Goal: Task Accomplishment & Management: Use online tool/utility

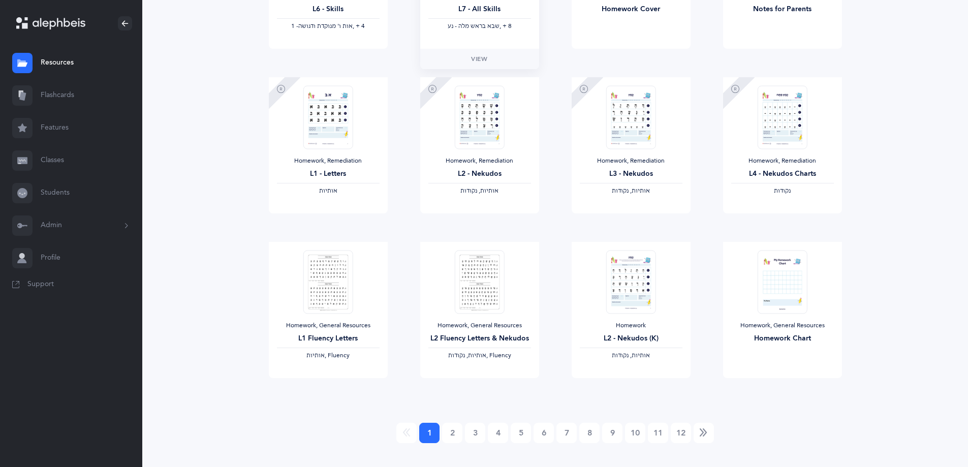
scroll to position [743, 0]
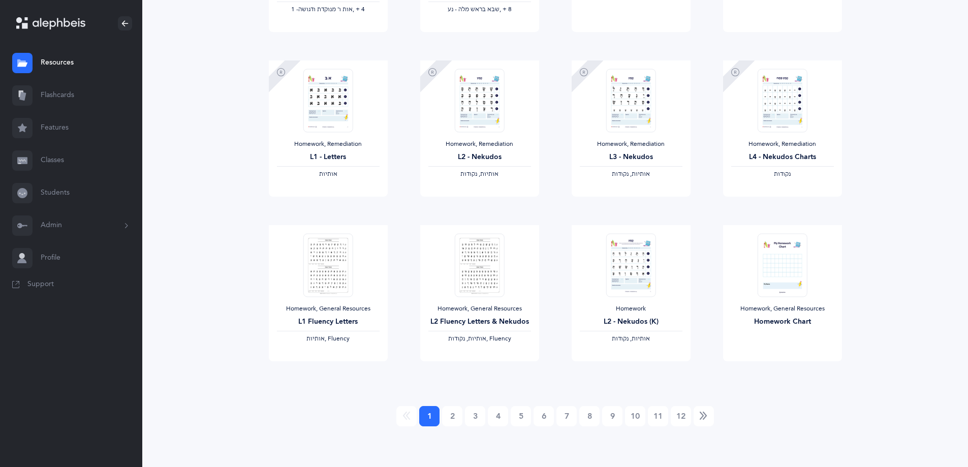
click at [70, 64] on link "Resources" at bounding box center [71, 63] width 142 height 33
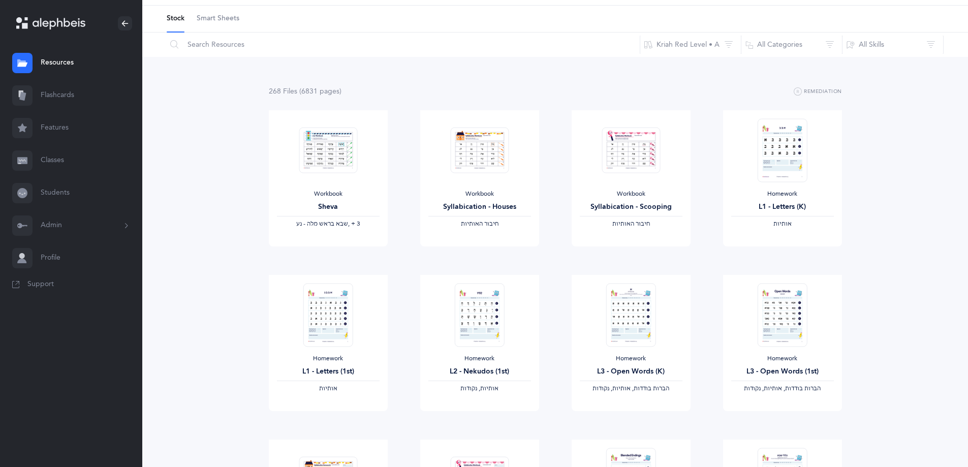
scroll to position [0, 0]
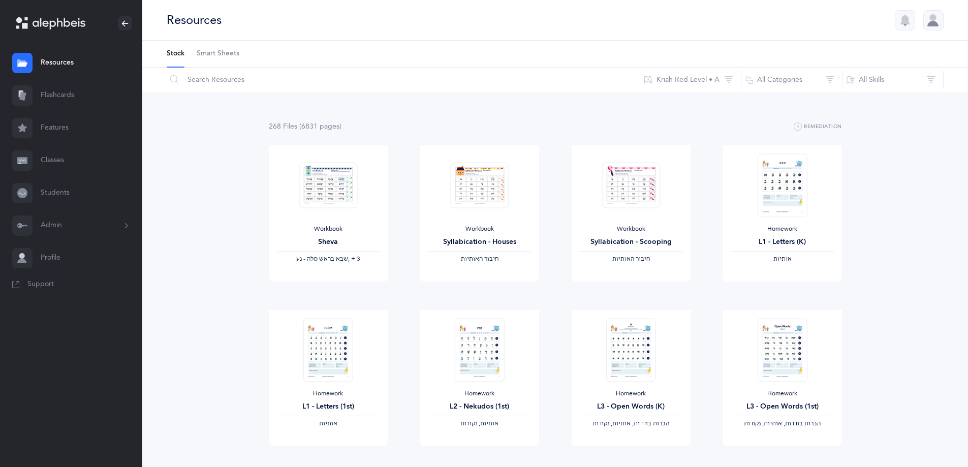
click at [224, 58] on span "Smart Sheets" at bounding box center [218, 54] width 43 height 10
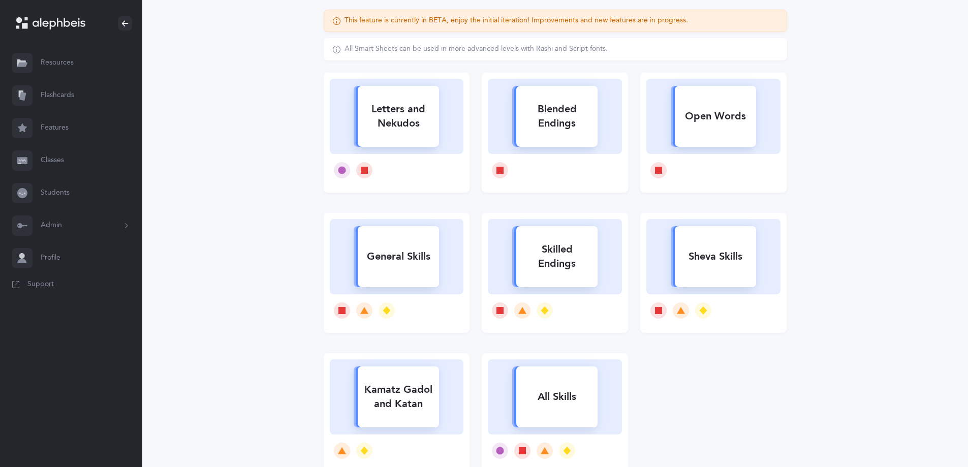
scroll to position [102, 0]
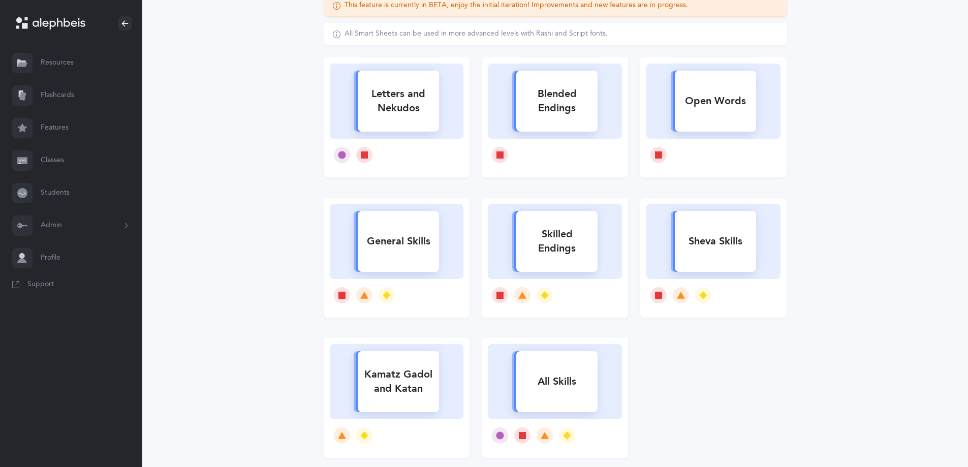
click at [411, 242] on div "General Skills" at bounding box center [398, 241] width 81 height 26
select select
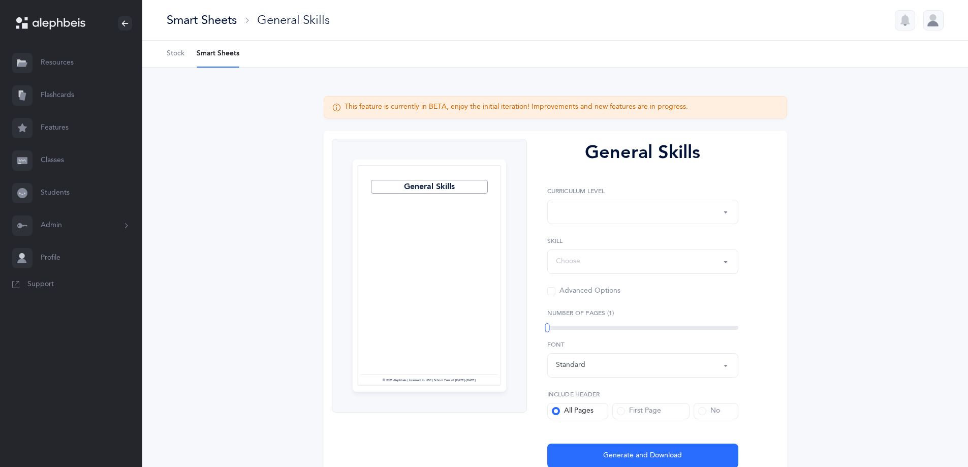
select select "Silent Letters"
select select
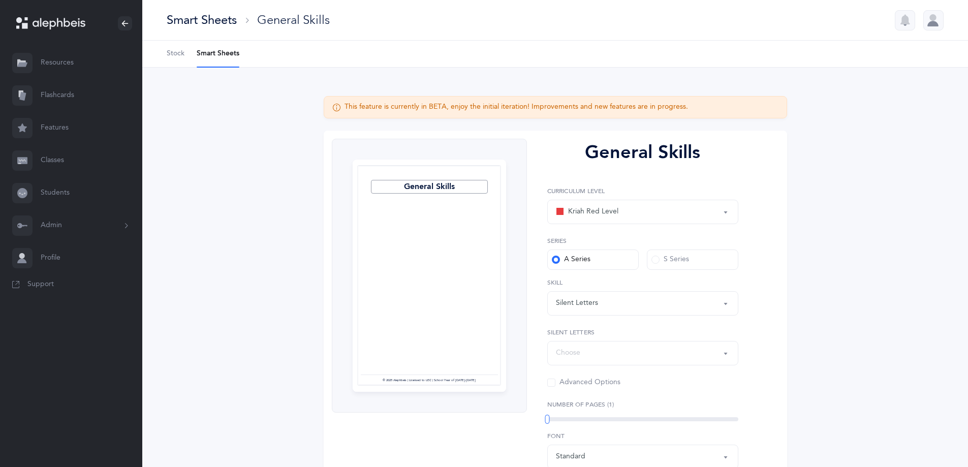
click at [600, 216] on div "Kriah Red Level" at bounding box center [587, 212] width 62 height 12
click at [608, 270] on link "Kriah Orange Level" at bounding box center [643, 263] width 174 height 20
click at [658, 261] on span at bounding box center [655, 260] width 8 height 8
click at [0, 0] on input "S Series" at bounding box center [0, 0] width 0 height 0
click at [552, 260] on span at bounding box center [556, 260] width 8 height 8
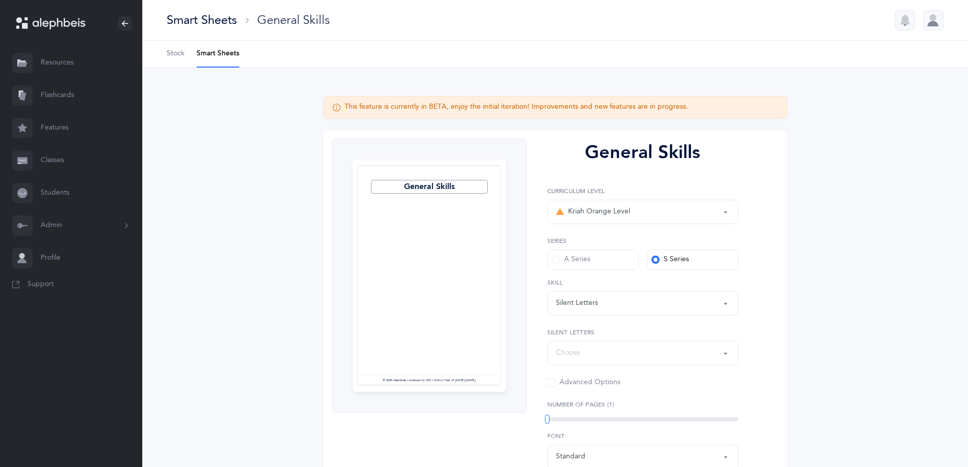
click at [0, 0] on input "A Series" at bounding box center [0, 0] width 0 height 0
click at [603, 303] on div "Silent Letters" at bounding box center [643, 303] width 174 height 17
click at [608, 214] on div "Kriah Orange Level" at bounding box center [593, 212] width 74 height 12
click at [600, 242] on span "Kriah Red Level" at bounding box center [600, 242] width 50 height 9
select select "3"
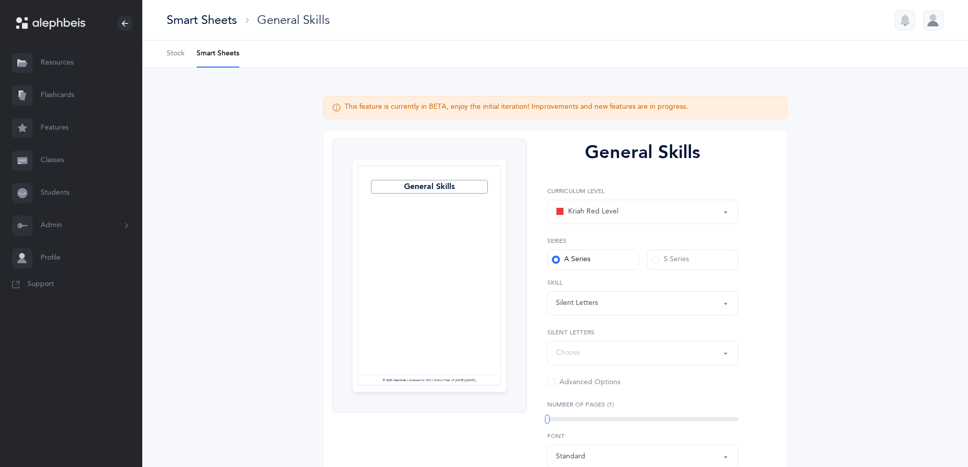
click at [600, 301] on div "Silent Letters" at bounding box center [643, 303] width 174 height 17
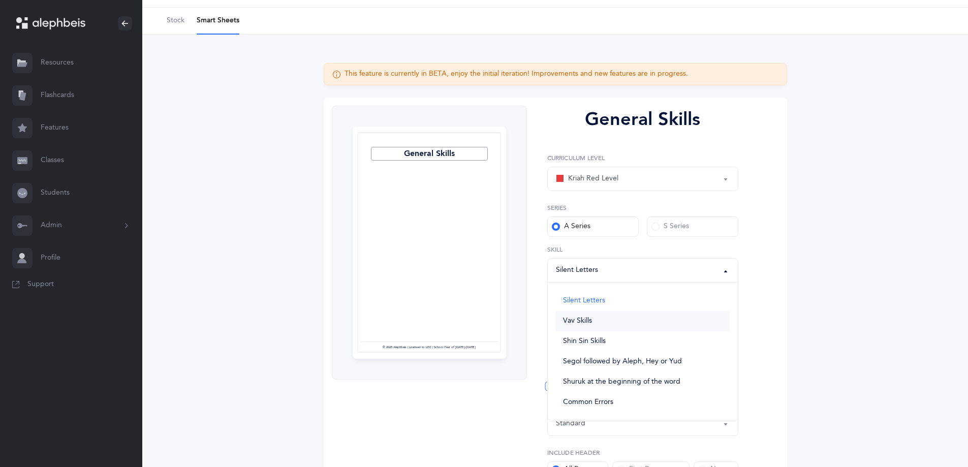
scroll to position [51, 0]
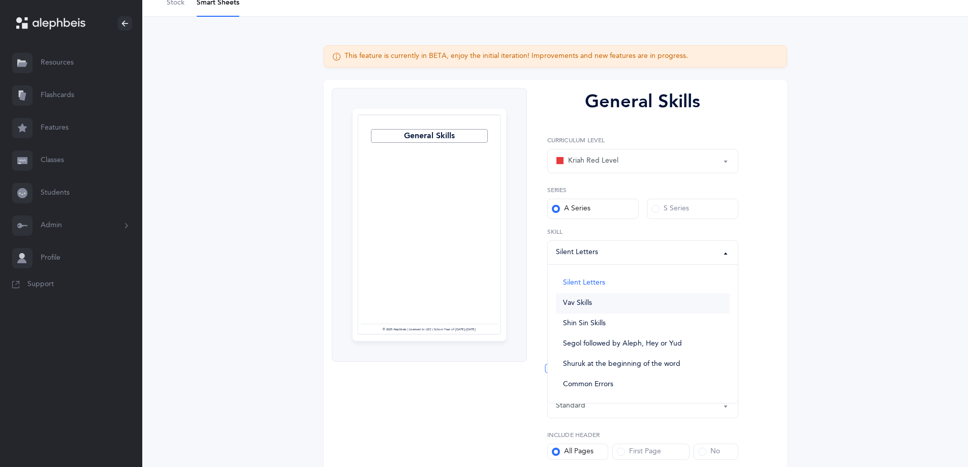
click at [582, 304] on span "Vav Skills" at bounding box center [577, 303] width 29 height 9
select select "Vav Skills"
click at [574, 299] on div "Choose" at bounding box center [568, 302] width 24 height 11
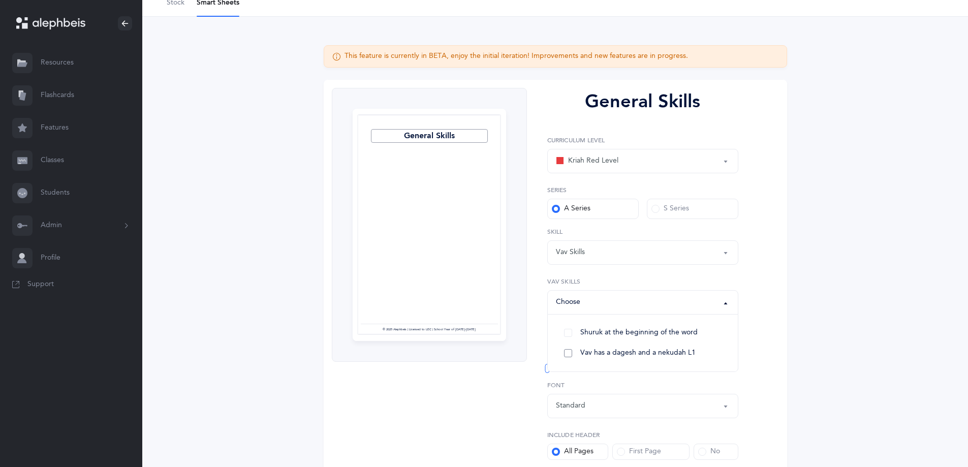
click at [575, 351] on link "Vav has a dagesh and a nekudah L1" at bounding box center [643, 353] width 174 height 20
select select "26"
click at [527, 387] on div "General Skills Kriah Red Level Kriah Orange Level Kriah Yellow Level Kriah Red …" at bounding box center [639, 298] width 224 height 421
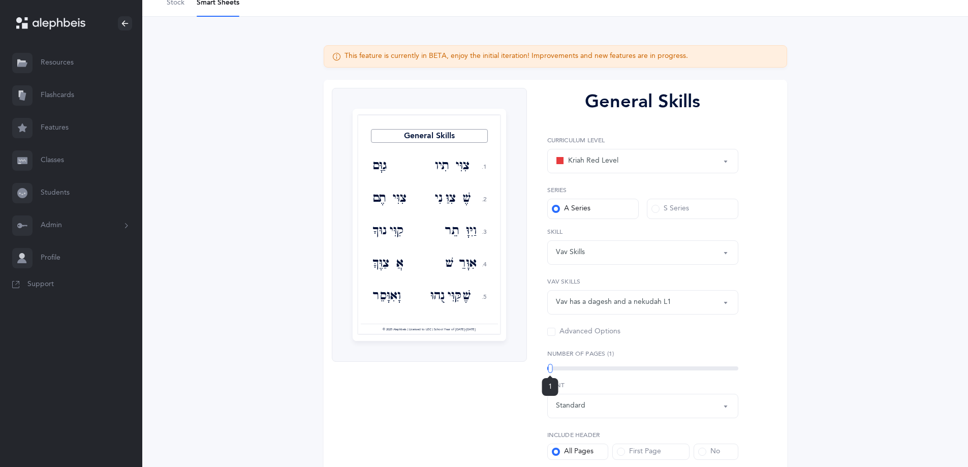
click at [550, 366] on div at bounding box center [550, 368] width 5 height 9
click at [552, 369] on div at bounding box center [552, 368] width 5 height 9
click at [609, 352] on label "Number of Pages (1)" at bounding box center [642, 353] width 191 height 9
click at [607, 408] on div "Standard" at bounding box center [643, 405] width 174 height 17
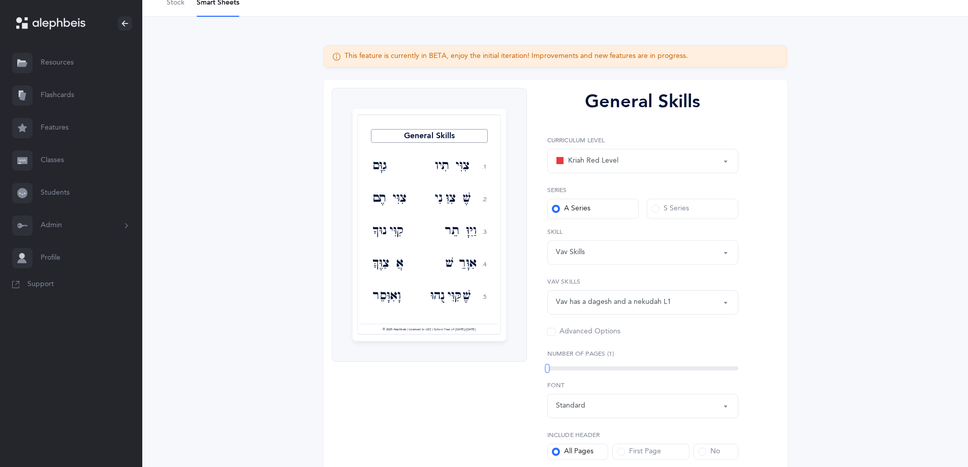
click at [557, 369] on div "1" at bounding box center [642, 368] width 191 height 4
click at [565, 367] on div "1" at bounding box center [642, 368] width 191 height 4
click at [580, 368] on div "1" at bounding box center [642, 368] width 191 height 4
click at [593, 369] on div "1" at bounding box center [642, 368] width 191 height 4
click at [603, 369] on div "2" at bounding box center [642, 368] width 191 height 4
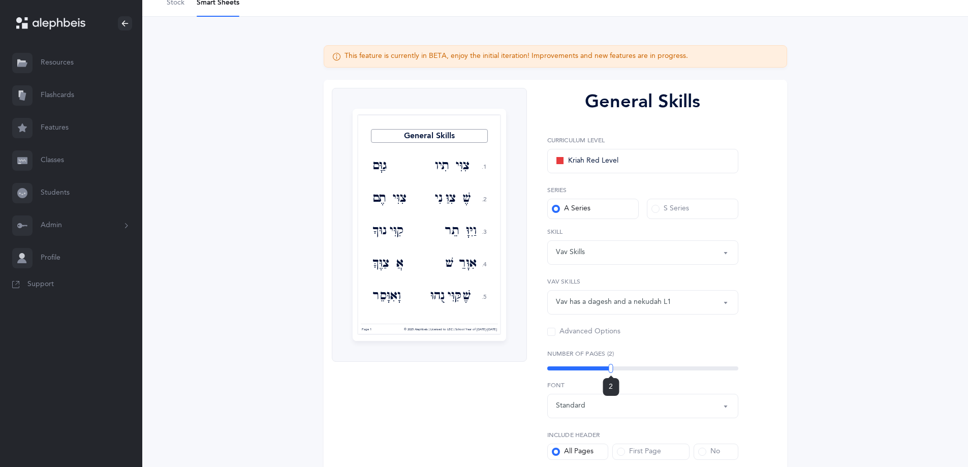
click at [611, 368] on div "2" at bounding box center [642, 368] width 191 height 4
click at [651, 308] on div "Vav has a dagesh and a nekudah L1" at bounding box center [643, 302] width 174 height 17
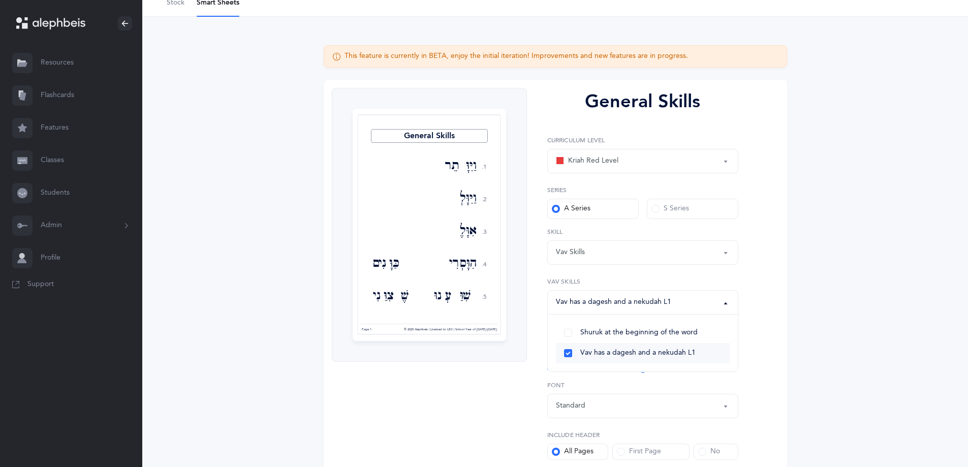
click at [649, 353] on span "Vav has a dagesh and a nekudah L1" at bounding box center [637, 353] width 115 height 9
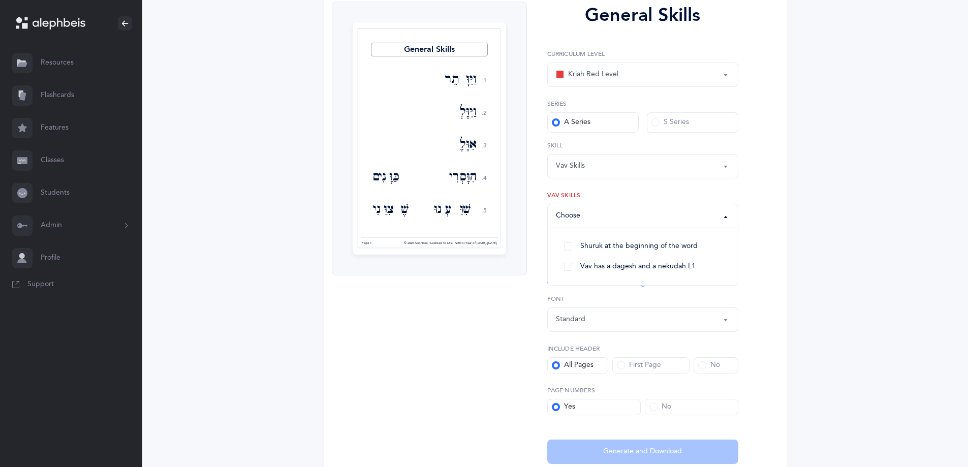
scroll to position [152, 0]
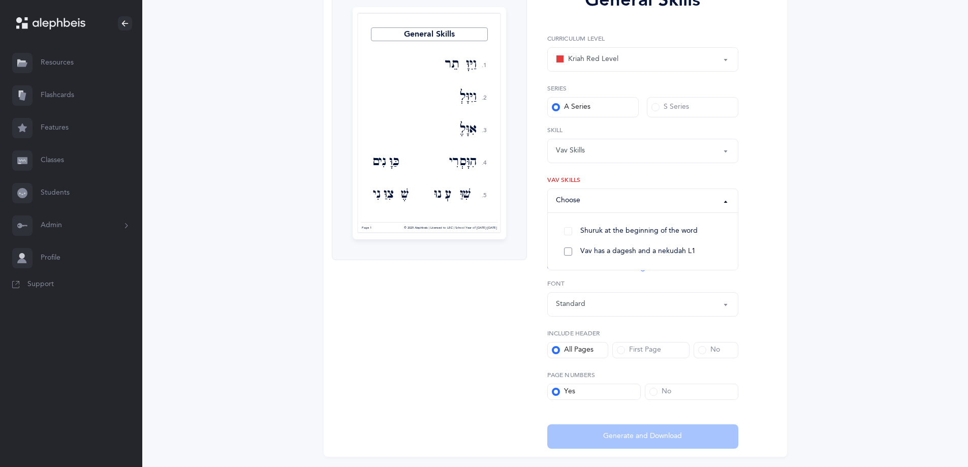
click at [570, 252] on link "Vav has a dagesh and a nekudah L1" at bounding box center [643, 251] width 174 height 20
select select "26"
click at [523, 298] on div "General Skills 1. 2. 3. 4. 5. וַיִּוָּתֵר וַיִּוָּלְדוּ אִוָּלֶד הִוָּסְרִי כַּ…" at bounding box center [429, 217] width 195 height 462
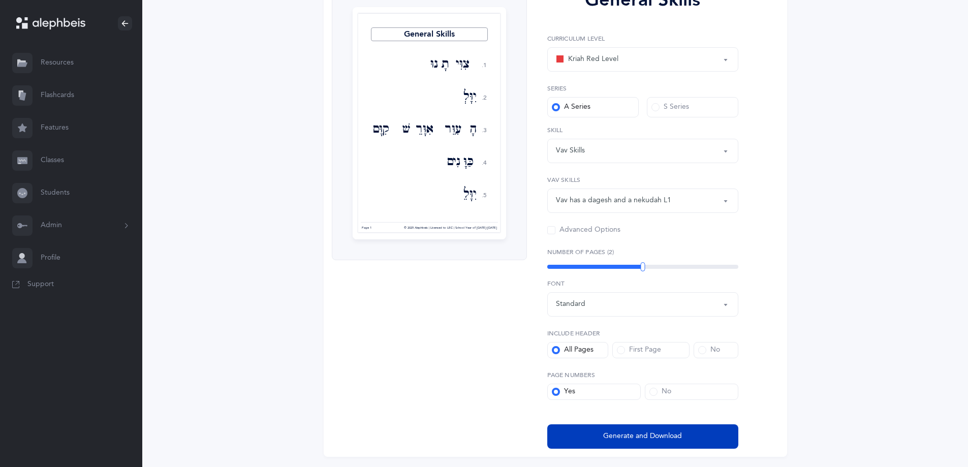
click at [596, 436] on button "Generate and Download" at bounding box center [642, 436] width 191 height 24
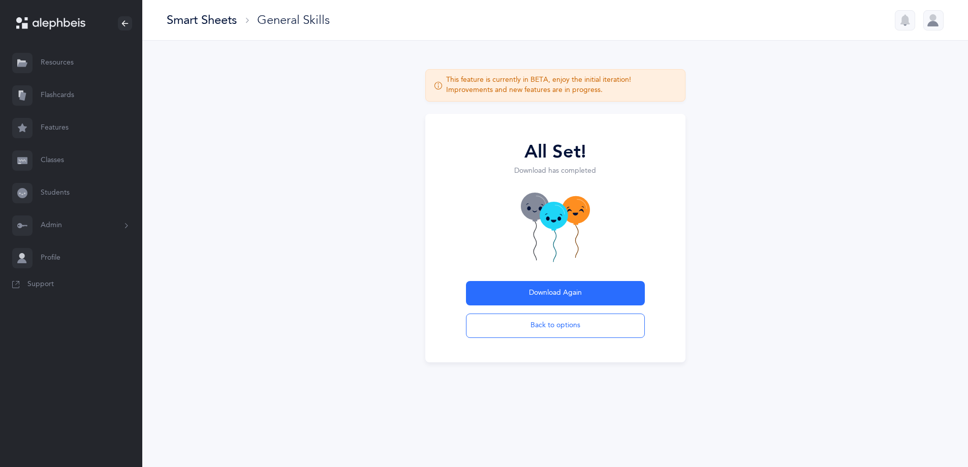
scroll to position [0, 0]
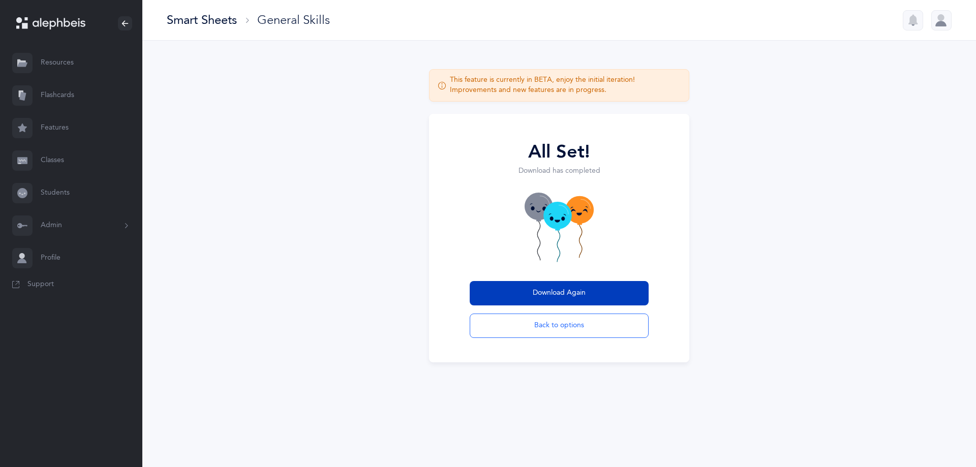
click at [561, 292] on span "Download Again" at bounding box center [558, 293] width 53 height 11
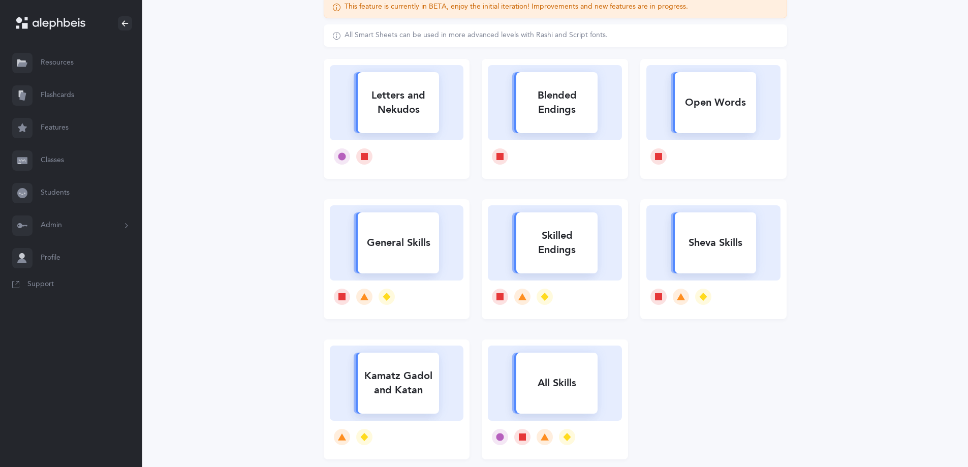
scroll to position [102, 0]
click at [395, 245] on div "General Skills" at bounding box center [398, 241] width 81 height 26
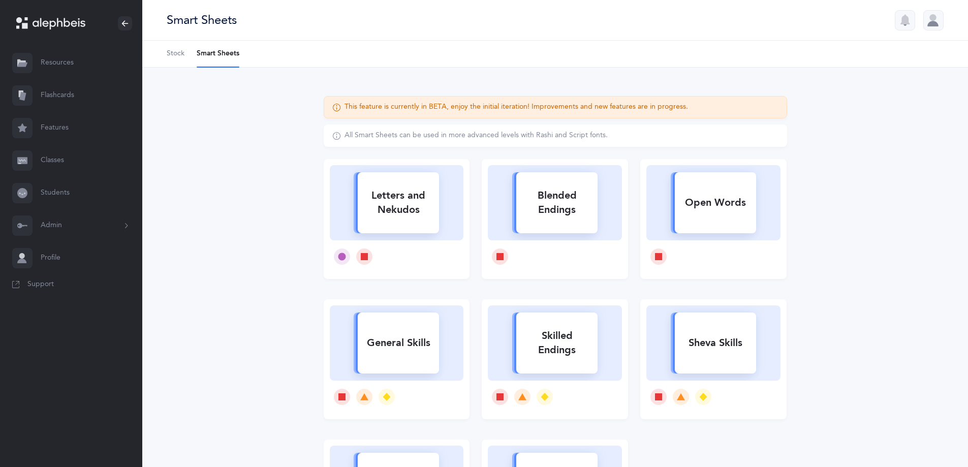
select select "Vav Skills"
select select "26"
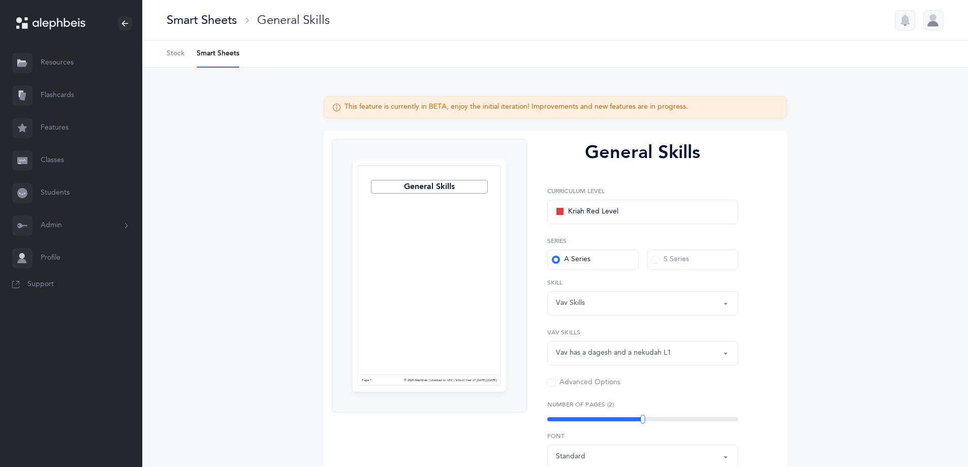
click at [586, 217] on div "Kriah Red Level" at bounding box center [587, 212] width 62 height 12
click at [655, 261] on span at bounding box center [655, 260] width 8 height 8
click at [0, 0] on input "S Series" at bounding box center [0, 0] width 0 height 0
click at [594, 306] on div "Vav Skills" at bounding box center [643, 303] width 174 height 17
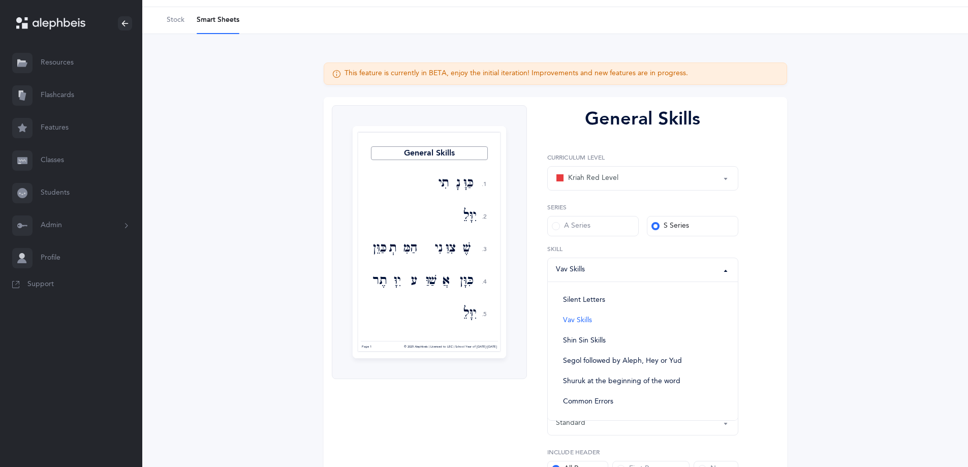
scroll to position [51, 0]
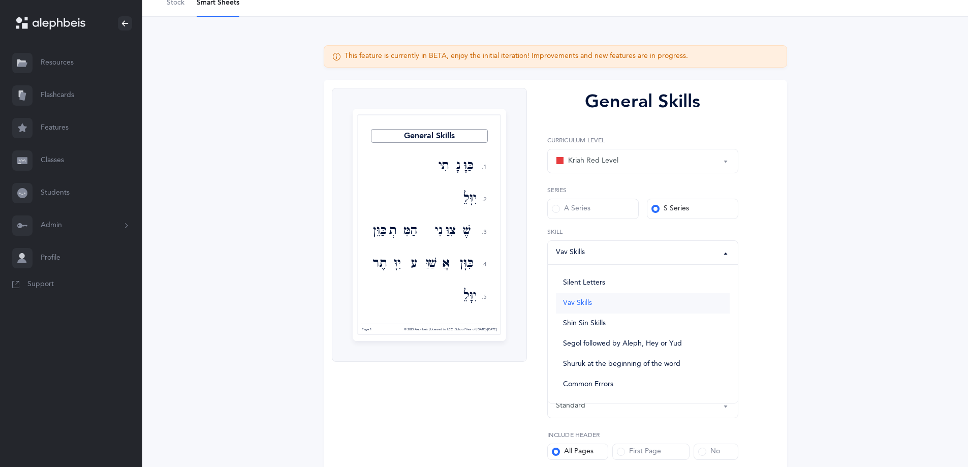
click at [578, 304] on span "Vav Skills" at bounding box center [577, 303] width 29 height 9
select select "Vav Skills"
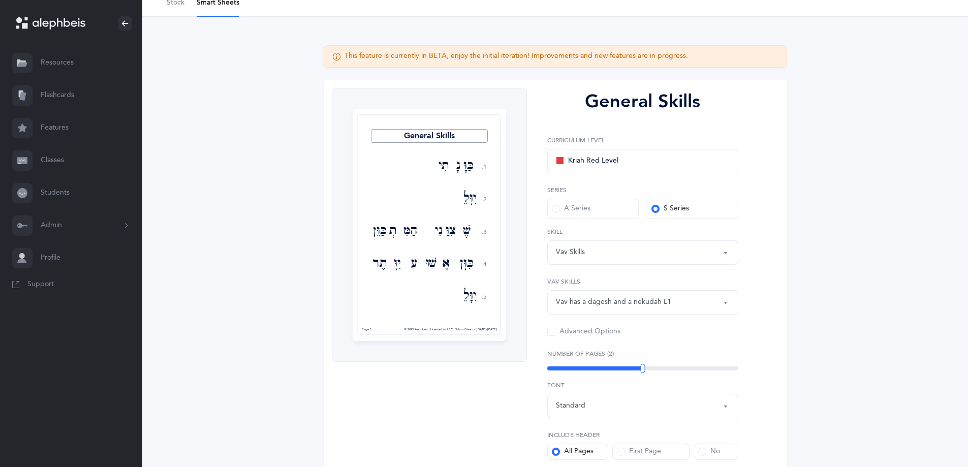
click at [550, 330] on span at bounding box center [551, 332] width 8 height 8
click at [0, 0] on input "Advanced Options" at bounding box center [0, 0] width 0 height 0
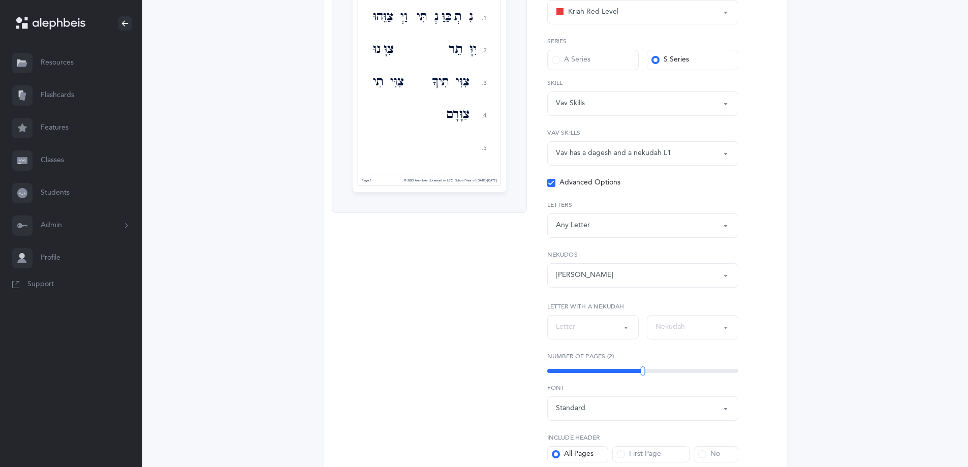
scroll to position [182, 0]
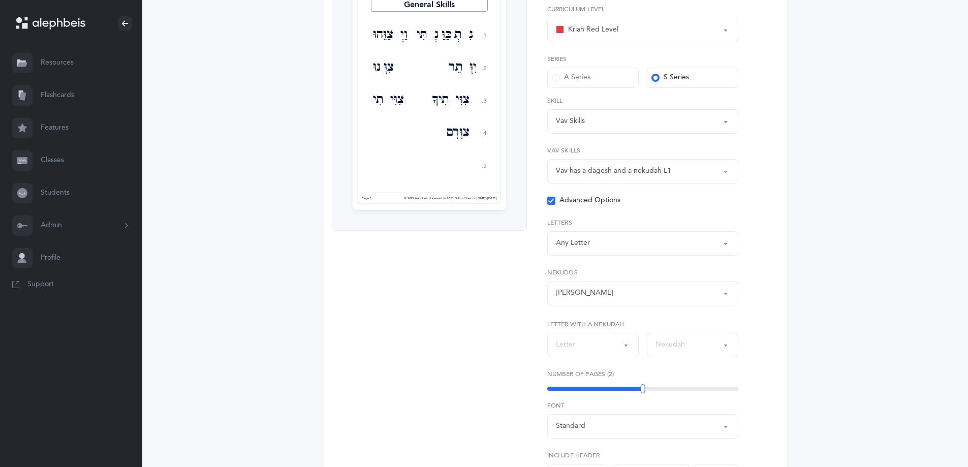
click at [590, 246] on div "Any Letter" at bounding box center [643, 243] width 174 height 17
click at [592, 289] on div "[PERSON_NAME]" at bounding box center [584, 293] width 57 height 11
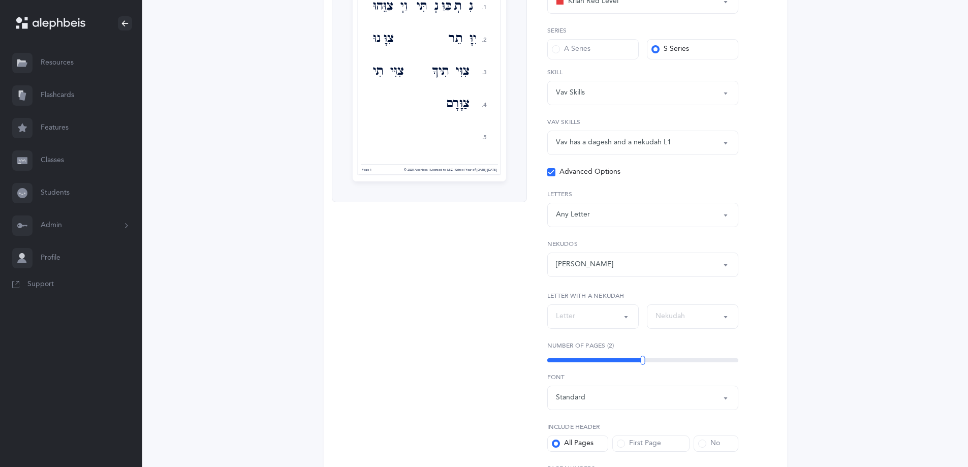
scroll to position [233, 0]
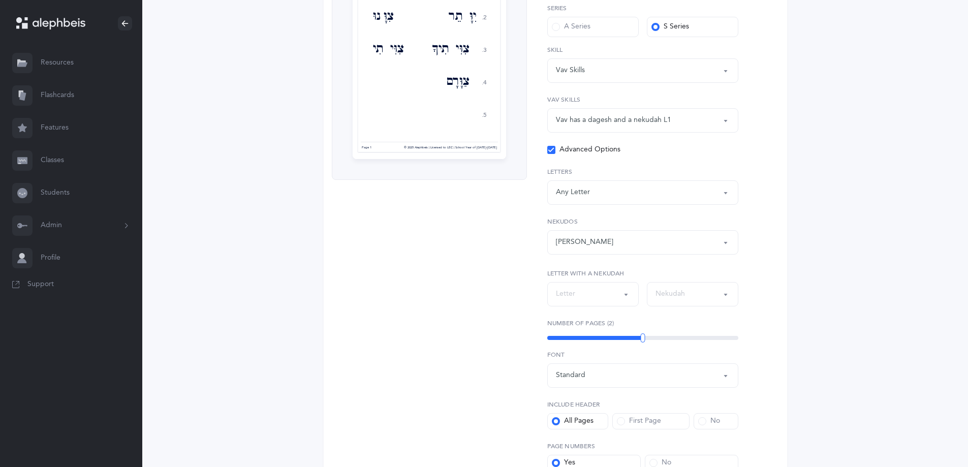
click at [620, 292] on div "Letter" at bounding box center [593, 294] width 74 height 17
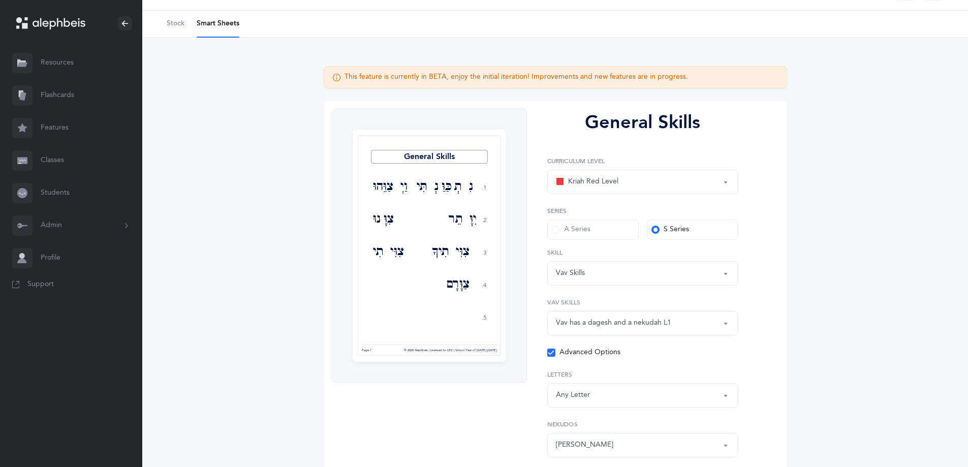
scroll to position [29, 0]
click at [606, 179] on div "Kriah Red Level" at bounding box center [587, 182] width 62 height 12
click at [618, 228] on link "Kriah Orange Level" at bounding box center [643, 233] width 174 height 20
select select "4"
click at [567, 231] on div "A Series" at bounding box center [571, 230] width 39 height 10
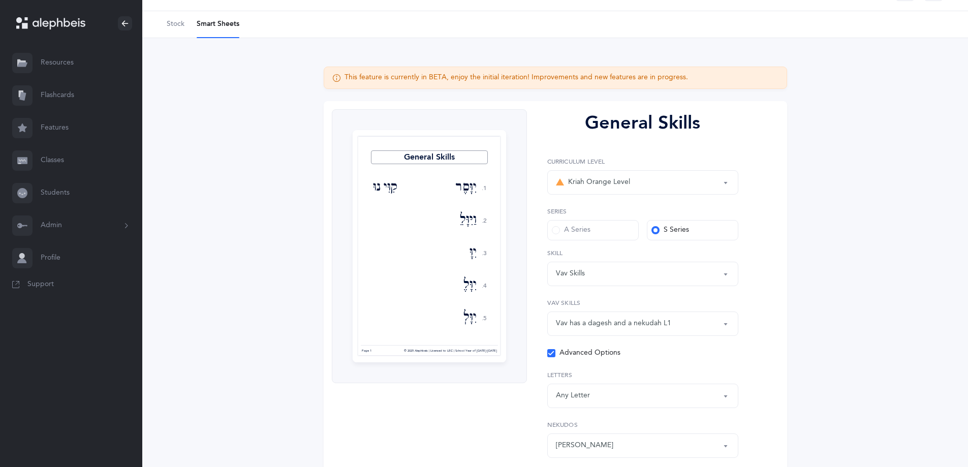
click at [0, 0] on input "A Series" at bounding box center [0, 0] width 0 height 0
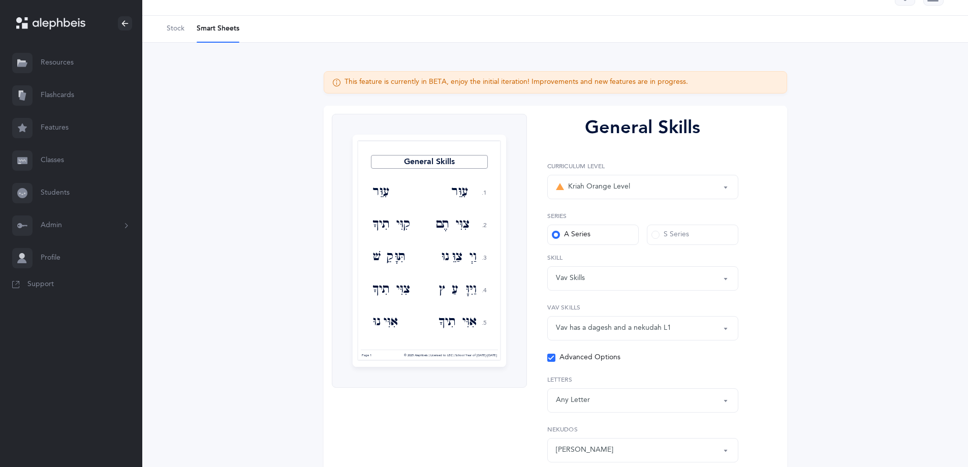
scroll to position [0, 0]
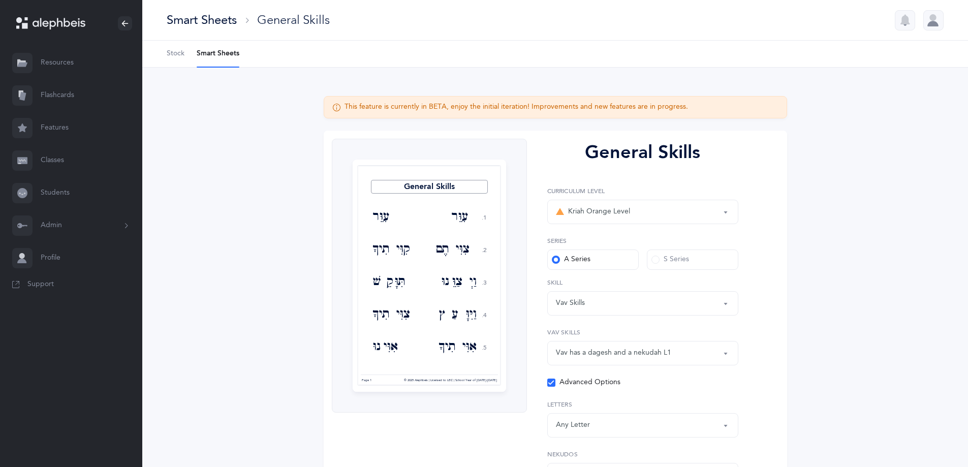
click at [684, 299] on div "Vav Skills" at bounding box center [643, 303] width 174 height 17
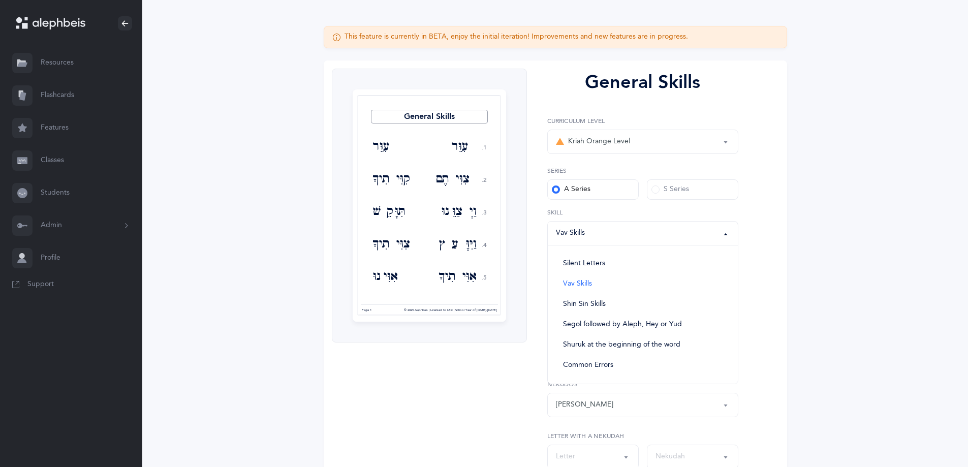
scroll to position [102, 0]
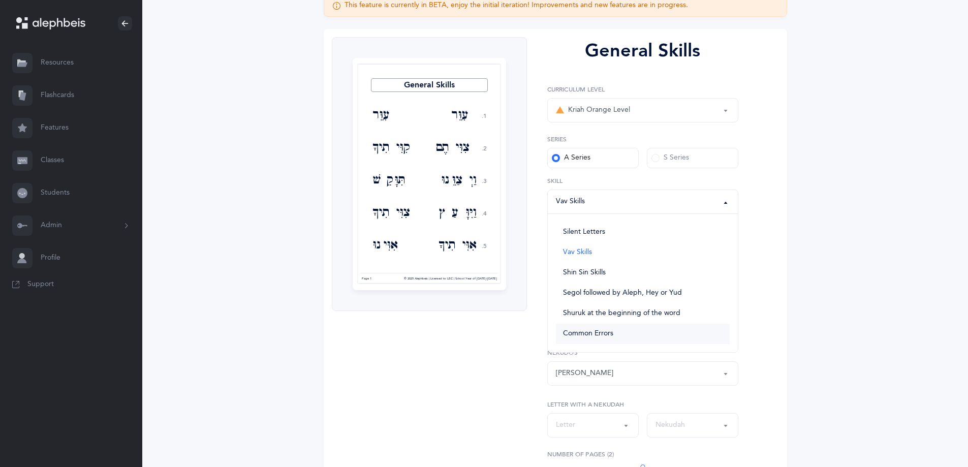
click at [606, 332] on span "Common Errors" at bounding box center [588, 333] width 50 height 9
select select "Common Errors"
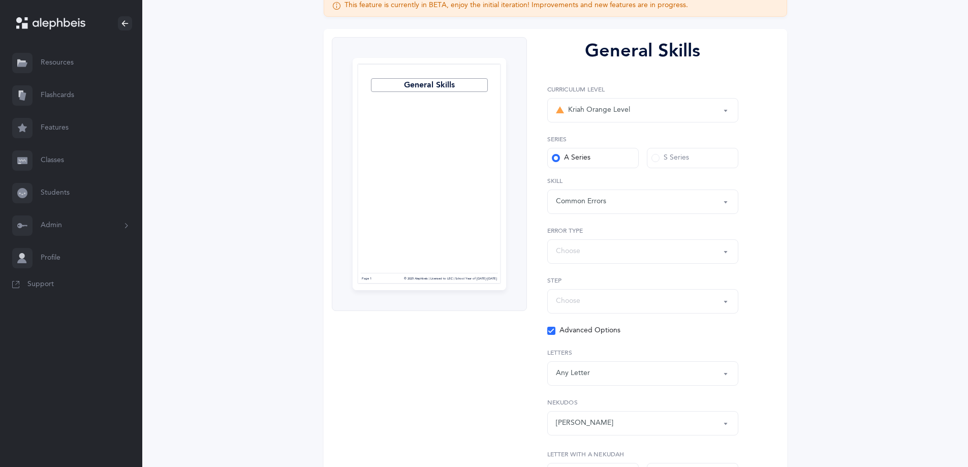
click at [626, 254] on div "Choose" at bounding box center [643, 251] width 174 height 17
click at [602, 277] on link "Dagesh Letters" at bounding box center [643, 282] width 174 height 20
select select "Dagesh Letters"
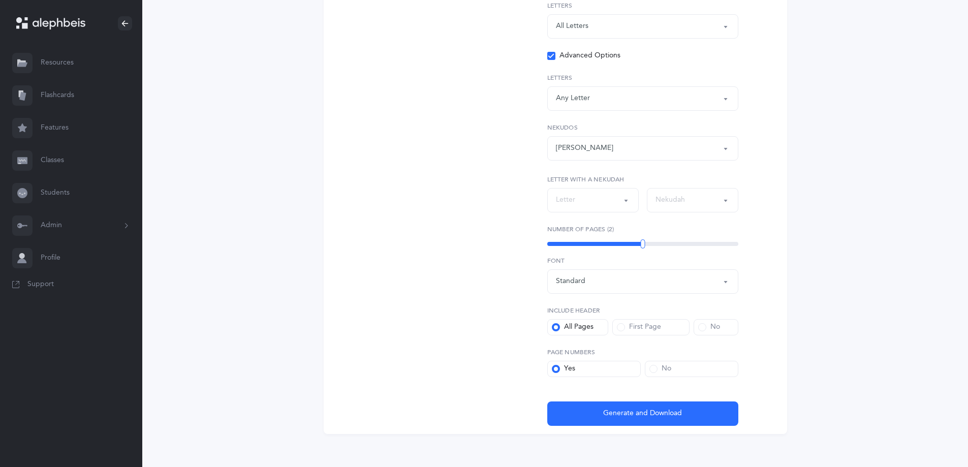
scroll to position [434, 0]
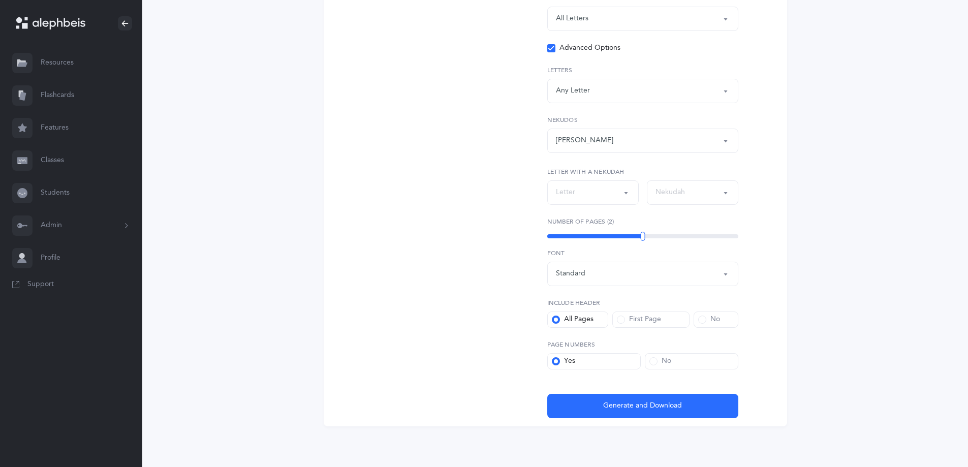
click at [600, 403] on button "Generate and Download" at bounding box center [642, 406] width 191 height 24
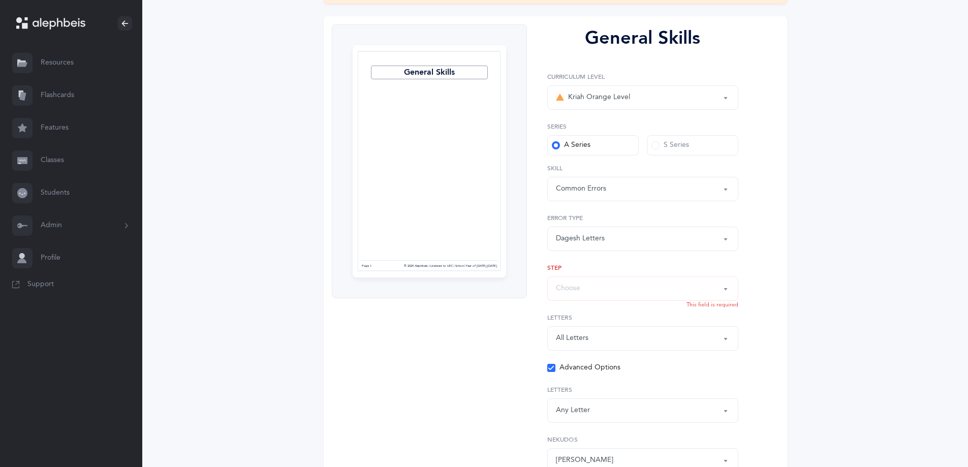
scroll to position [27, 0]
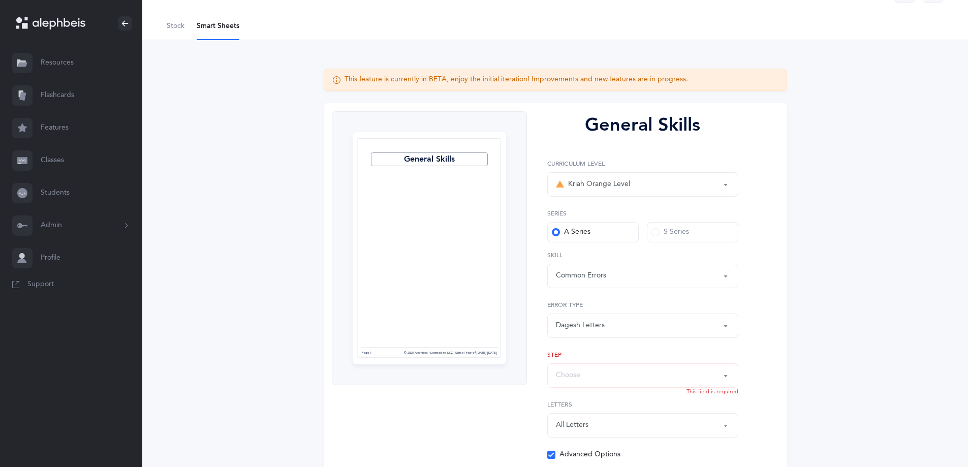
click at [649, 373] on div "Choose" at bounding box center [643, 375] width 174 height 17
click at [613, 339] on span "Step 3: Skilled words" at bounding box center [597, 343] width 68 height 9
select select "Skilled words"
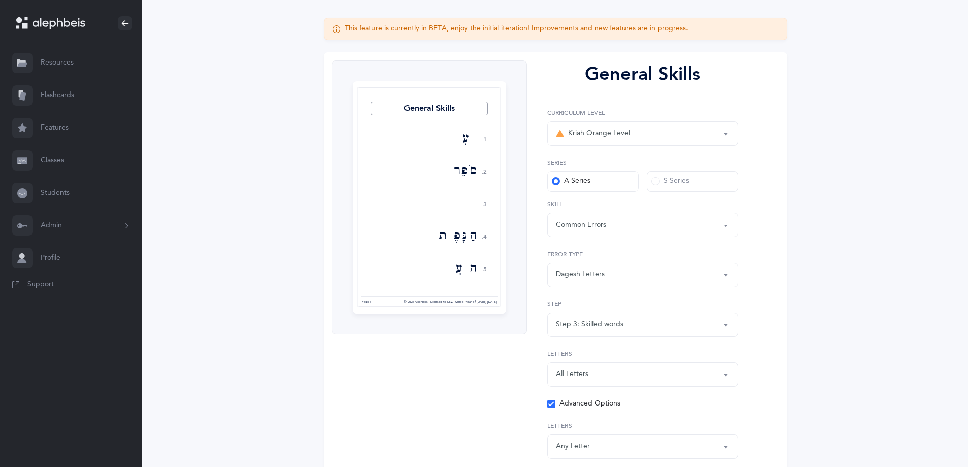
click at [635, 329] on div "Step 3: Skilled words" at bounding box center [643, 324] width 174 height 17
click at [631, 373] on div "All Letters" at bounding box center [643, 374] width 174 height 17
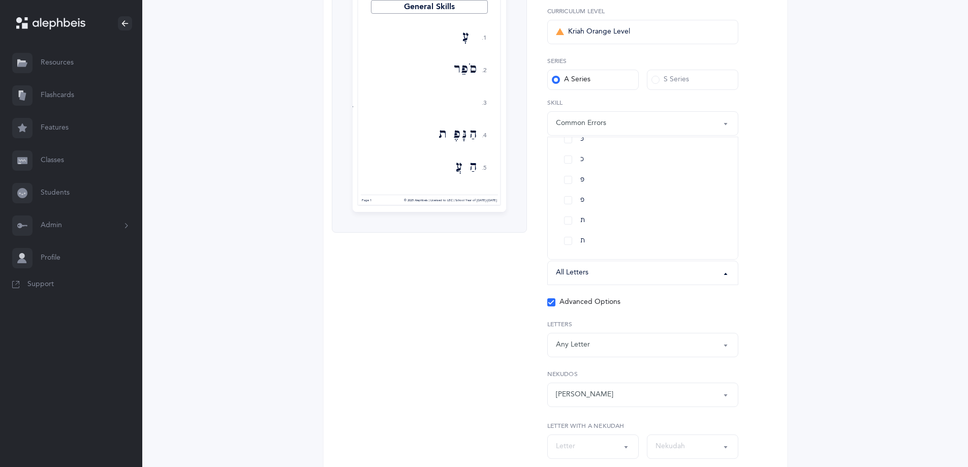
scroll to position [231, 0]
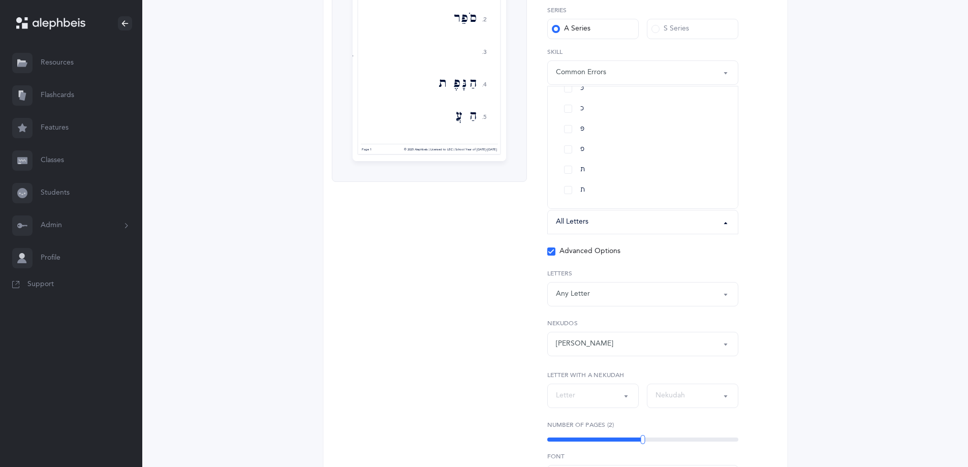
click at [532, 249] on div "General Skills Kriah Red Level Kriah Orange Level Kriah Yellow Level Kriah Oran…" at bounding box center [639, 264] width 224 height 713
click at [597, 293] on div "Any Letter" at bounding box center [643, 294] width 174 height 17
click at [569, 266] on link "ו" at bounding box center [643, 268] width 174 height 20
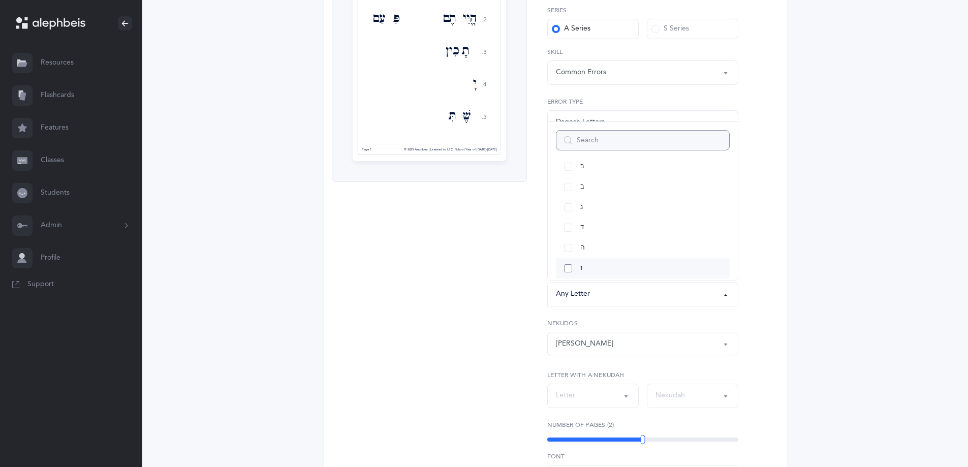
select select "6"
click at [533, 292] on div "General Skills Kriah Red Level Kriah Orange Level Kriah Yellow Level Kriah Oran…" at bounding box center [639, 264] width 224 height 713
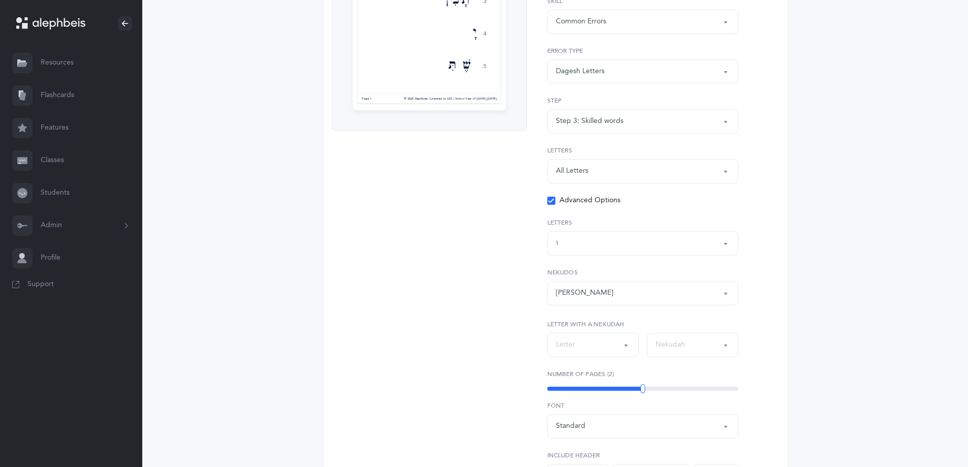
click at [625, 343] on button "Letter" at bounding box center [592, 345] width 91 height 24
click at [578, 299] on link "ו" at bounding box center [593, 299] width 74 height 20
select select "6"
click at [520, 336] on div "General Skills 1. 2. 3. 4. 5. תַּעֲשׂוּ תַּנָּאִים דָּלֶת נֶפֶשׁ כִּלִּינוּ אִי…" at bounding box center [429, 213] width 195 height 713
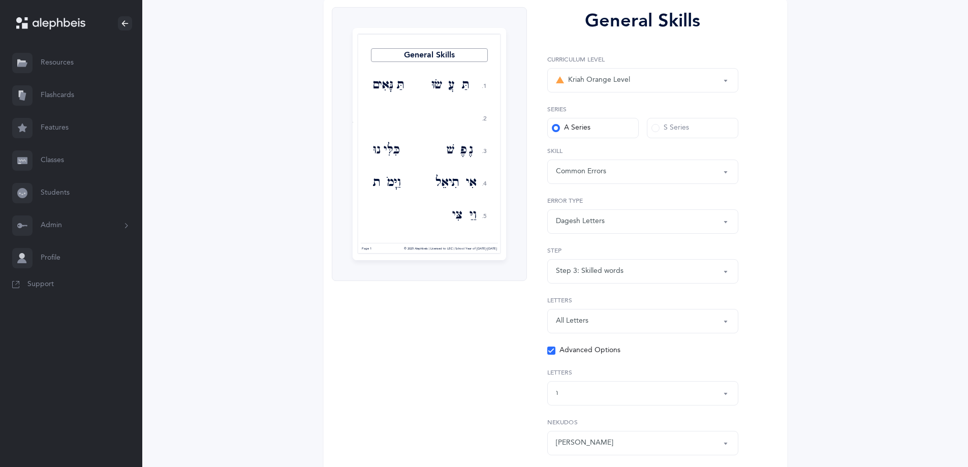
scroll to position [78, 0]
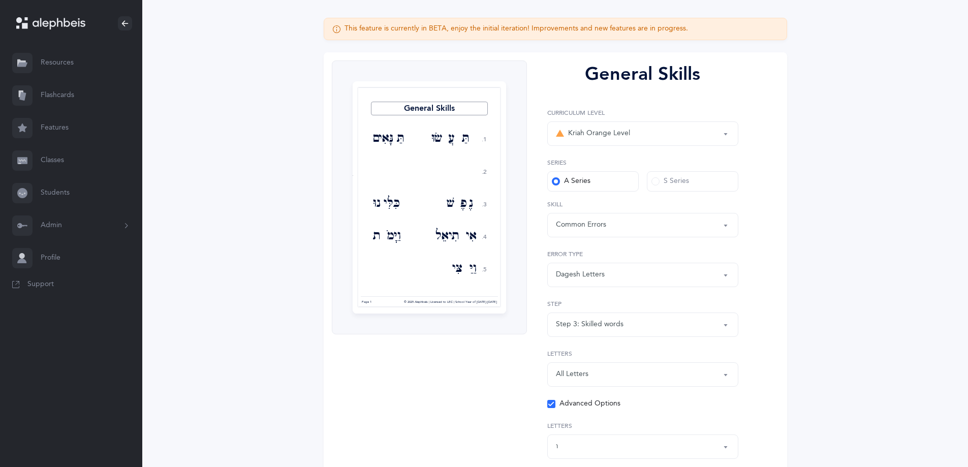
click at [627, 279] on div "Dagesh Letters" at bounding box center [643, 274] width 174 height 17
click at [626, 280] on div "Dagesh Letters" at bounding box center [643, 274] width 174 height 17
click at [613, 229] on div "Common Errors" at bounding box center [643, 224] width 174 height 17
click at [593, 272] on link "Vav Skills" at bounding box center [643, 276] width 174 height 20
select select "Vav Skills"
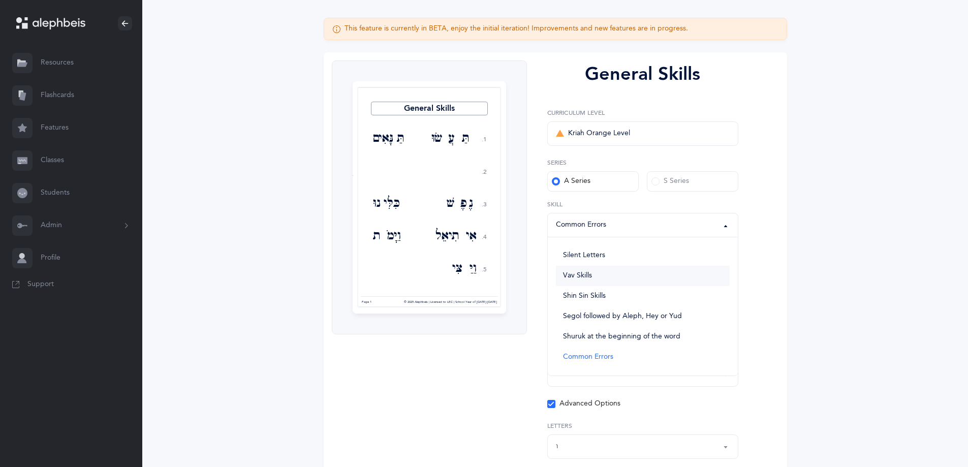
select select "26"
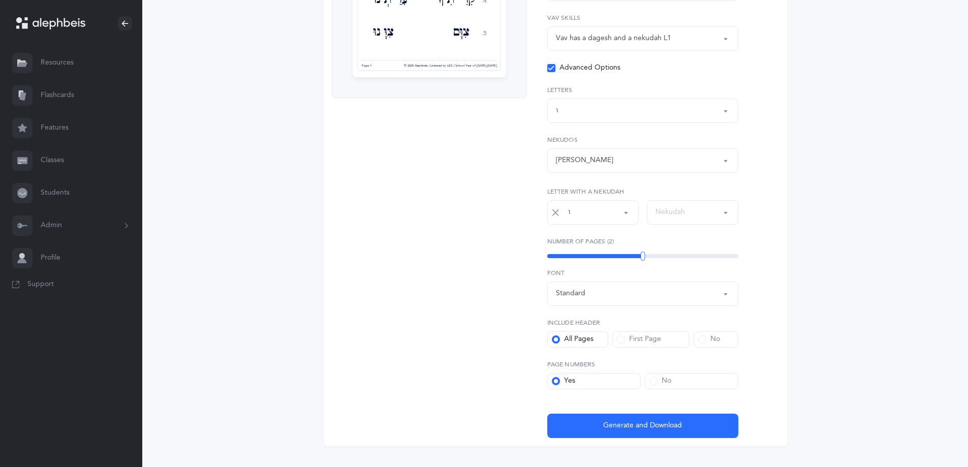
scroll to position [334, 0]
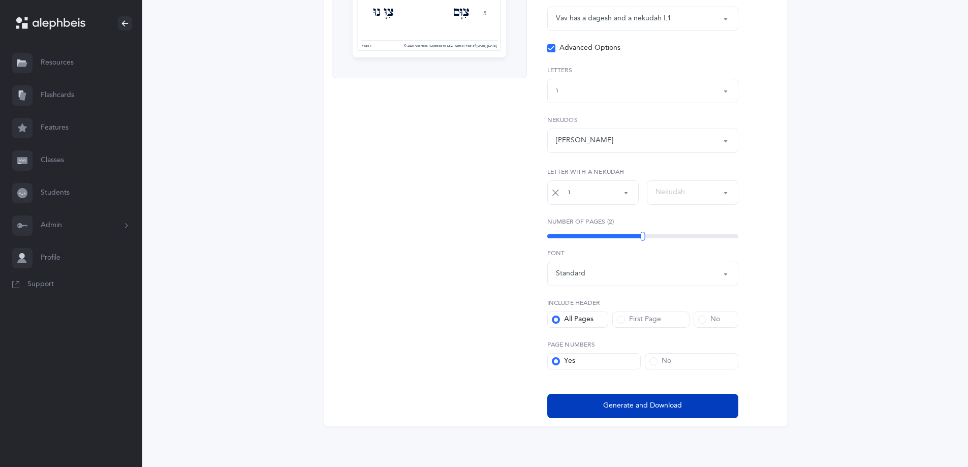
click at [662, 403] on span "Generate and Download" at bounding box center [642, 405] width 79 height 11
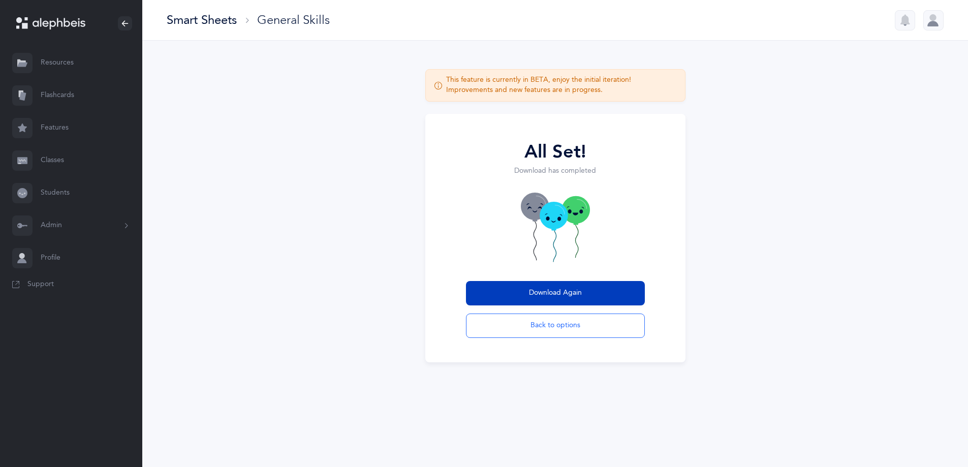
scroll to position [0, 0]
click at [536, 295] on span "Download Again" at bounding box center [558, 293] width 53 height 11
click at [593, 290] on button "Download Again" at bounding box center [558, 293] width 179 height 24
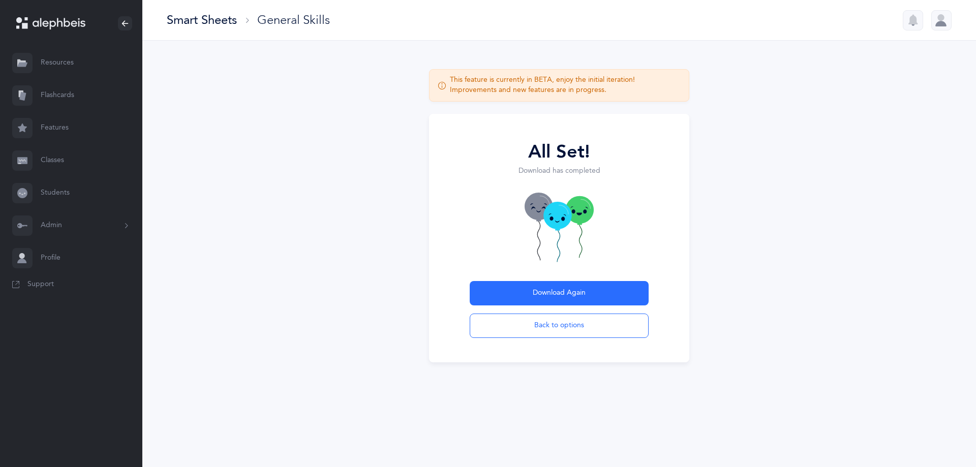
click at [50, 160] on link "Classes" at bounding box center [71, 160] width 142 height 33
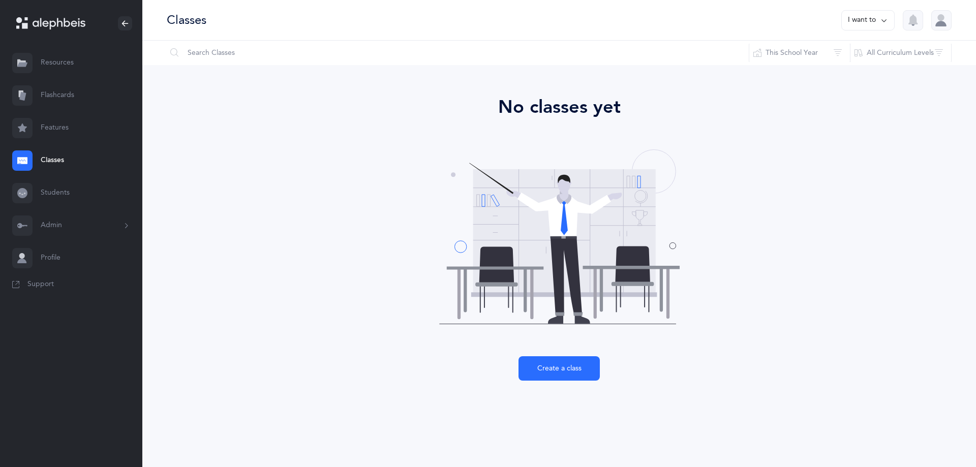
click at [50, 61] on link "Resources" at bounding box center [71, 63] width 142 height 33
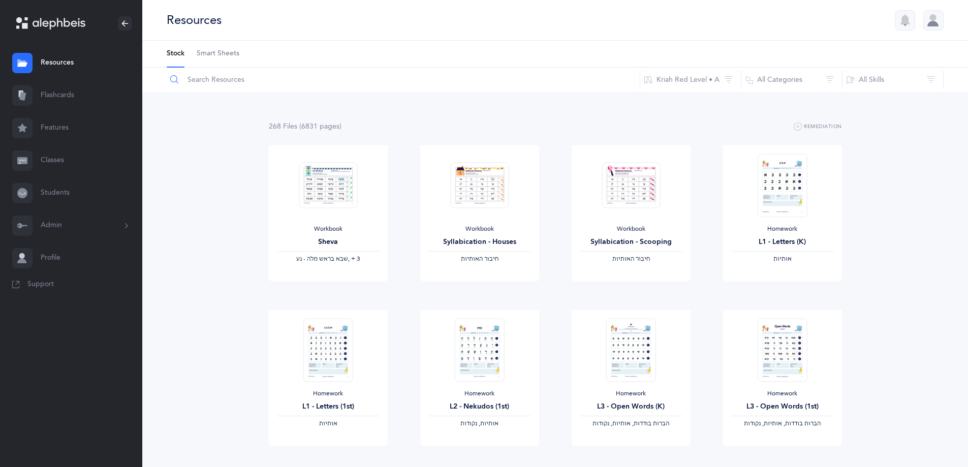
click at [254, 81] on input "text" at bounding box center [403, 80] width 474 height 24
type input "os [PERSON_NAME]"
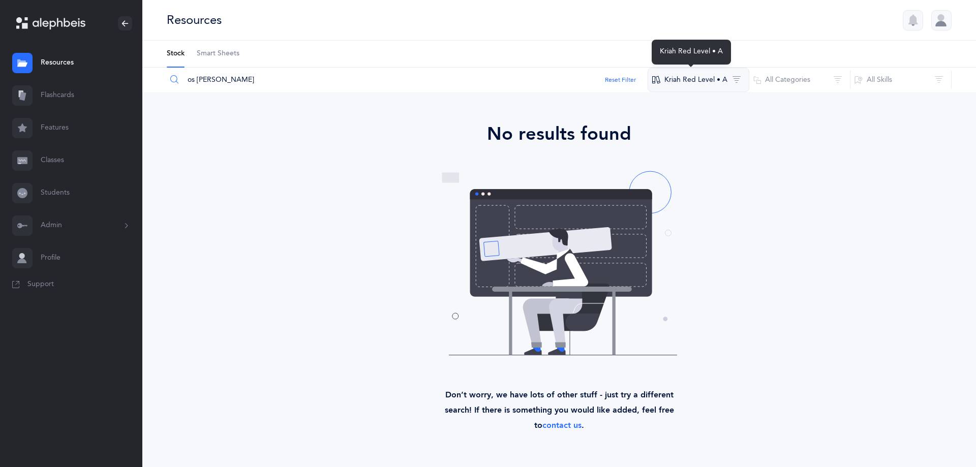
click at [725, 85] on button "Kriah Red Level • A" at bounding box center [698, 80] width 102 height 24
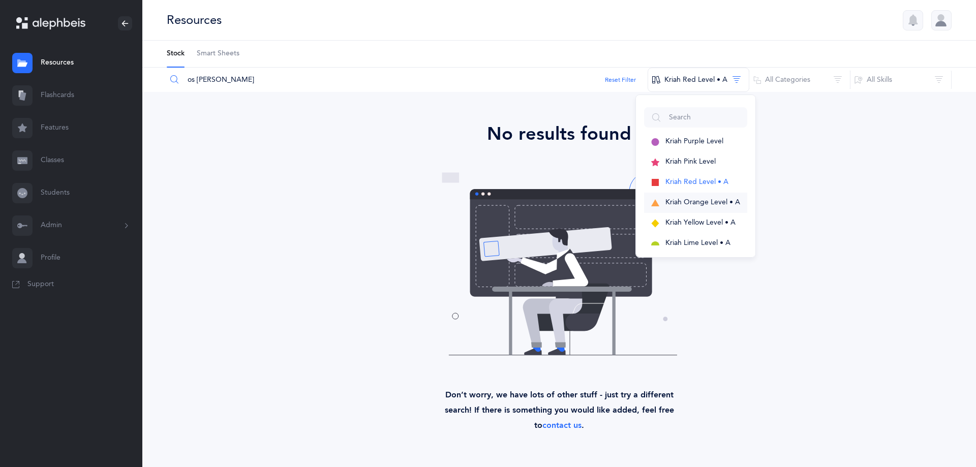
click at [709, 197] on button "Kriah Orange Level • A" at bounding box center [695, 203] width 103 height 20
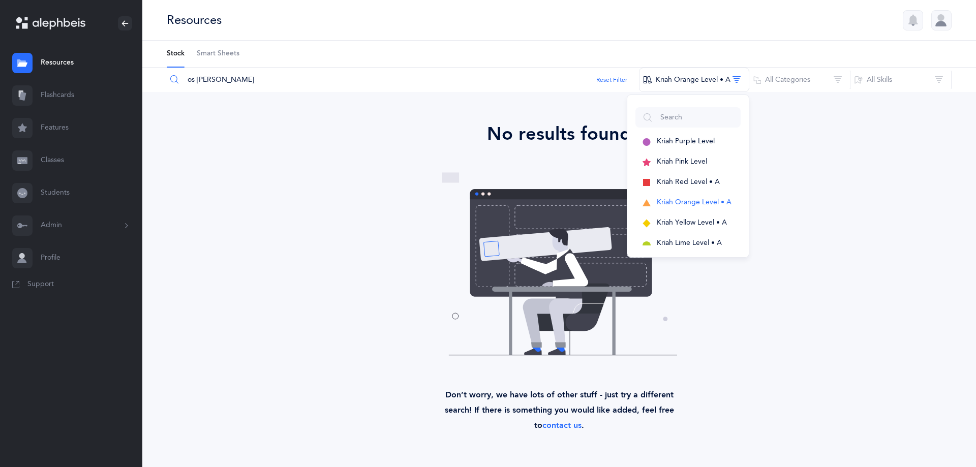
drag, startPoint x: 241, startPoint y: 78, endPoint x: 175, endPoint y: 74, distance: 65.7
click at [175, 74] on div "os [PERSON_NAME]" at bounding box center [402, 80] width 473 height 24
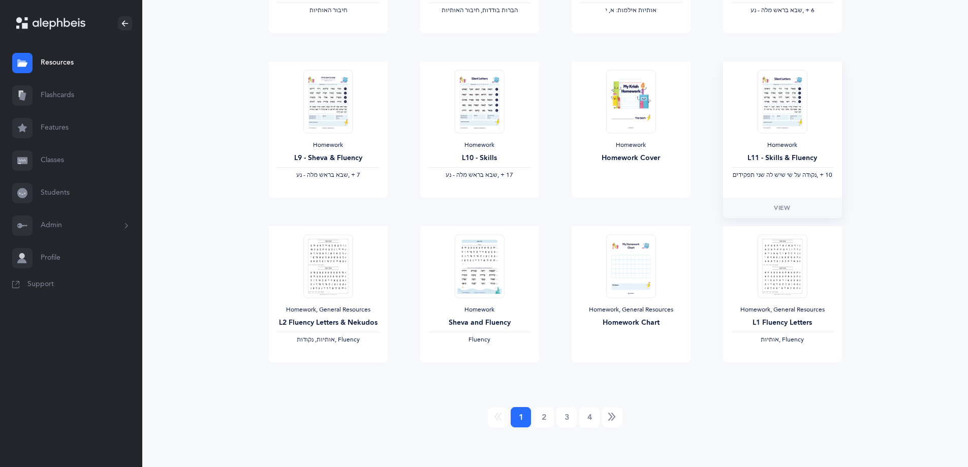
scroll to position [743, 0]
click at [546, 413] on link "2" at bounding box center [543, 416] width 20 height 20
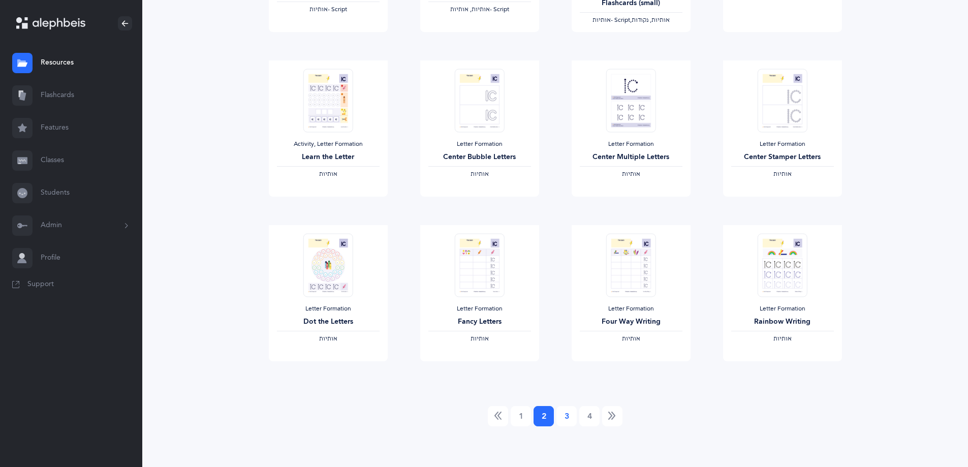
click at [562, 408] on link "3" at bounding box center [566, 416] width 20 height 20
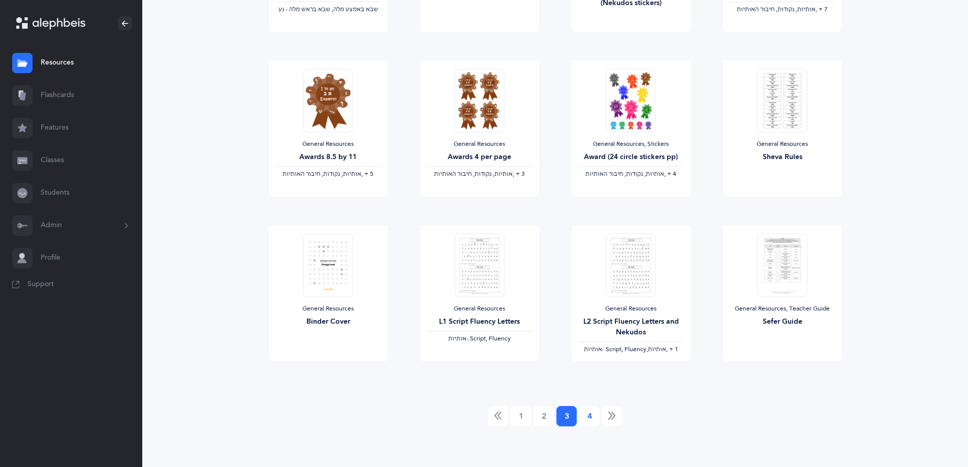
click at [586, 413] on link "4" at bounding box center [589, 416] width 20 height 20
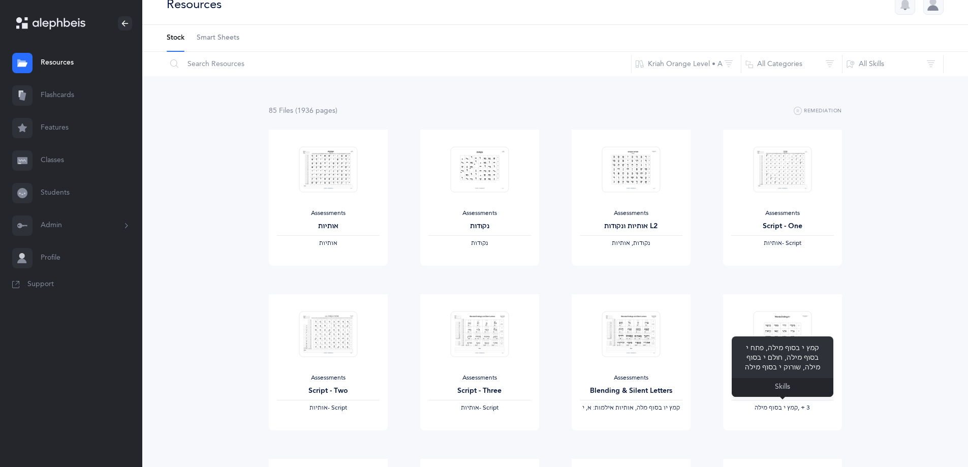
scroll to position [0, 0]
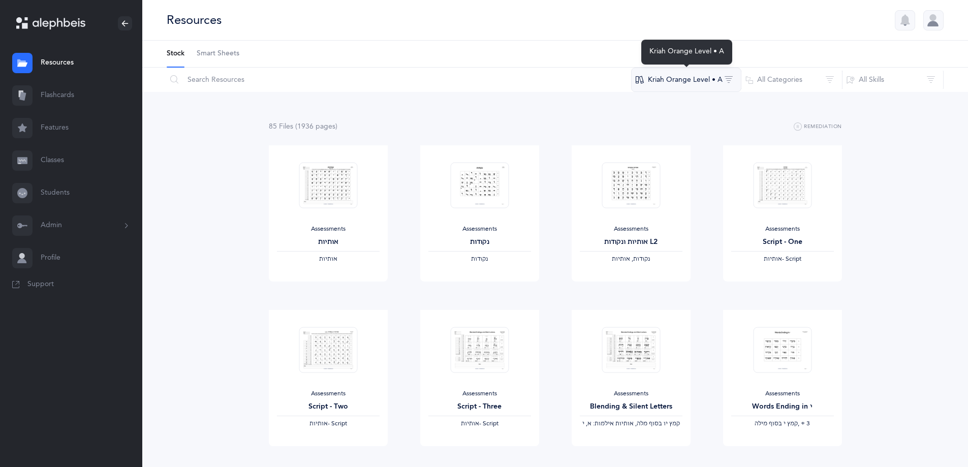
click at [686, 83] on button "Kriah Orange Level • A" at bounding box center [686, 80] width 110 height 24
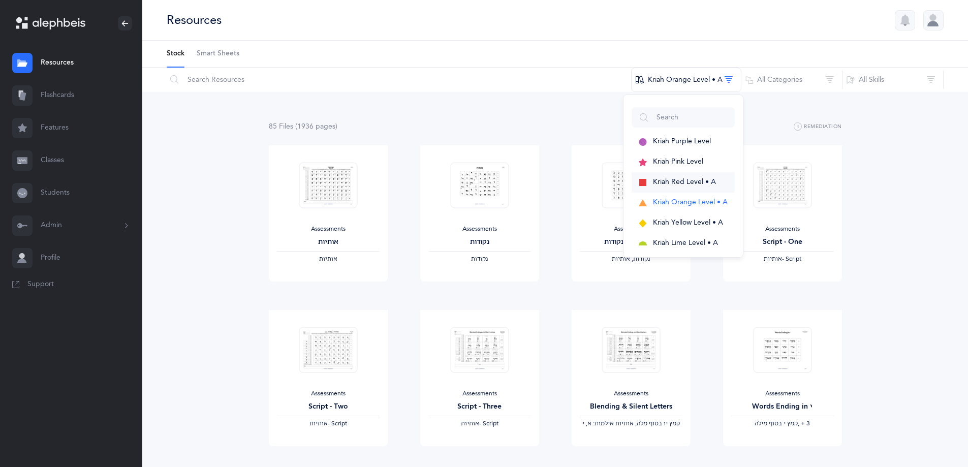
click at [688, 175] on button "Kriah Red Level • A" at bounding box center [683, 182] width 103 height 20
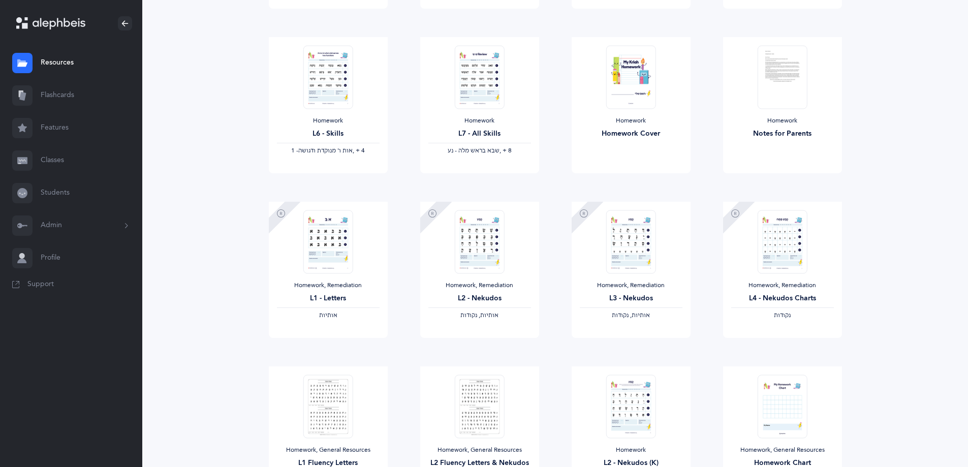
scroll to position [610, 0]
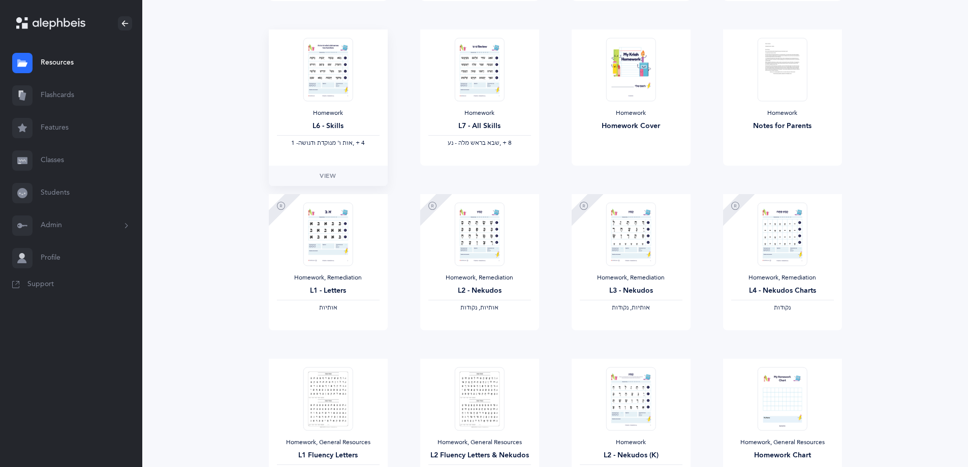
click at [332, 74] on img at bounding box center [328, 70] width 50 height 64
click at [333, 170] on link "View" at bounding box center [328, 176] width 119 height 20
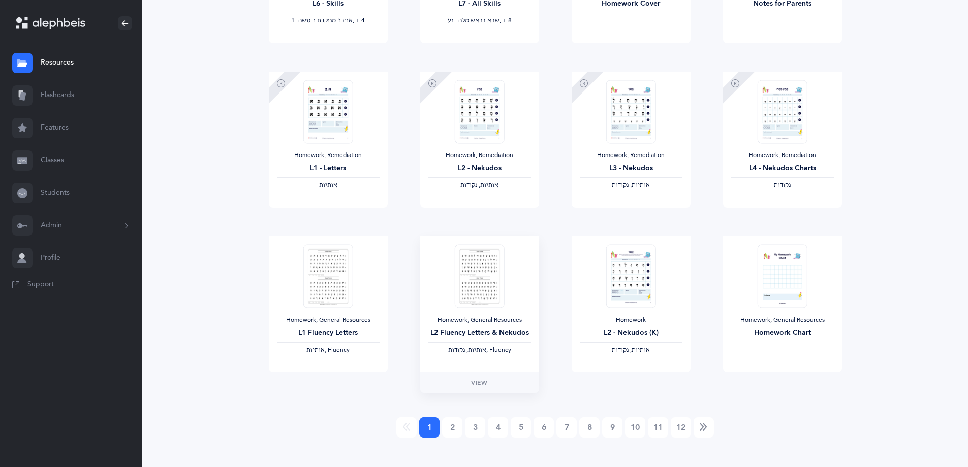
scroll to position [743, 0]
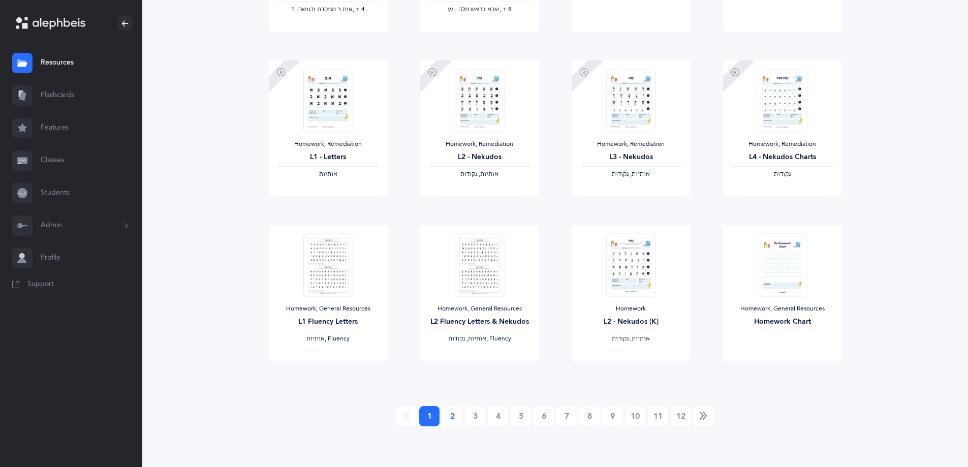
click at [445, 413] on link "2" at bounding box center [452, 416] width 20 height 20
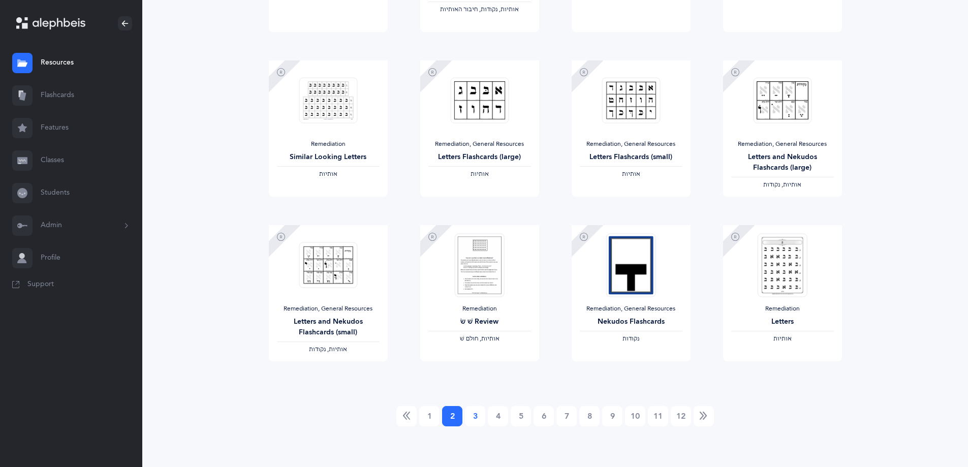
click at [476, 415] on link "3" at bounding box center [475, 416] width 20 height 20
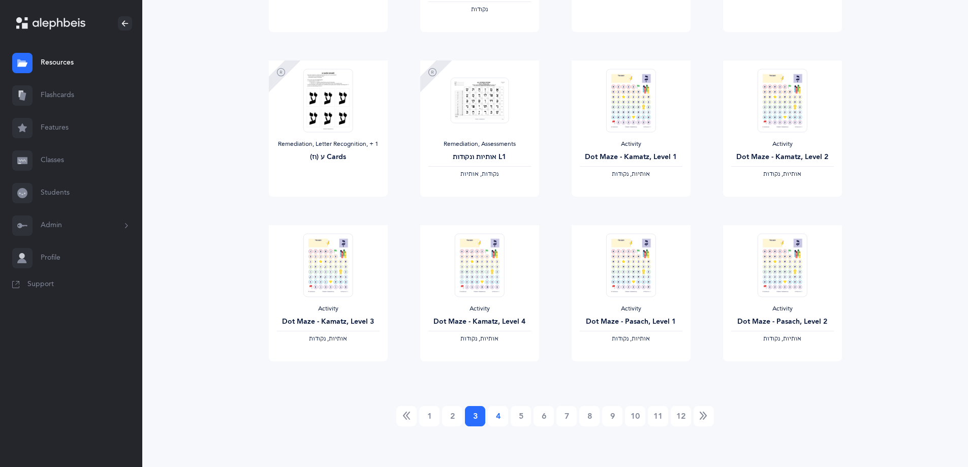
click at [502, 416] on link "4" at bounding box center [498, 416] width 20 height 20
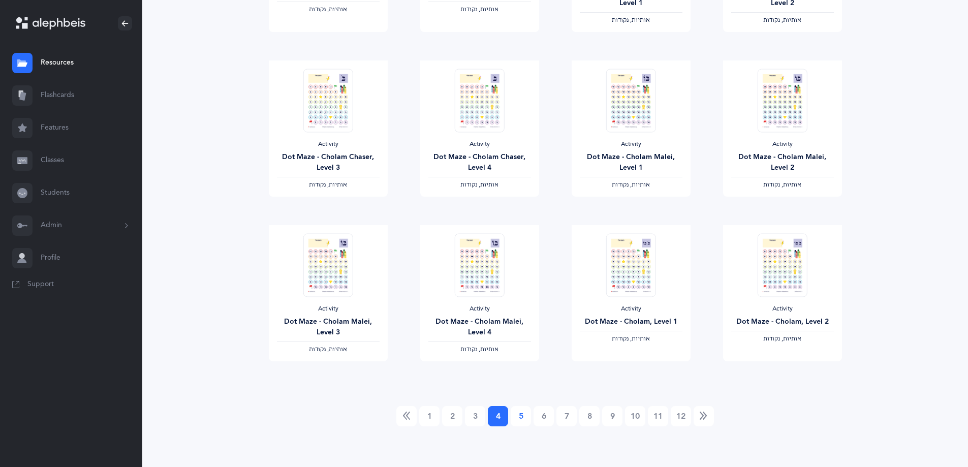
click at [523, 412] on link "5" at bounding box center [521, 416] width 20 height 20
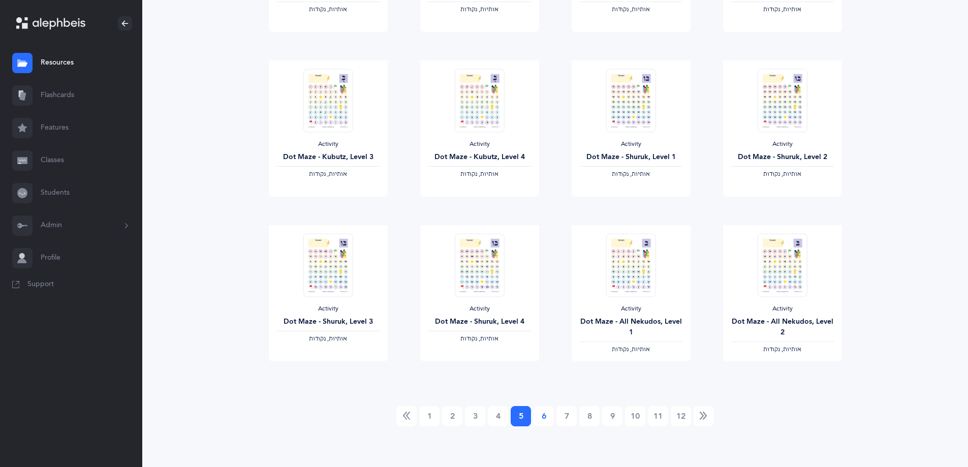
click at [546, 417] on link "6" at bounding box center [543, 416] width 20 height 20
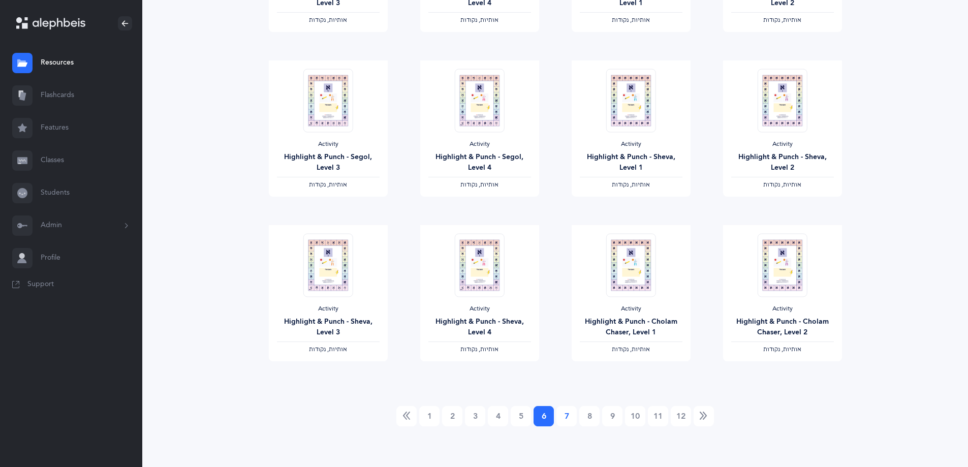
click at [564, 417] on link "7" at bounding box center [566, 416] width 20 height 20
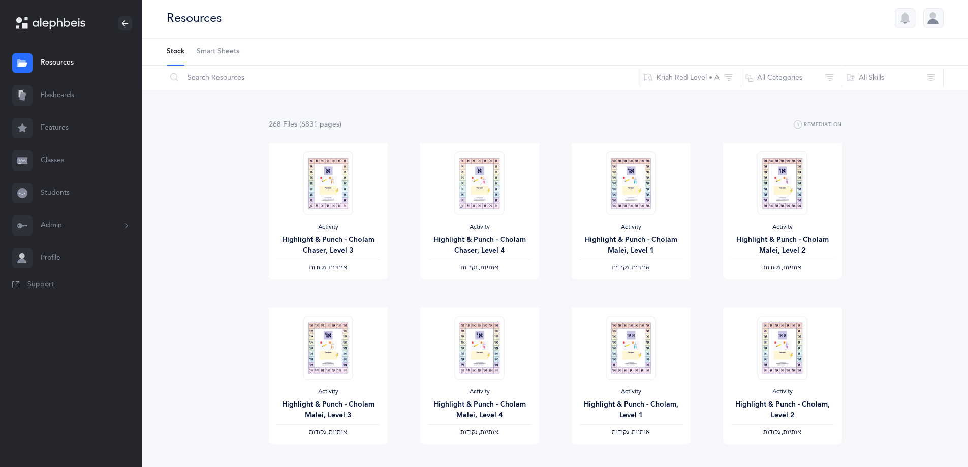
scroll to position [0, 0]
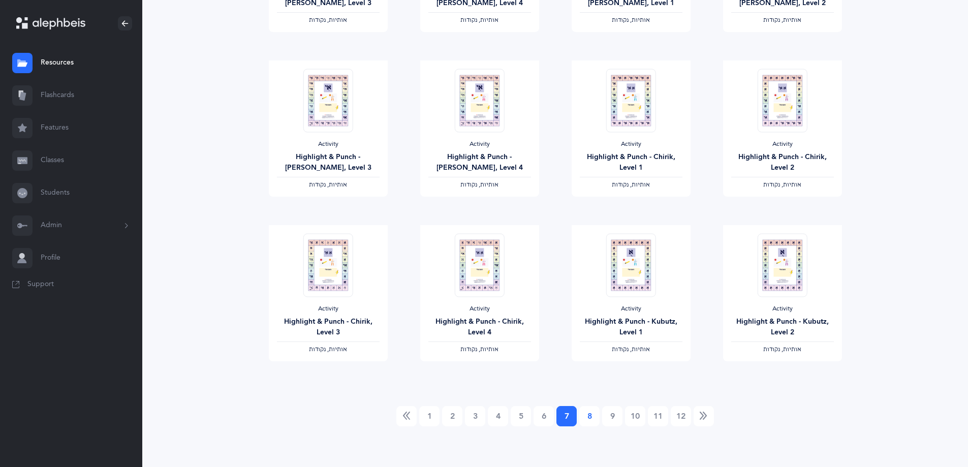
click at [594, 420] on link "8" at bounding box center [589, 416] width 20 height 20
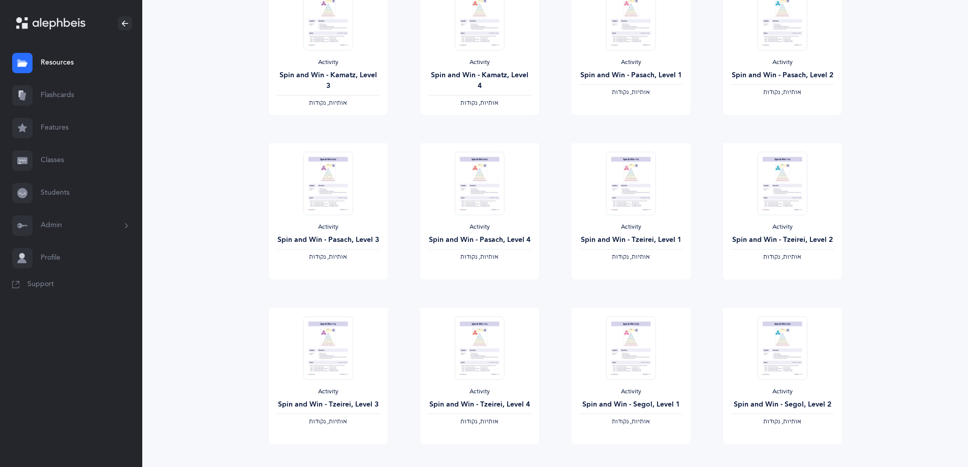
scroll to position [743, 0]
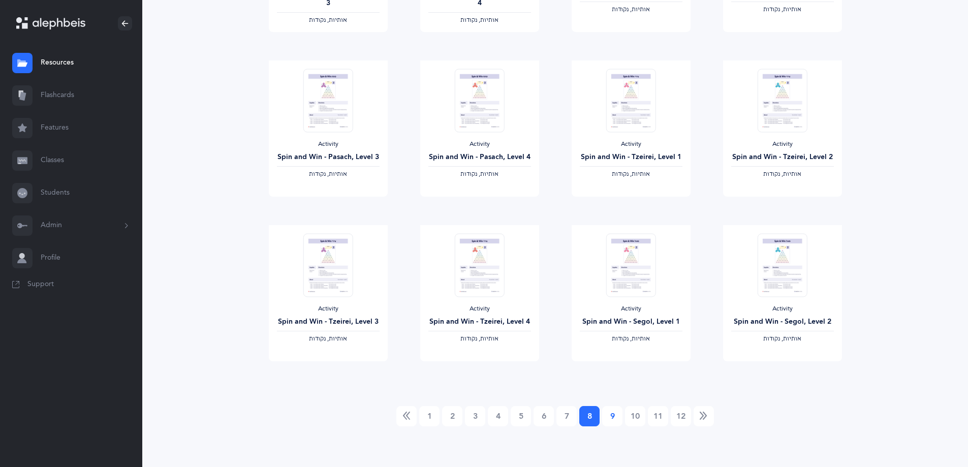
click at [606, 419] on link "9" at bounding box center [612, 416] width 20 height 20
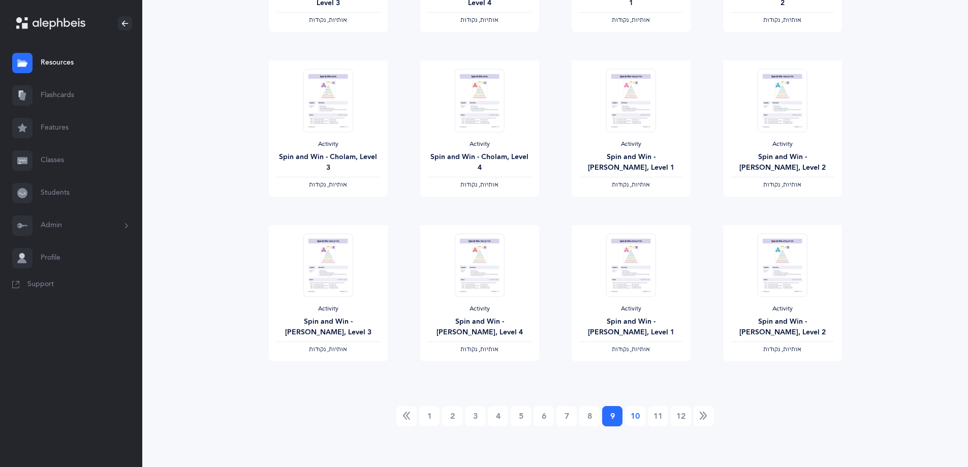
click at [631, 420] on link "10" at bounding box center [635, 416] width 20 height 20
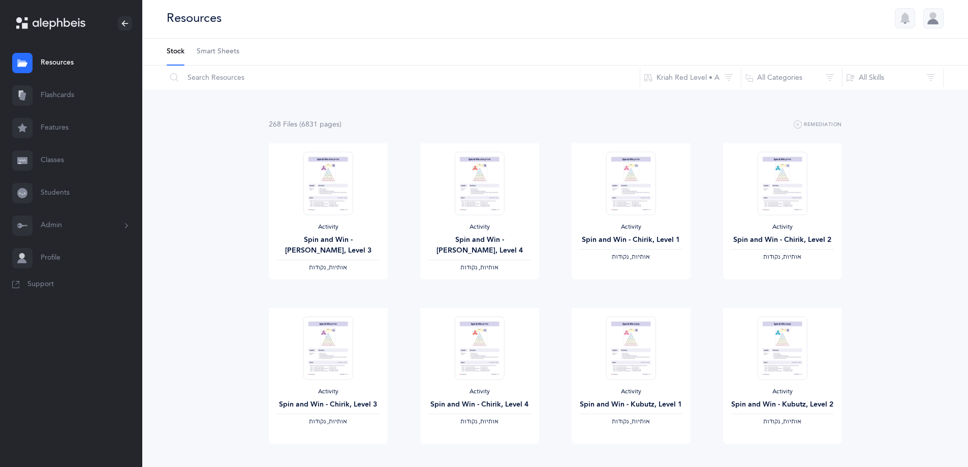
scroll to position [0, 0]
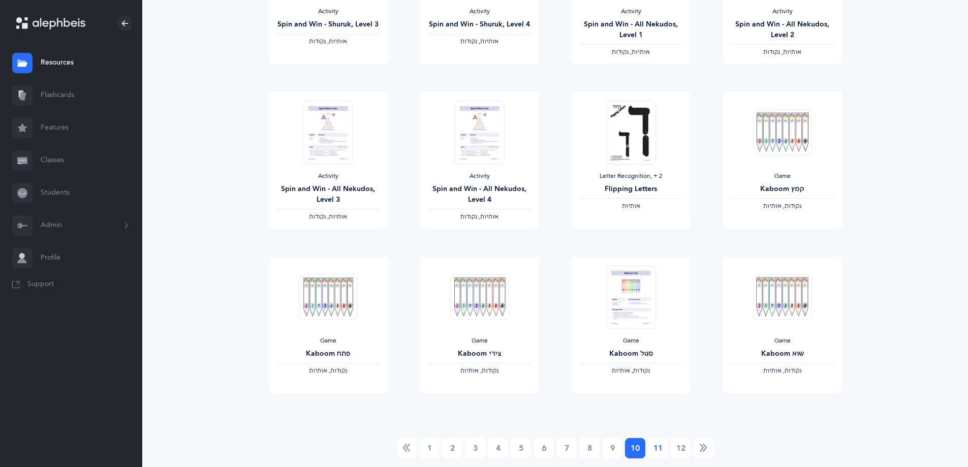
click at [657, 448] on link "11" at bounding box center [658, 448] width 20 height 20
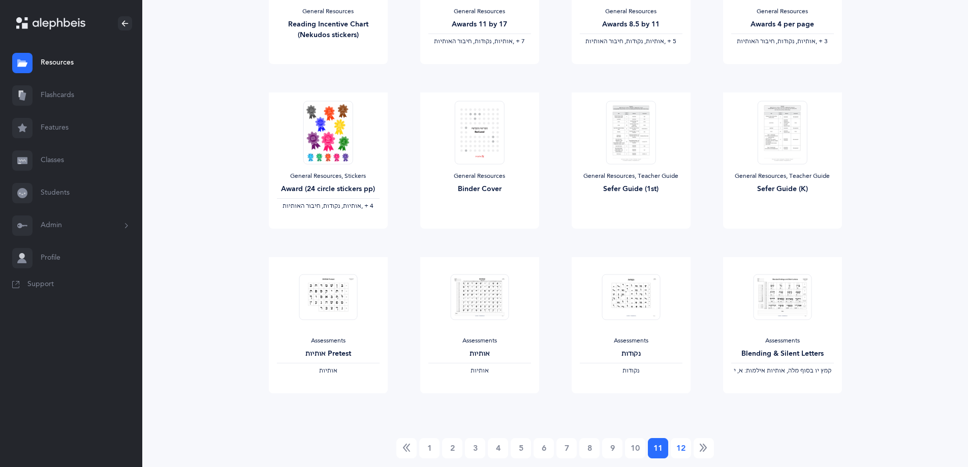
click at [681, 448] on link "12" at bounding box center [681, 448] width 20 height 20
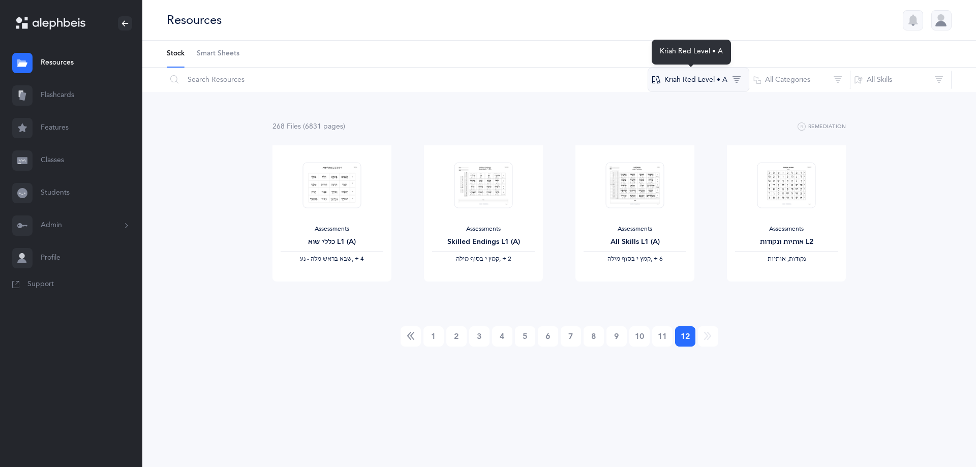
click at [719, 85] on button "Kriah Red Level • A" at bounding box center [698, 80] width 102 height 24
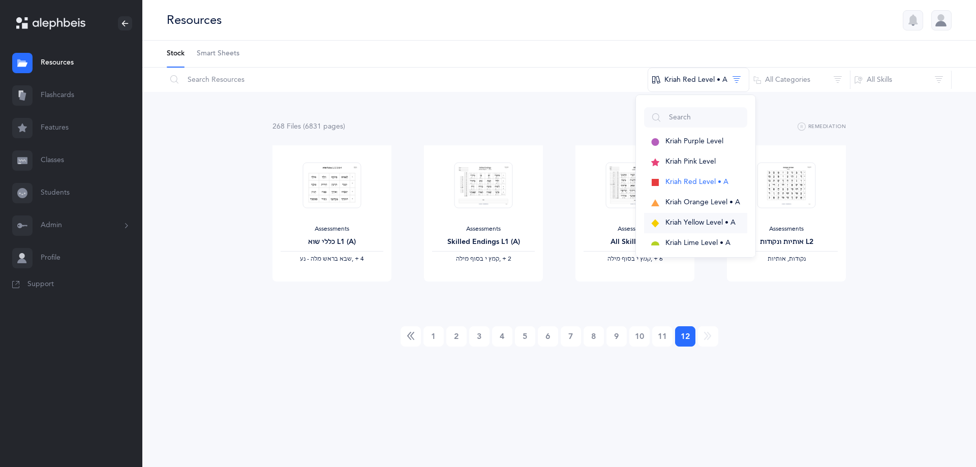
click at [717, 219] on span "Kriah Yellow Level • A" at bounding box center [700, 222] width 70 height 8
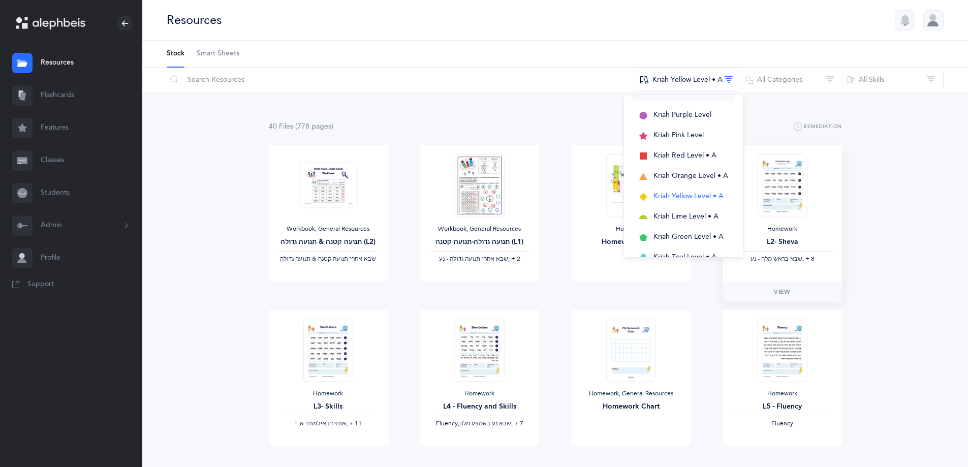
scroll to position [51, 0]
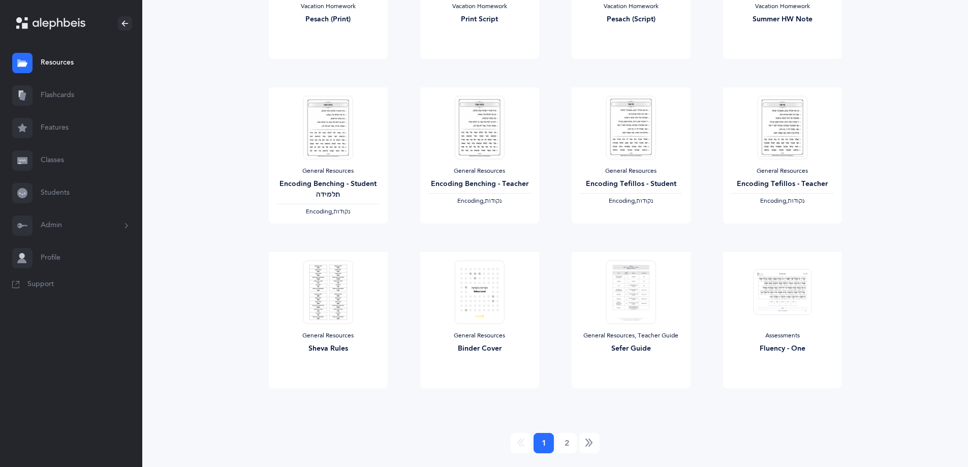
scroll to position [743, 0]
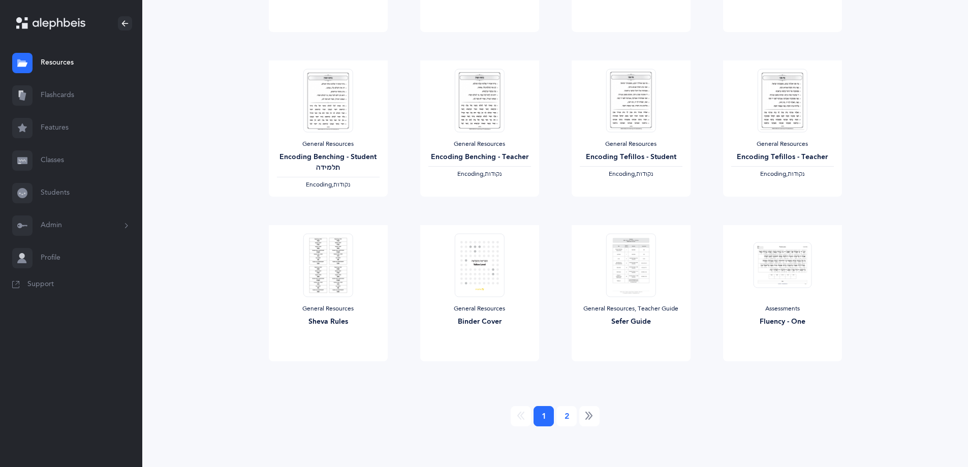
click at [569, 419] on link "2" at bounding box center [566, 416] width 20 height 20
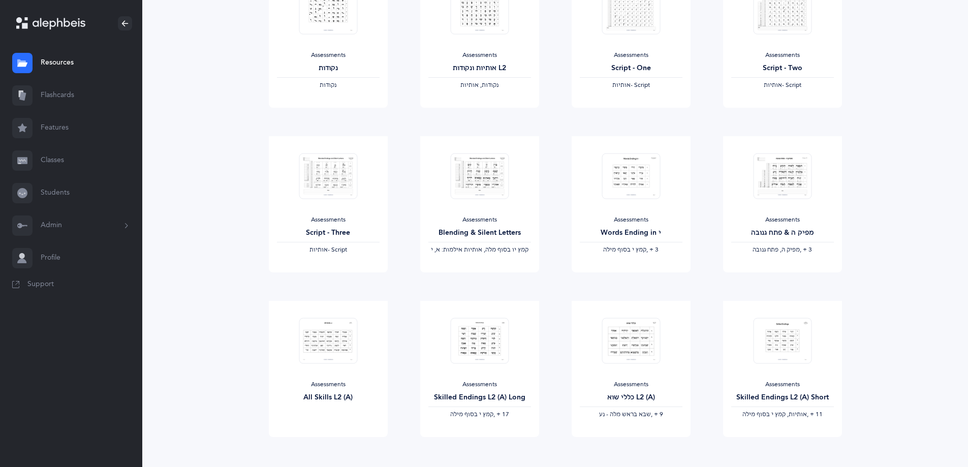
scroll to position [406, 0]
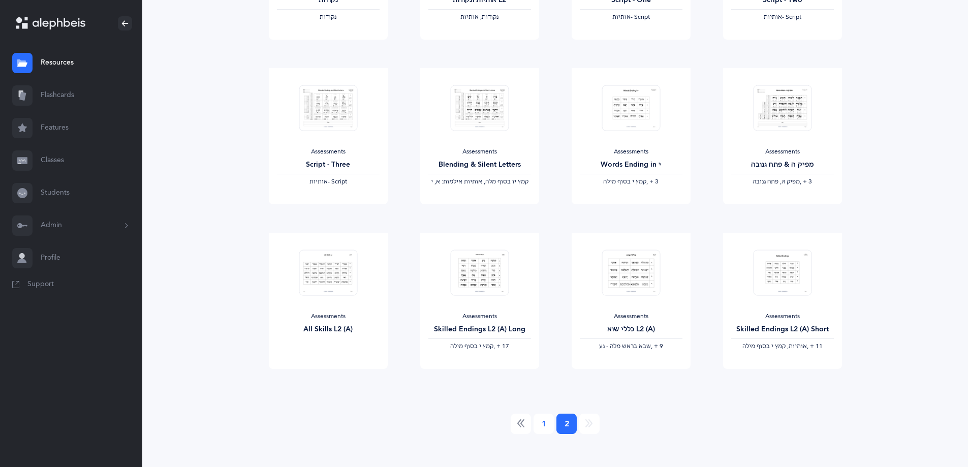
click at [536, 425] on link "1" at bounding box center [543, 424] width 20 height 20
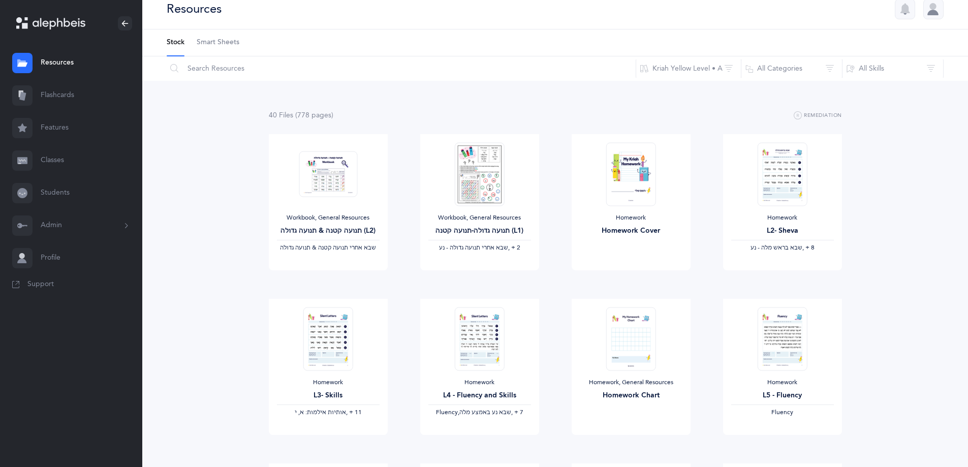
scroll to position [0, 0]
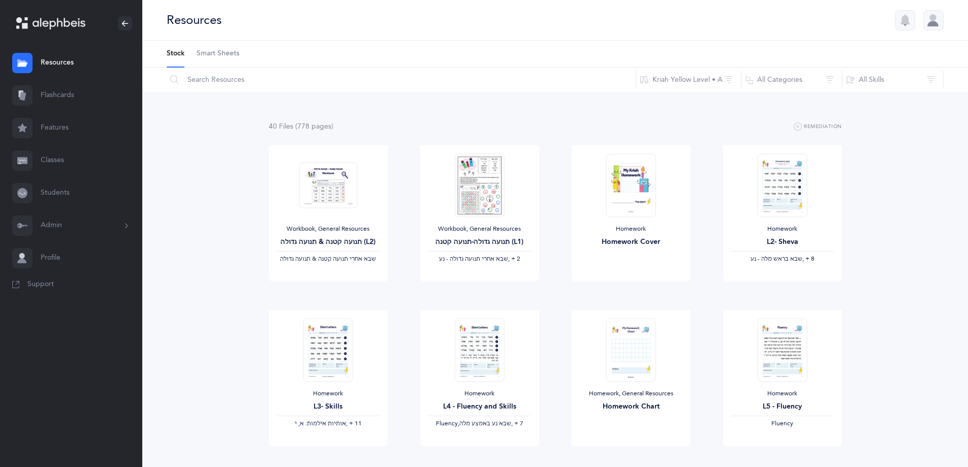
click at [233, 56] on span "Smart Sheets" at bounding box center [218, 54] width 43 height 10
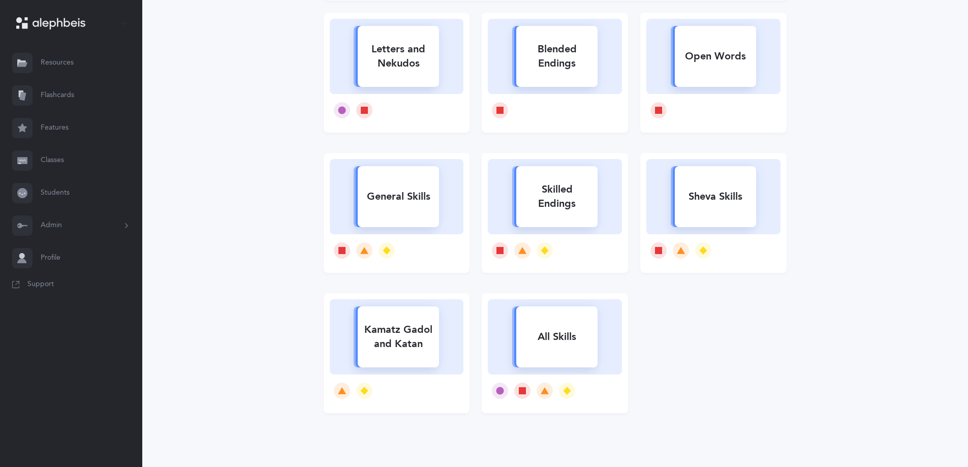
scroll to position [152, 0]
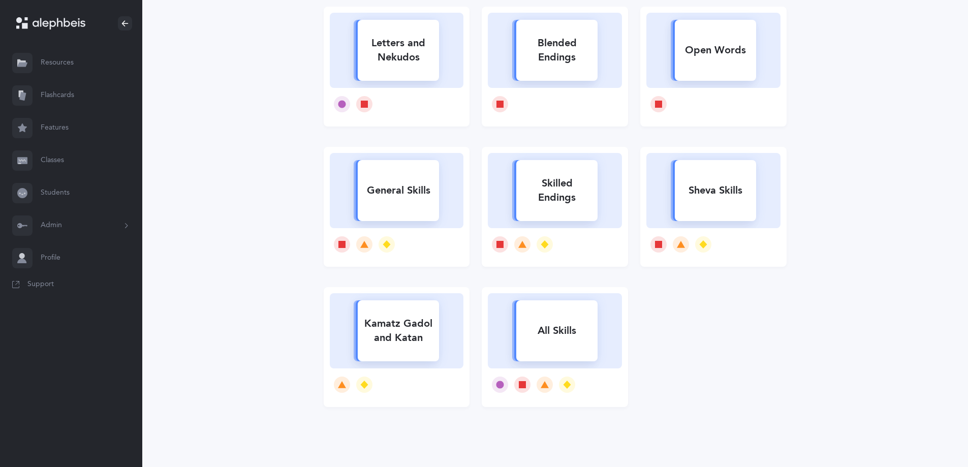
click at [563, 340] on div "All Skills" at bounding box center [556, 331] width 81 height 26
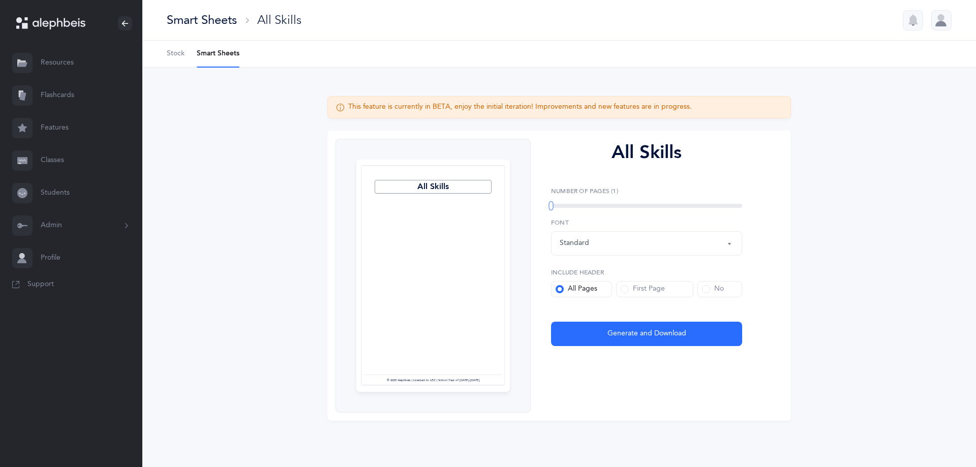
select select
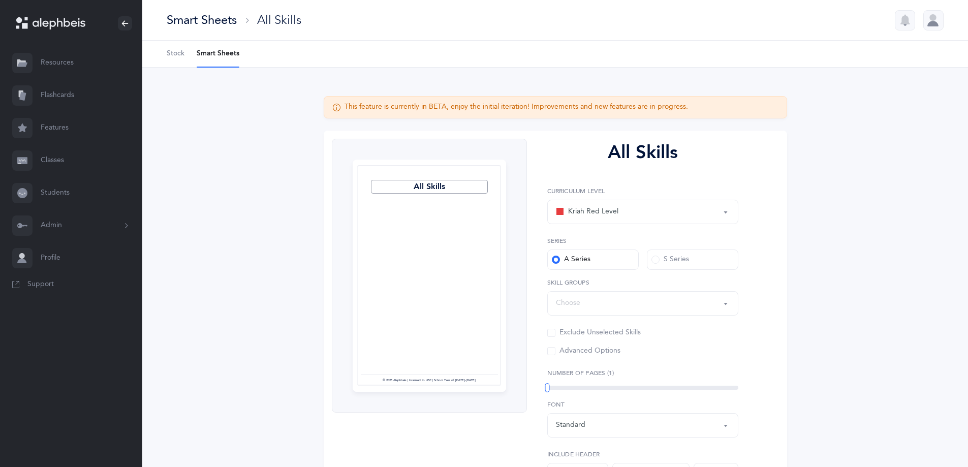
click at [618, 303] on div "Choose" at bounding box center [643, 303] width 174 height 17
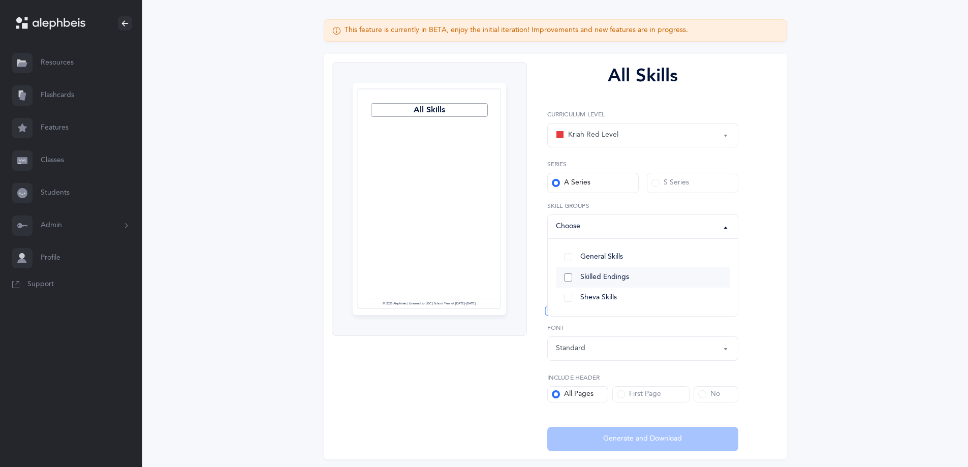
scroll to position [59, 0]
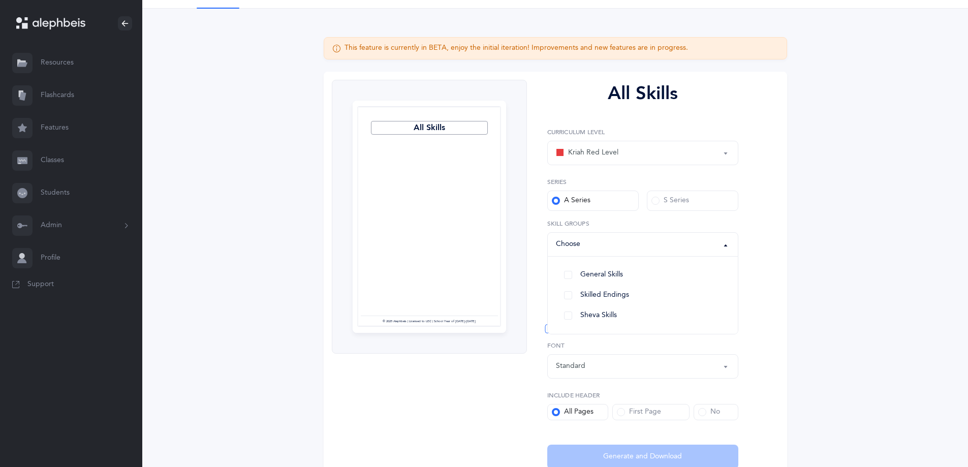
click at [598, 154] on div "Kriah Red Level" at bounding box center [587, 153] width 62 height 12
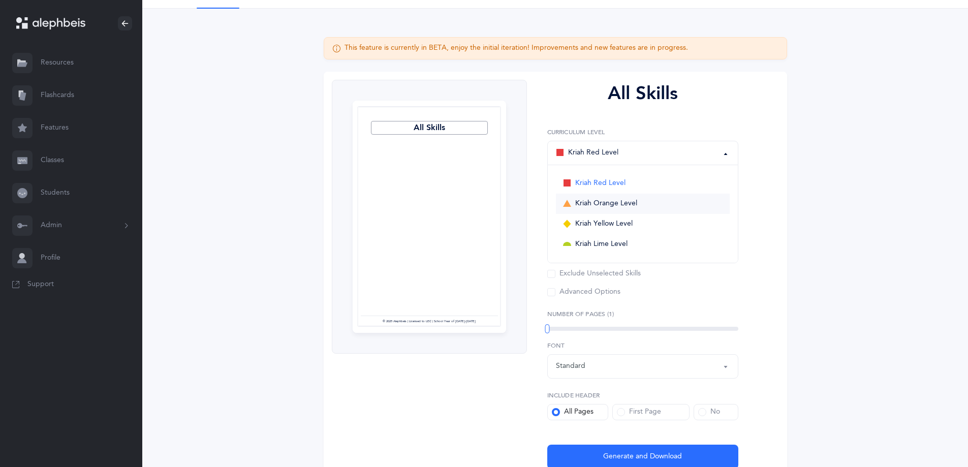
click at [594, 206] on span "Kriah Orange Level" at bounding box center [606, 203] width 62 height 9
select select "4"
click at [598, 246] on div "Choose" at bounding box center [643, 244] width 174 height 17
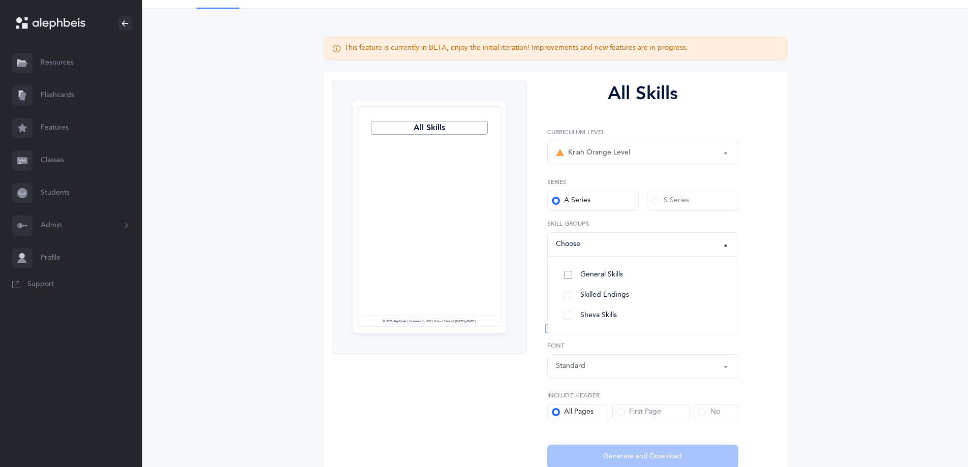
click at [566, 277] on link "General Skills" at bounding box center [643, 275] width 174 height 20
select select "General Skills"
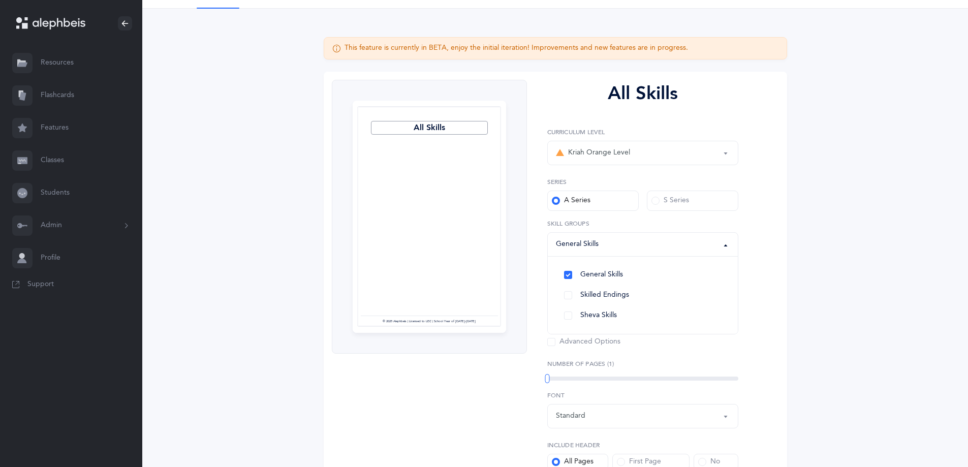
click at [507, 365] on div "All Skills Page 1 © 2025 Alephbeis | Licensed to LEC | School Year of 2025-2026…" at bounding box center [429, 299] width 195 height 439
click at [591, 302] on div "Choose" at bounding box center [643, 294] width 174 height 17
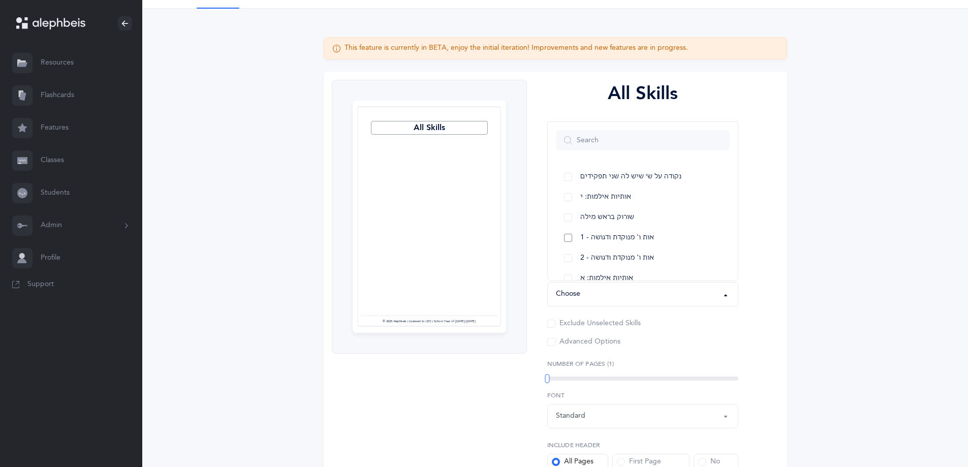
click at [569, 240] on link "1 - אות ו' מנוקדת ודגושה" at bounding box center [643, 238] width 174 height 20
select select "26"
click at [569, 259] on link "2 - אות ו' מנוקדת ודגושה" at bounding box center [643, 258] width 174 height 20
click at [732, 339] on label "Advanced Options" at bounding box center [642, 342] width 191 height 10
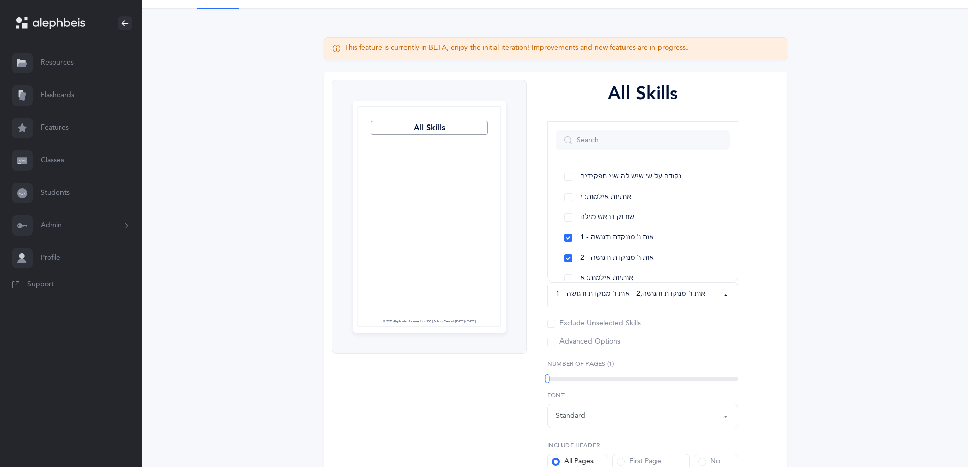
click at [0, 0] on input "Advanced Options" at bounding box center [0, 0] width 0 height 0
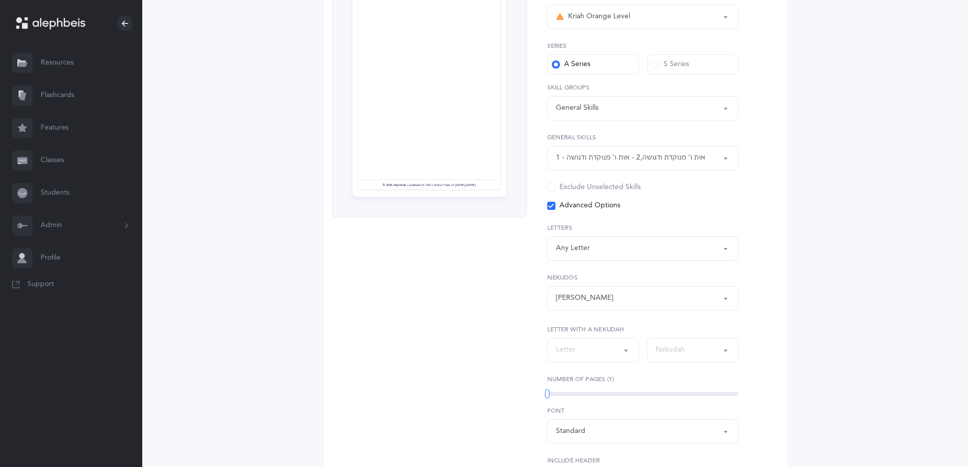
scroll to position [262, 0]
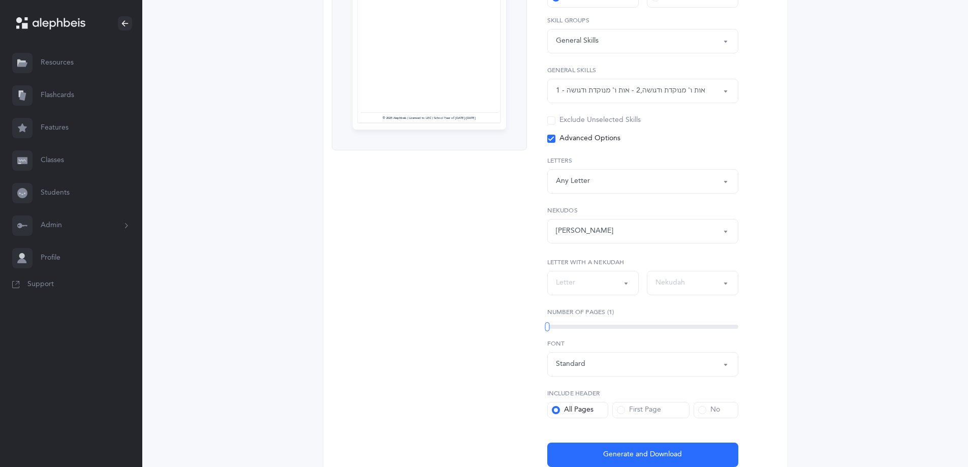
click at [619, 324] on div "1" at bounding box center [642, 327] width 191 height 8
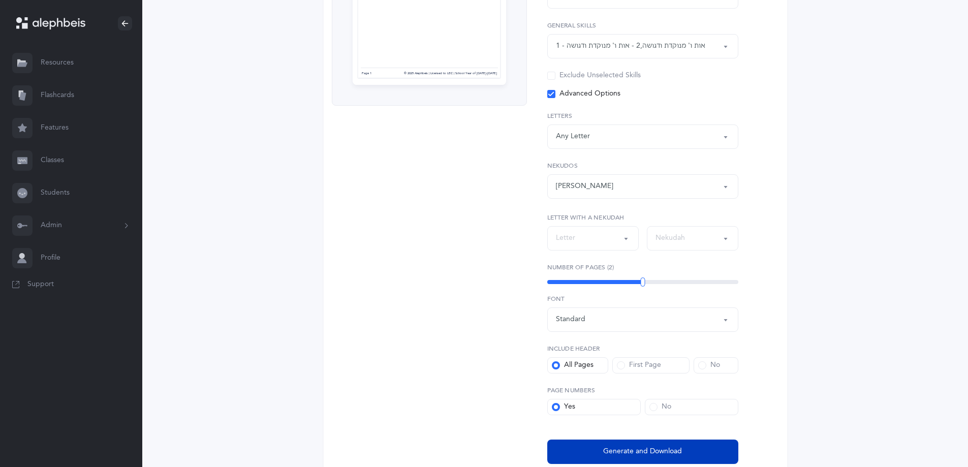
scroll to position [353, 0]
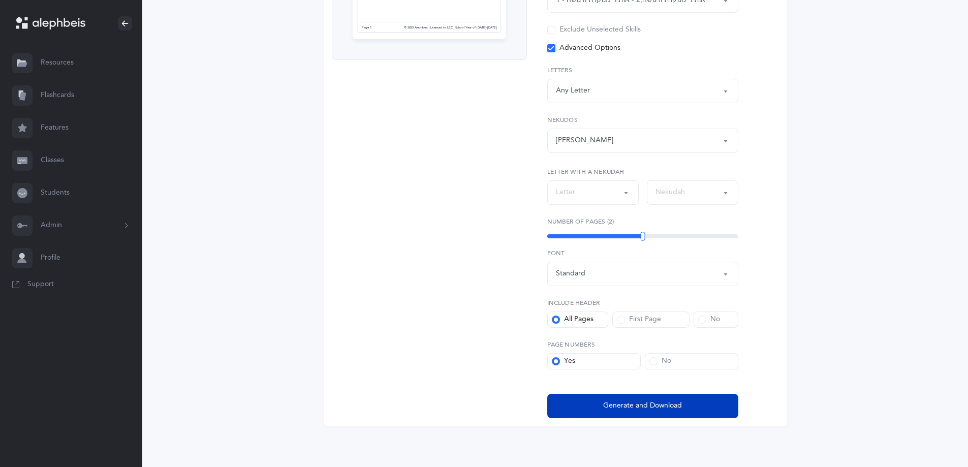
click at [633, 401] on span "Generate and Download" at bounding box center [642, 405] width 79 height 11
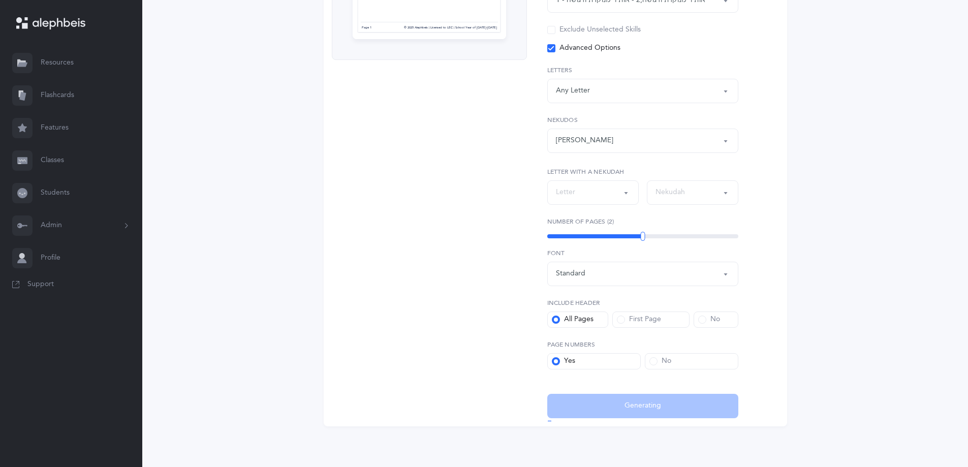
select select "4"
select select "26"
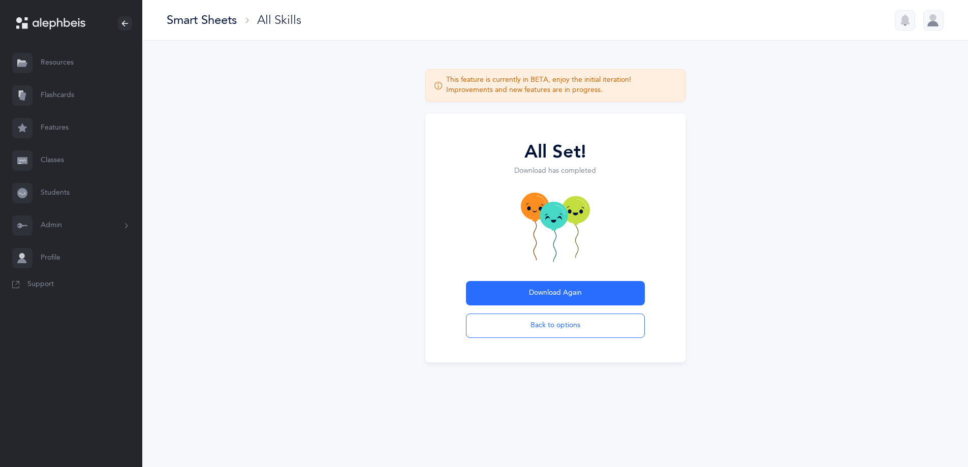
scroll to position [0, 0]
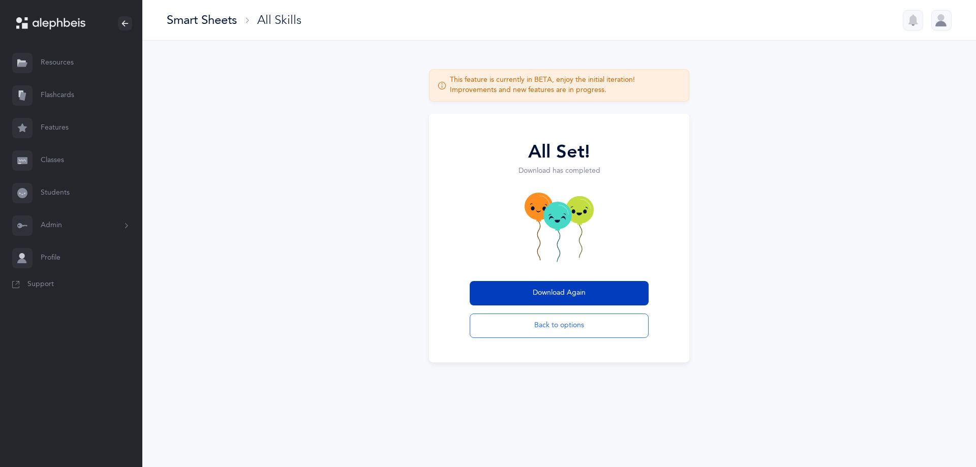
click at [537, 289] on span "Download Again" at bounding box center [558, 293] width 53 height 11
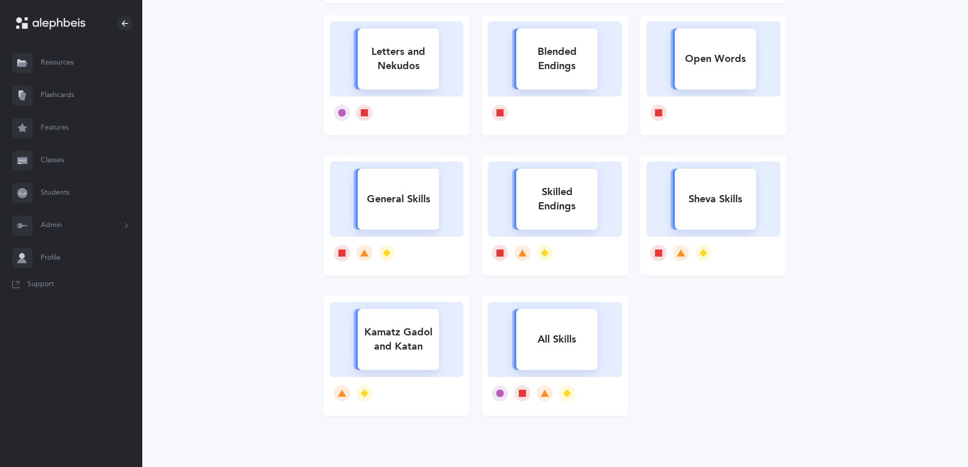
scroll to position [152, 0]
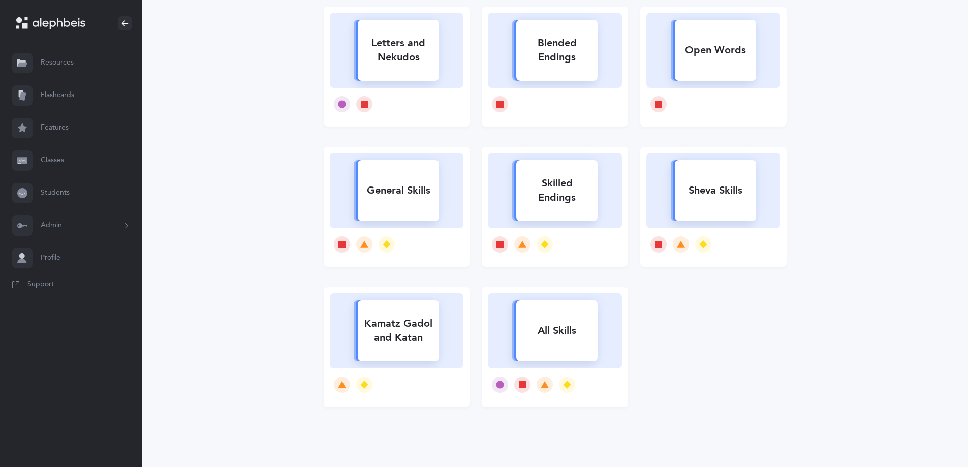
click at [554, 325] on div "All Skills" at bounding box center [556, 331] width 81 height 26
select select "4"
select select "26"
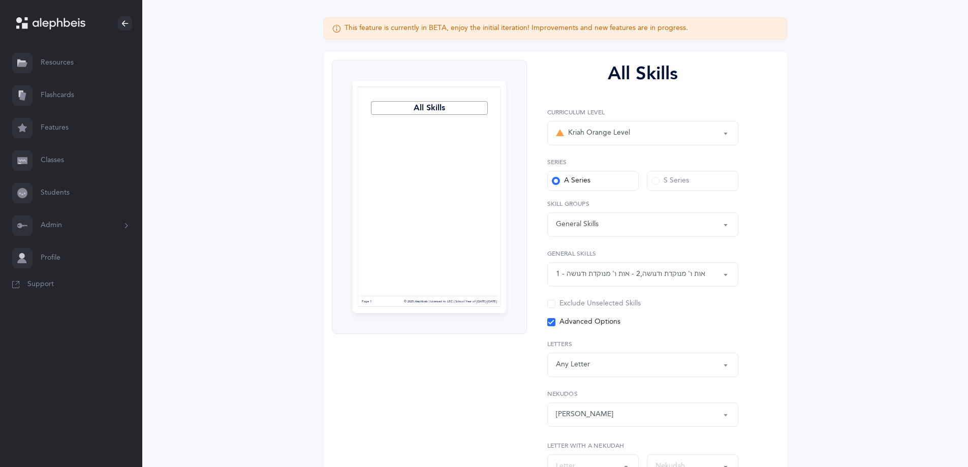
scroll to position [152, 0]
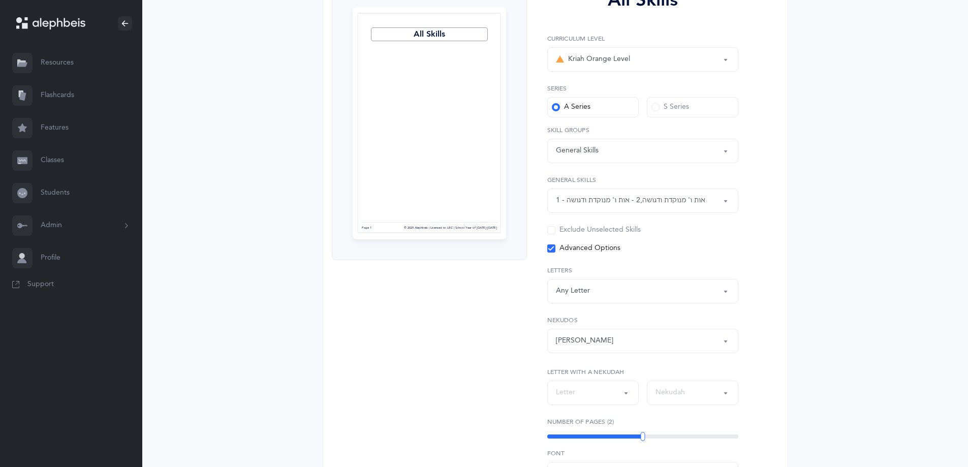
click at [616, 286] on div "Any Letter" at bounding box center [643, 290] width 174 height 17
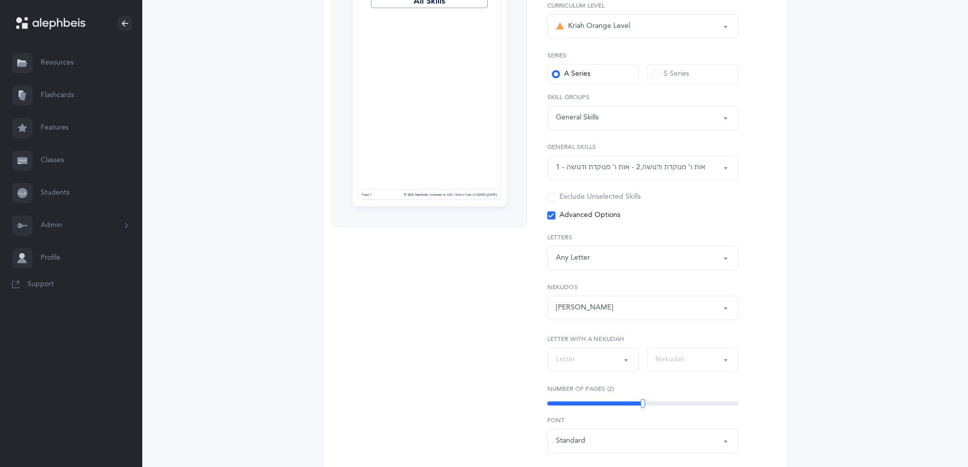
scroll to position [203, 0]
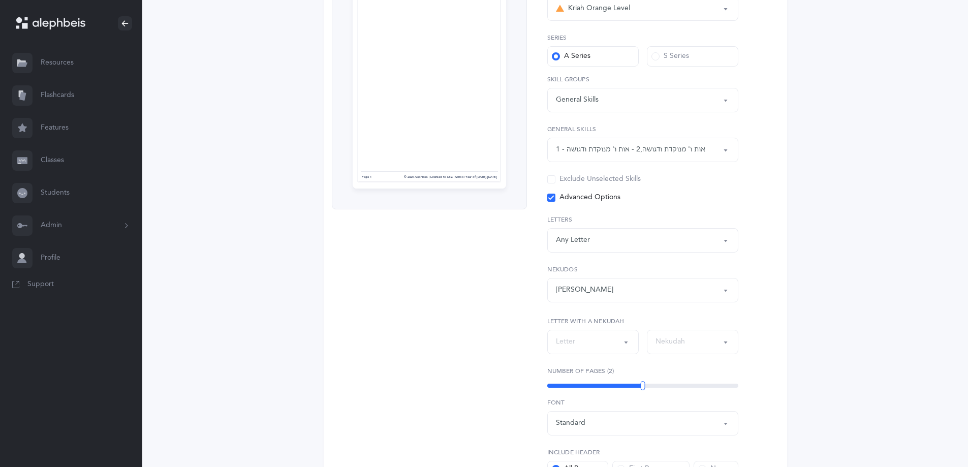
click at [621, 340] on div "Letter" at bounding box center [593, 341] width 74 height 17
click at [586, 295] on link "ו" at bounding box center [593, 296] width 74 height 20
select select "6"
click at [683, 342] on div "Nekudah" at bounding box center [669, 341] width 29 height 11
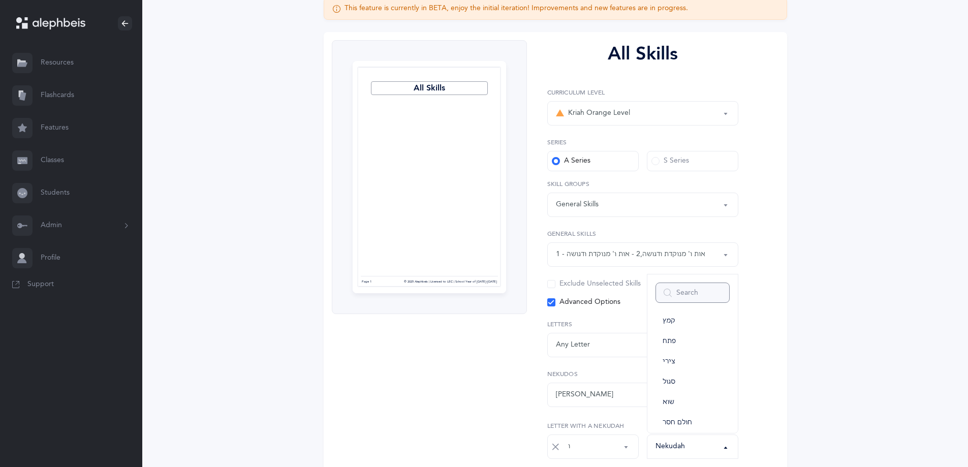
scroll to position [0, 0]
click at [773, 337] on div "All Skills Page 1 © 2025 Alephbeis | Licensed to LEC | School Year of 2025-2026…" at bounding box center [555, 356] width 463 height 648
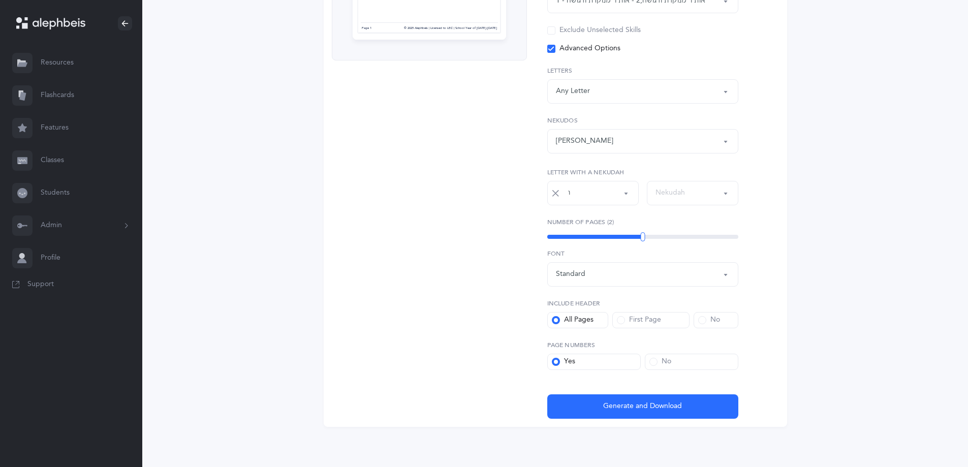
scroll to position [353, 0]
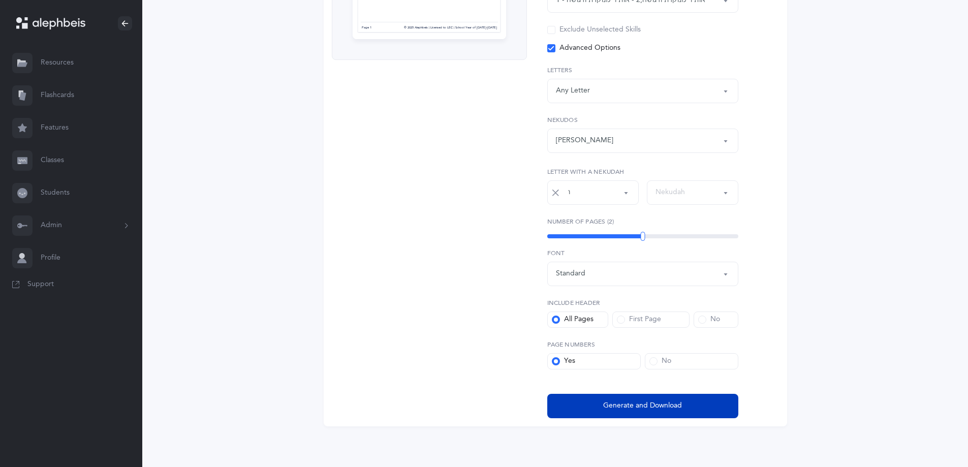
click at [678, 410] on span "Generate and Download" at bounding box center [642, 405] width 79 height 11
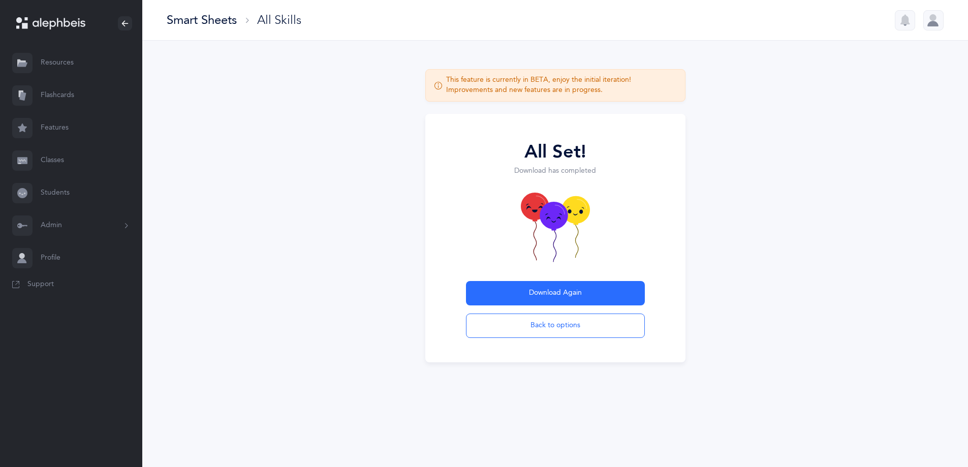
scroll to position [0, 0]
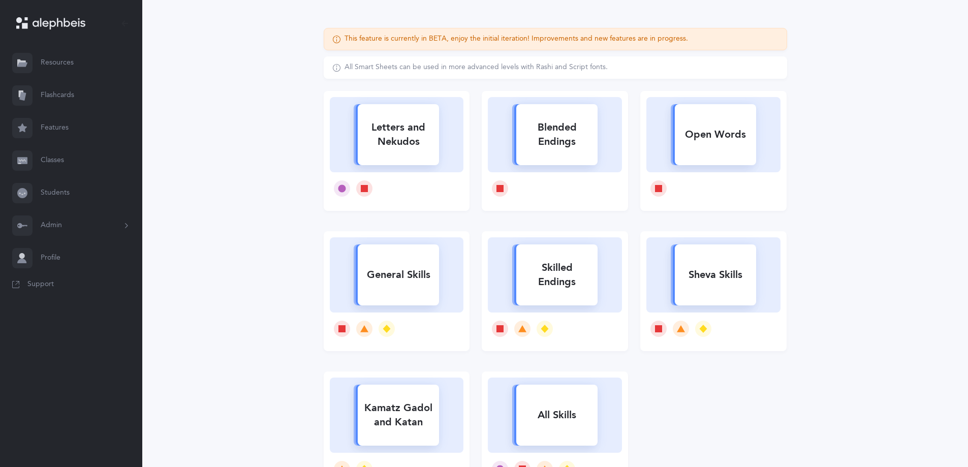
scroll to position [152, 0]
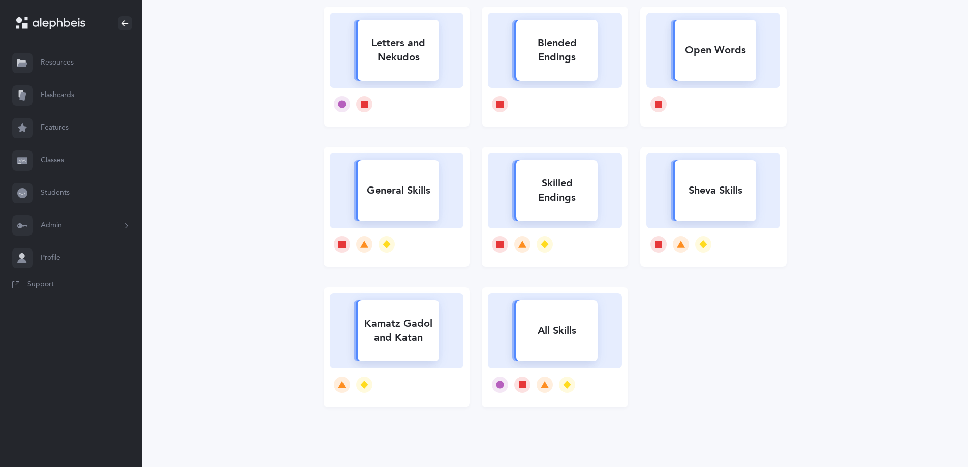
click at [555, 321] on div "All Skills" at bounding box center [556, 331] width 81 height 26
select select "4"
select select "26"
select select "6"
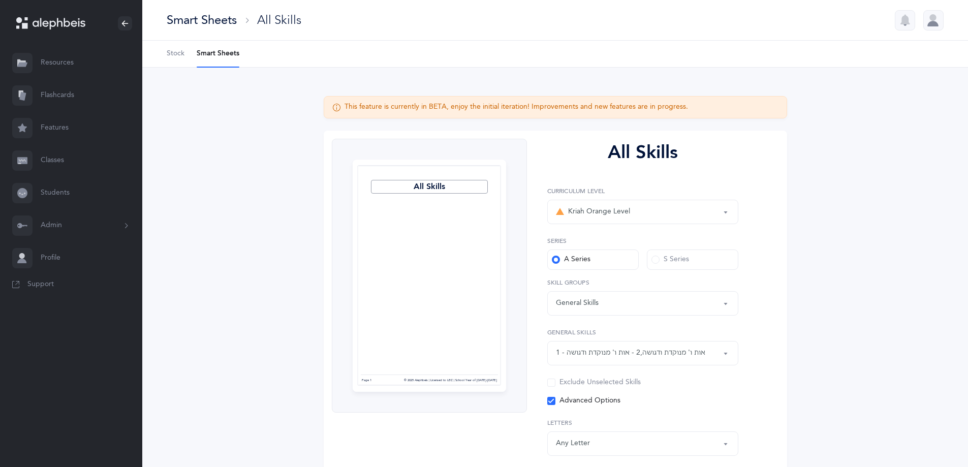
scroll to position [14, 0]
click at [605, 212] on div "Kriah Orange Level" at bounding box center [593, 212] width 74 height 12
click at [602, 261] on span "Kriah Orange Level" at bounding box center [606, 262] width 62 height 9
select select "4"
click at [658, 261] on span at bounding box center [655, 260] width 8 height 8
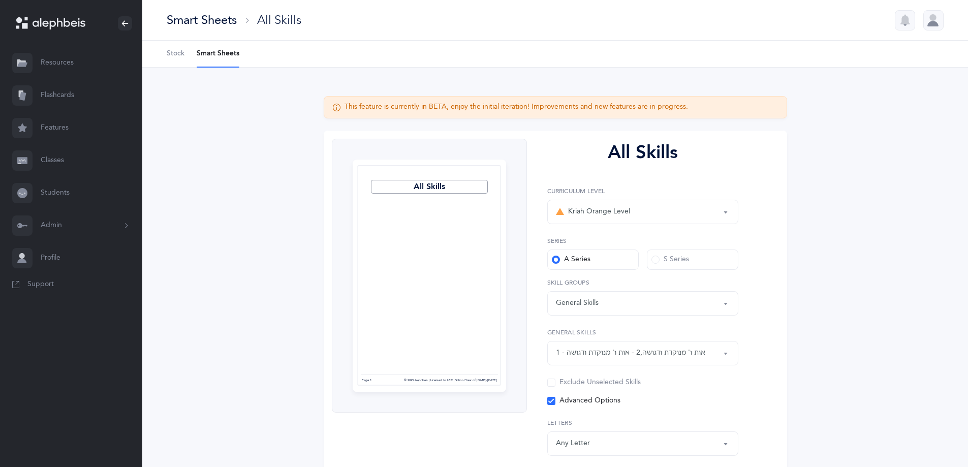
click at [0, 0] on input "S Series" at bounding box center [0, 0] width 0 height 0
click at [655, 308] on div "General Skills" at bounding box center [643, 303] width 174 height 17
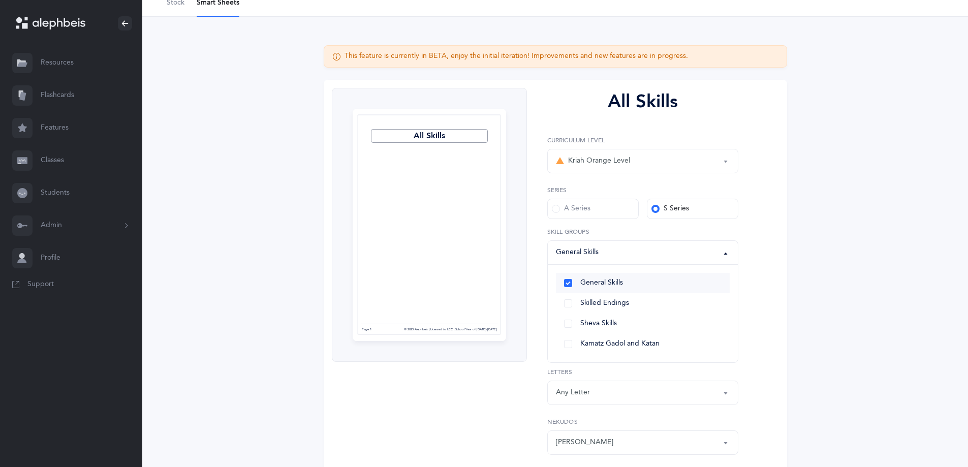
click at [571, 284] on link "General Skills" at bounding box center [643, 283] width 174 height 20
click at [582, 286] on span "General Skills" at bounding box center [601, 282] width 43 height 9
select select "General Skills"
select select "26"
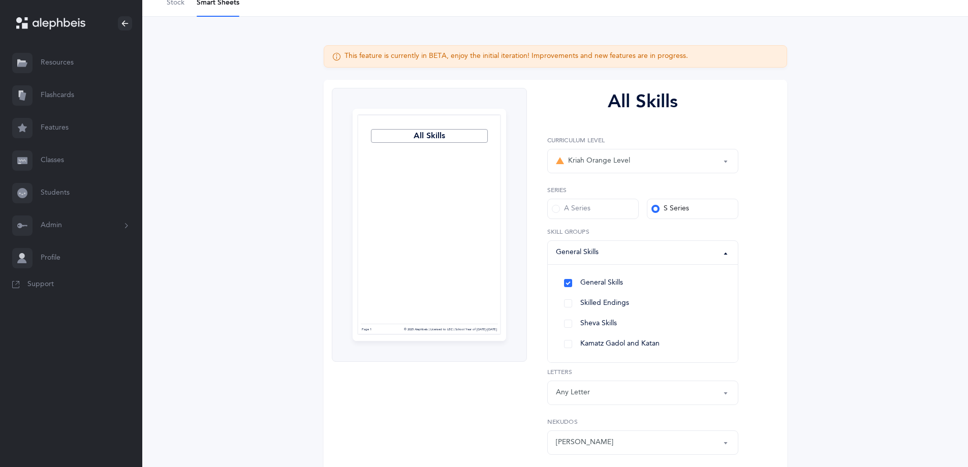
click at [537, 326] on div "All Skills Kriah Red Level Kriah Orange Level Kriah Yellow Level Kriah Lime Lev…" at bounding box center [639, 404] width 224 height 632
click at [656, 313] on button "1 - אות ו' מנוקדת ודגושה , 2 - אות ו' מנוקדת ודגושה" at bounding box center [642, 302] width 191 height 24
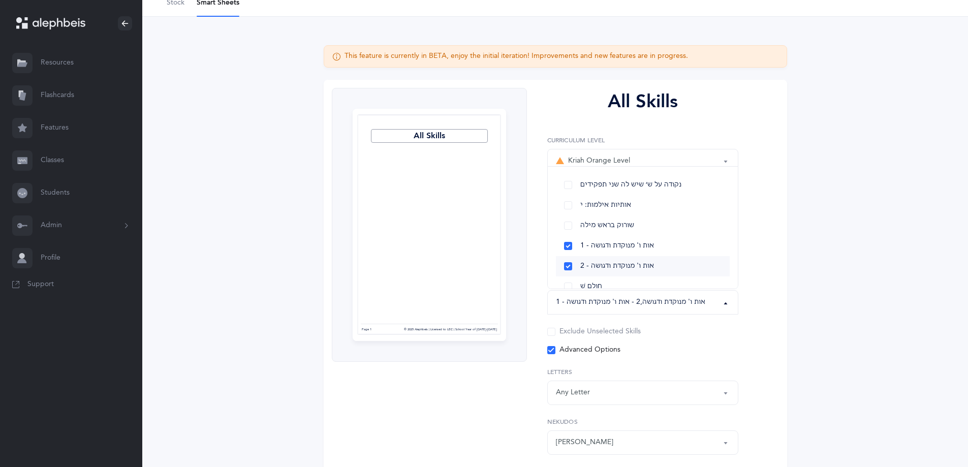
click at [567, 269] on link "2 - אות ו' מנוקדת ודגושה" at bounding box center [643, 266] width 174 height 20
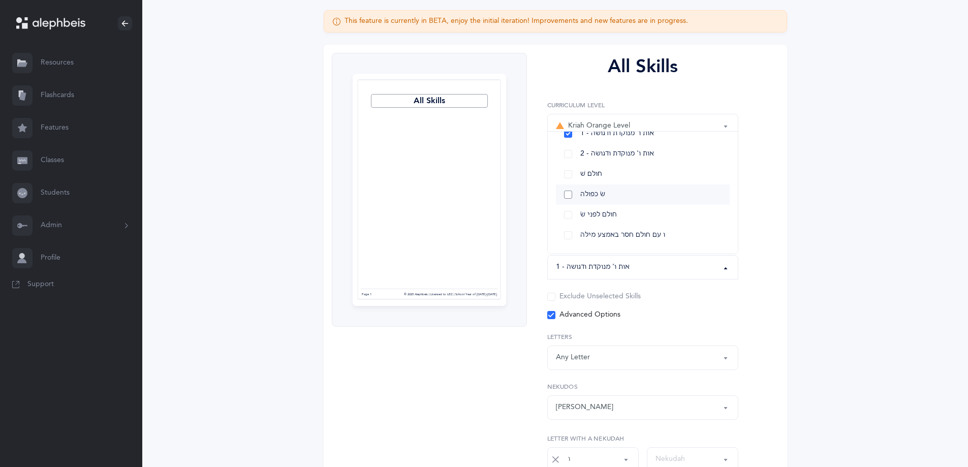
scroll to position [102, 0]
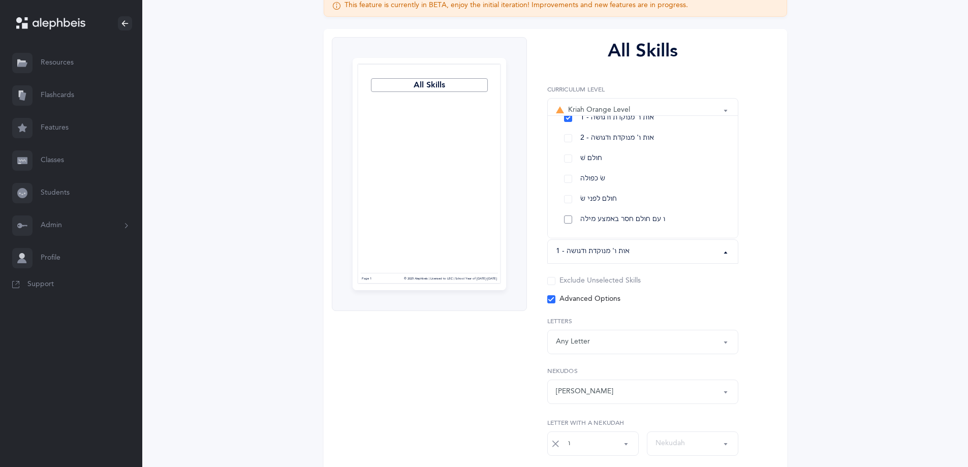
click at [571, 218] on link "ו עם חולם חסר באמצע מילה" at bounding box center [643, 219] width 174 height 20
click at [666, 302] on label "Advanced Options" at bounding box center [642, 299] width 191 height 10
click at [0, 0] on input "Advanced Options" at bounding box center [0, 0] width 0 height 0
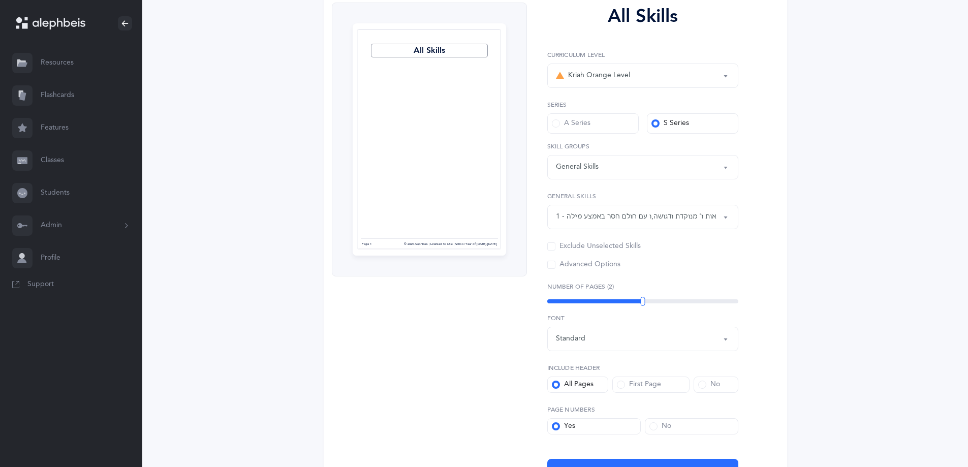
scroll to position [201, 0]
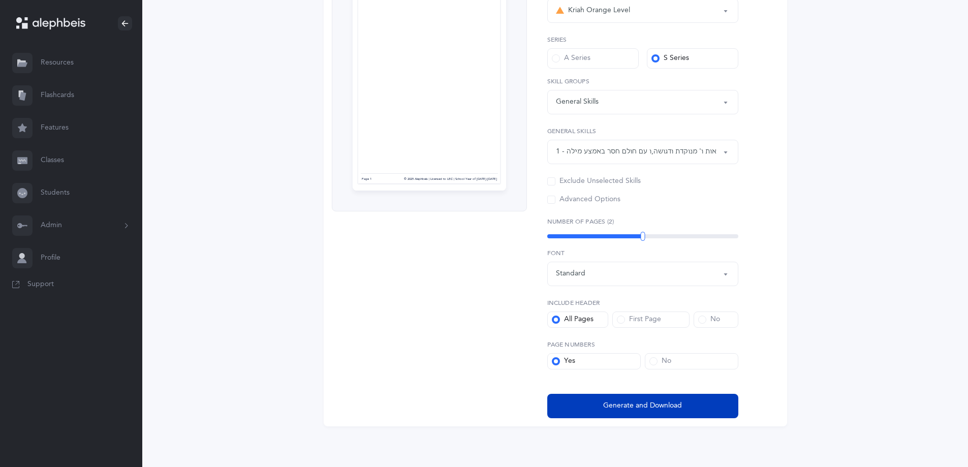
click at [681, 406] on span "Generate and Download" at bounding box center [642, 405] width 79 height 11
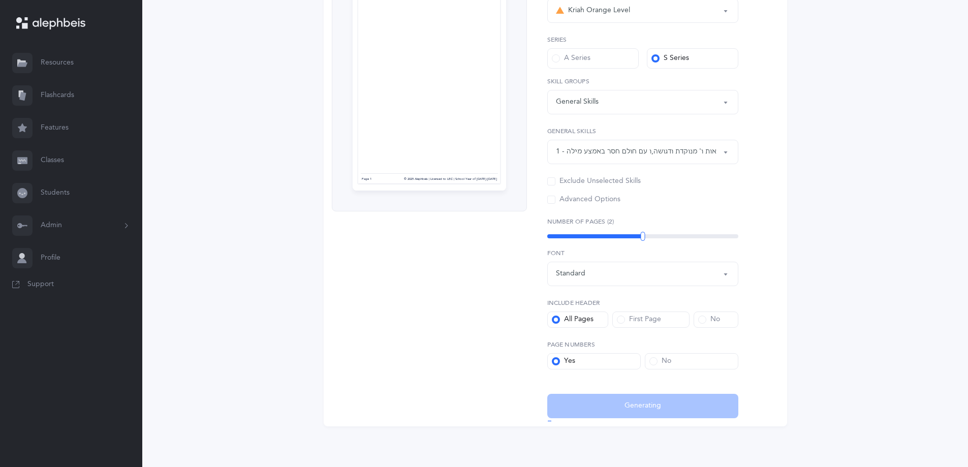
select select "4"
select select "26"
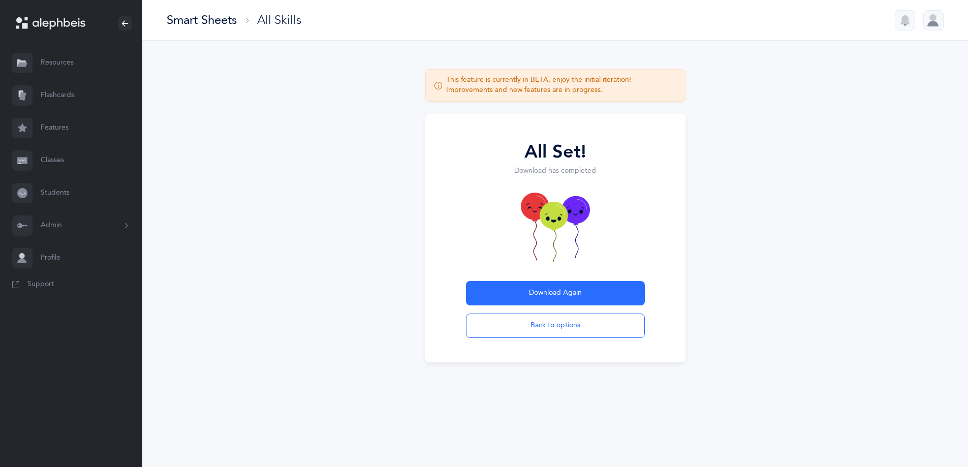
scroll to position [0, 0]
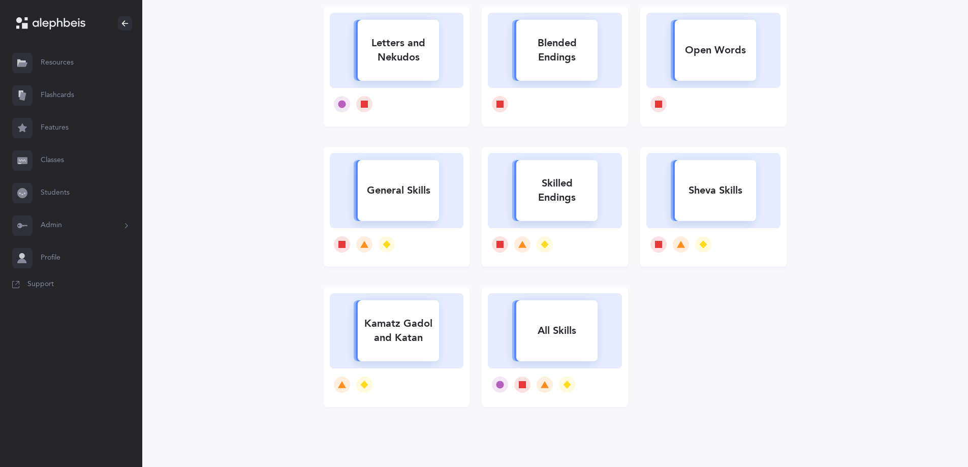
scroll to position [153, 0]
click at [550, 332] on div "All Skills" at bounding box center [556, 330] width 81 height 26
select select "4"
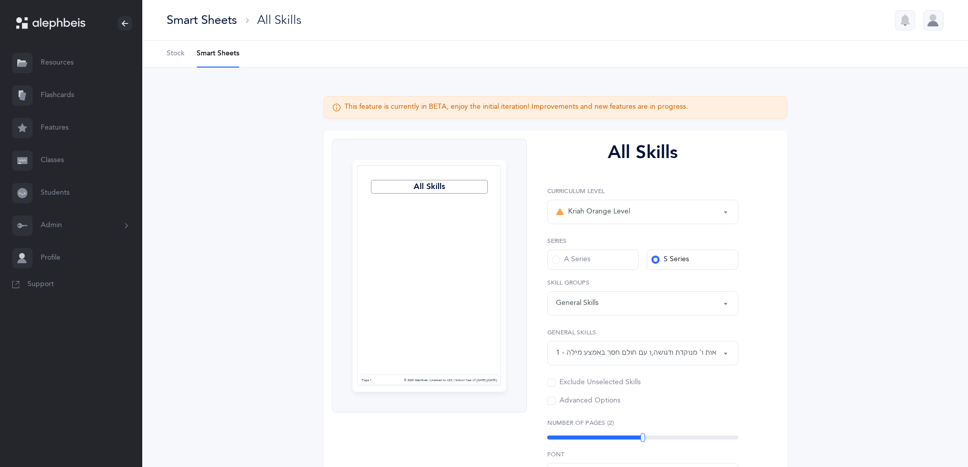
scroll to position [14, 0]
click at [570, 260] on div "A Series" at bounding box center [571, 260] width 39 height 10
click at [0, 0] on input "A Series" at bounding box center [0, 0] width 0 height 0
click at [687, 350] on div "1 - אות ו' מנוקדת ודגושה , חולם לפני שׂ , ו עם חולם חסר באמצע מילה" at bounding box center [643, 353] width 174 height 11
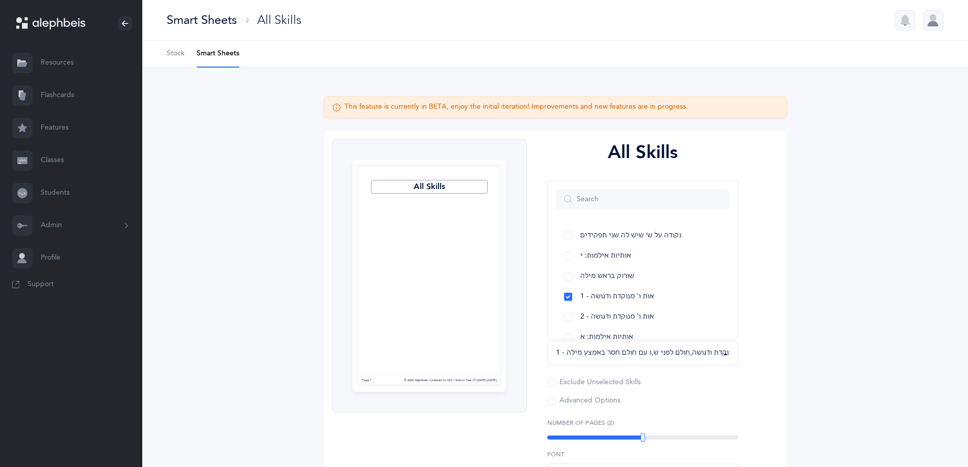
click at [704, 353] on div "1 - אות ו' מנוקדת ודגושה , חולם לפני שׂ , ו עם חולם חסר באמצע מילה" at bounding box center [643, 353] width 174 height 11
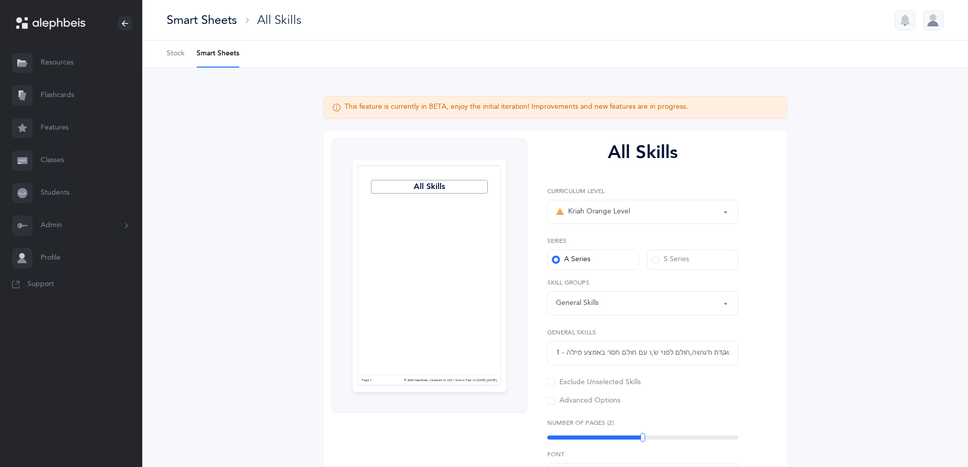
click at [703, 352] on div "1 - אות ו' מנוקדת ודגושה , חולם לפני שׂ , ו עם חולם חסר באמצע מילה" at bounding box center [643, 353] width 174 height 11
click at [567, 301] on link "חולם לפני שׂ" at bounding box center [643, 301] width 174 height 20
click at [566, 320] on link "ו עם חולם חסר באמצע מילה" at bounding box center [643, 321] width 174 height 20
click at [539, 344] on div "All Skills Kriah Red Level Kriah Orange Level Kriah Yellow Level Kriah Lime Lev…" at bounding box center [639, 379] width 224 height 481
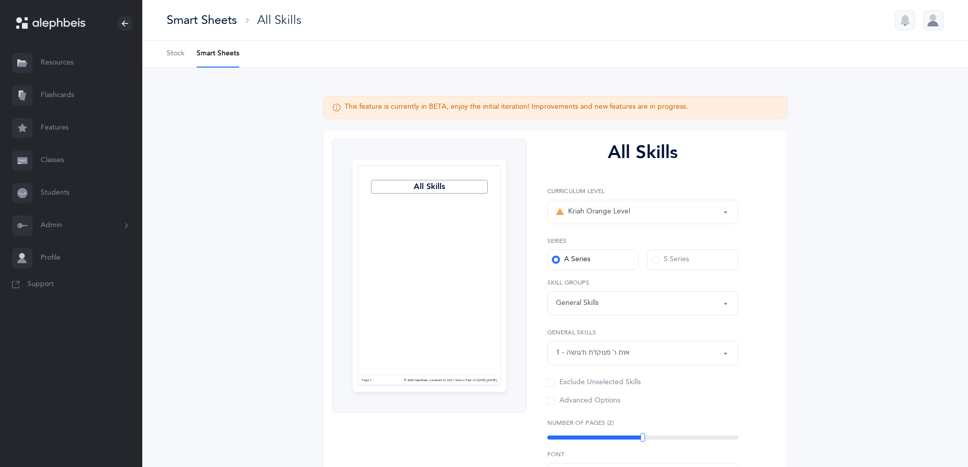
click at [552, 385] on span at bounding box center [551, 383] width 8 height 8
click at [0, 0] on input "Exclude Unselected Skills" at bounding box center [0, 0] width 0 height 0
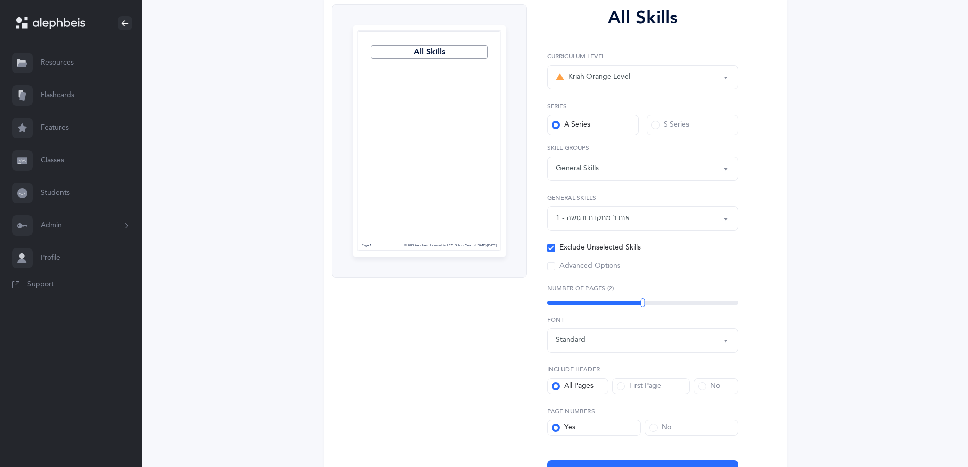
scroll to position [152, 0]
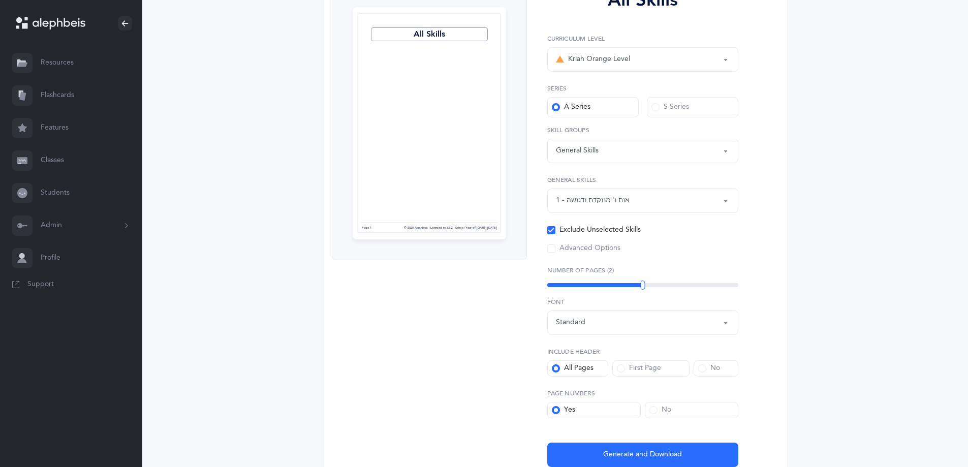
click at [602, 284] on div "2" at bounding box center [642, 285] width 191 height 4
click at [575, 284] on div "2" at bounding box center [642, 285] width 191 height 4
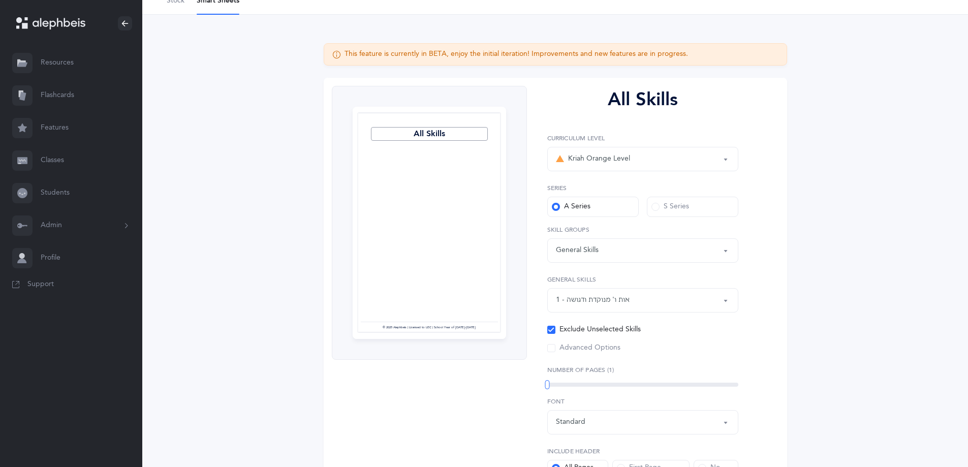
scroll to position [51, 0]
click at [625, 307] on div "1 - אות ו' מנוקדת ודגושה" at bounding box center [593, 302] width 74 height 11
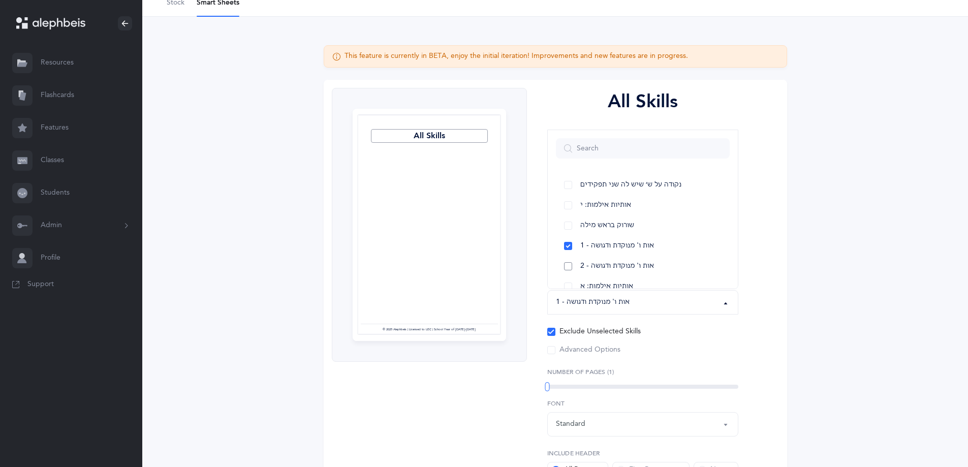
click at [569, 264] on link "2 - אות ו' מנוקדת ודגושה" at bounding box center [643, 266] width 174 height 20
click at [568, 248] on link "1 - אות ו' מנוקדת ודגושה" at bounding box center [643, 246] width 174 height 20
select select "100"
click at [675, 340] on div "Kriah Red Level Kriah Orange Level Kriah Yellow Level Kriah Lime Level Kriah Or…" at bounding box center [642, 245] width 191 height 219
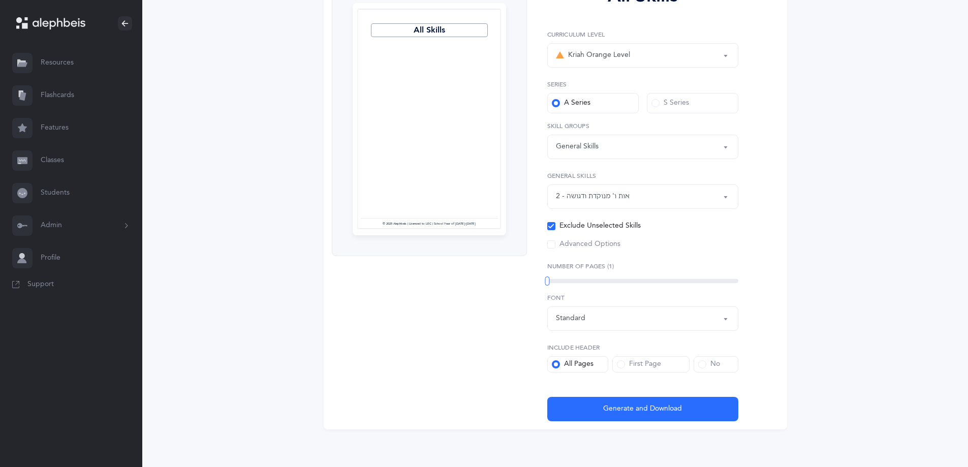
scroll to position [160, 0]
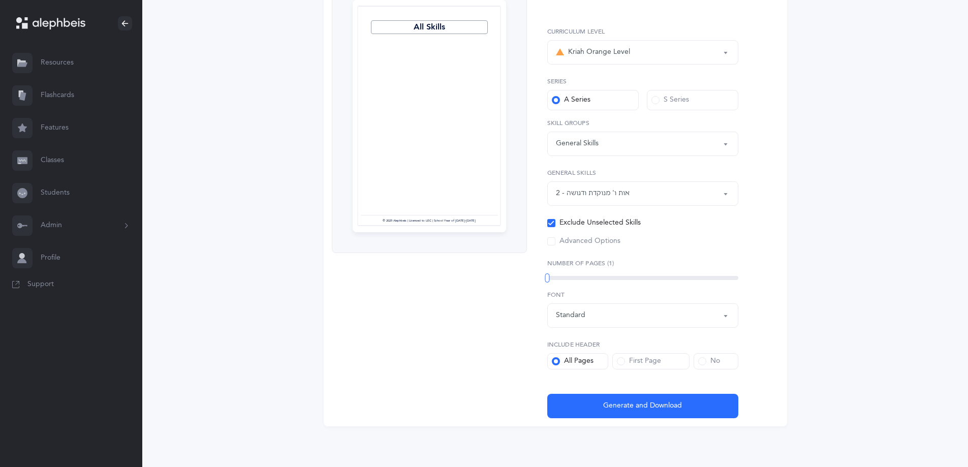
click at [557, 277] on div "1" at bounding box center [642, 278] width 191 height 4
click at [577, 277] on div "1" at bounding box center [642, 278] width 191 height 4
click at [588, 278] on div "1" at bounding box center [642, 278] width 191 height 4
click at [614, 280] on div "1" at bounding box center [642, 278] width 191 height 8
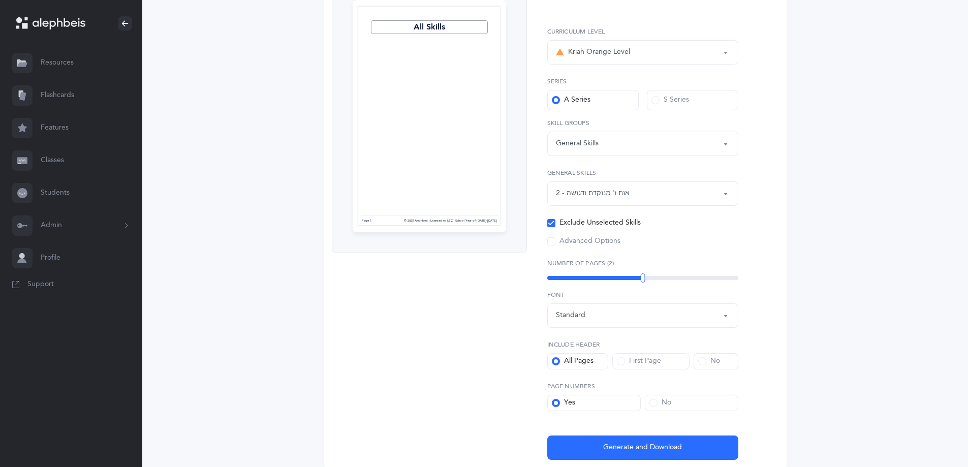
click at [612, 157] on div "Kriah Red Level Kriah Orange Level Kriah Yellow Level Kriah Lime Level Kriah Or…" at bounding box center [642, 136] width 191 height 219
click at [607, 149] on div "General Skills" at bounding box center [643, 143] width 174 height 17
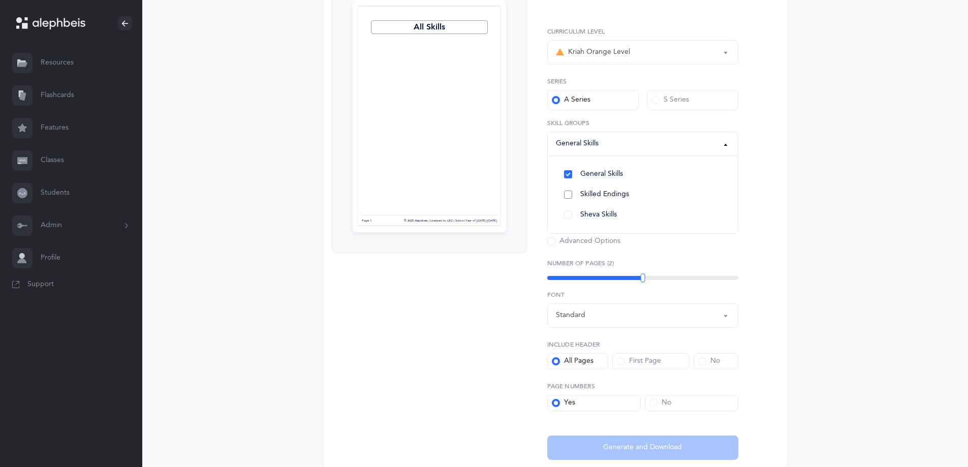
click at [600, 196] on span "Skilled Endings" at bounding box center [604, 194] width 49 height 9
select select
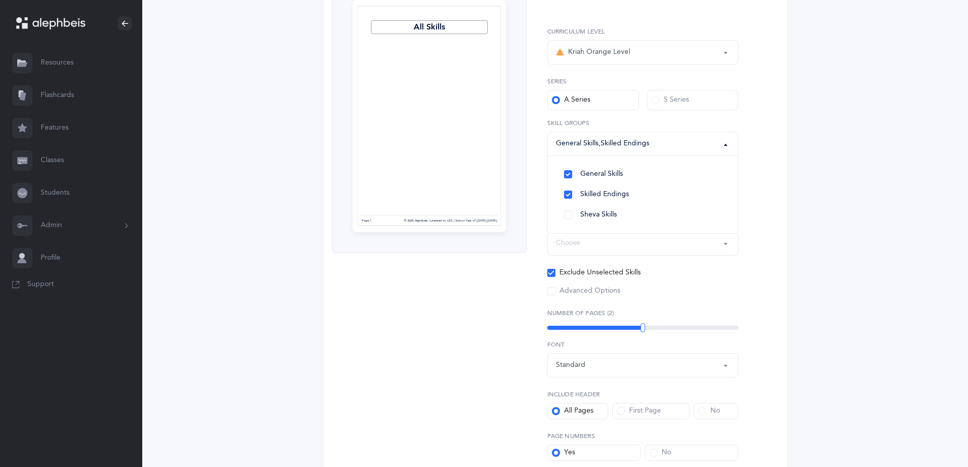
click at [479, 299] on div "All Skills Page 1 © 2025 Alephbeis | Licensed to LEC | School Year of 2025-2026…" at bounding box center [429, 244] width 195 height 530
click at [693, 100] on label "S Series" at bounding box center [692, 100] width 91 height 20
click at [0, 0] on input "S Series" at bounding box center [0, 0] width 0 height 0
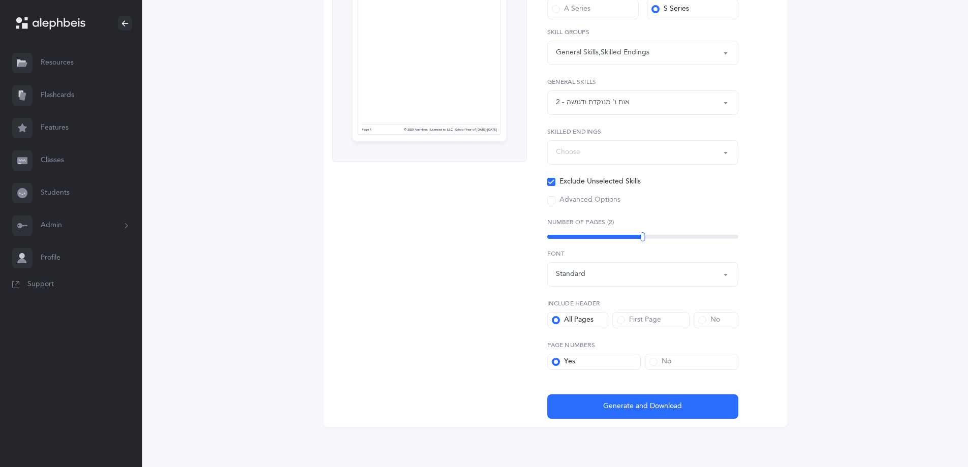
scroll to position [251, 0]
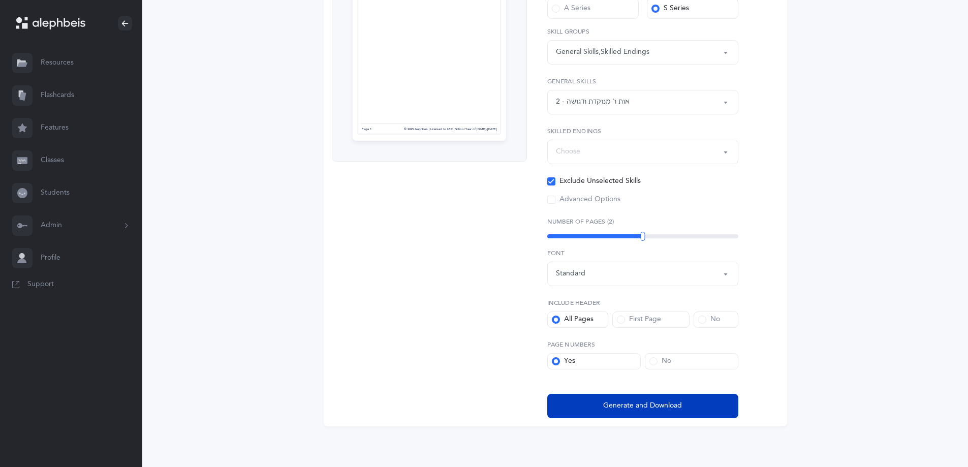
click at [636, 404] on span "Generate and Download" at bounding box center [642, 405] width 79 height 11
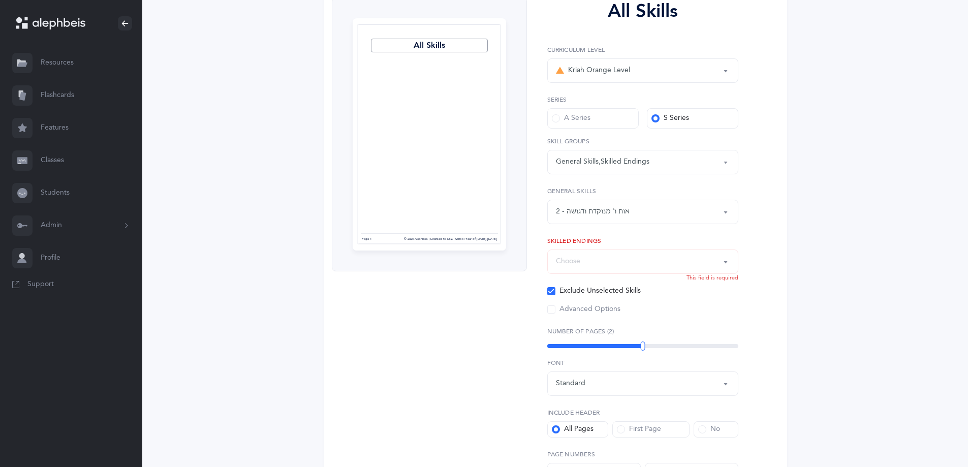
scroll to position [48, 0]
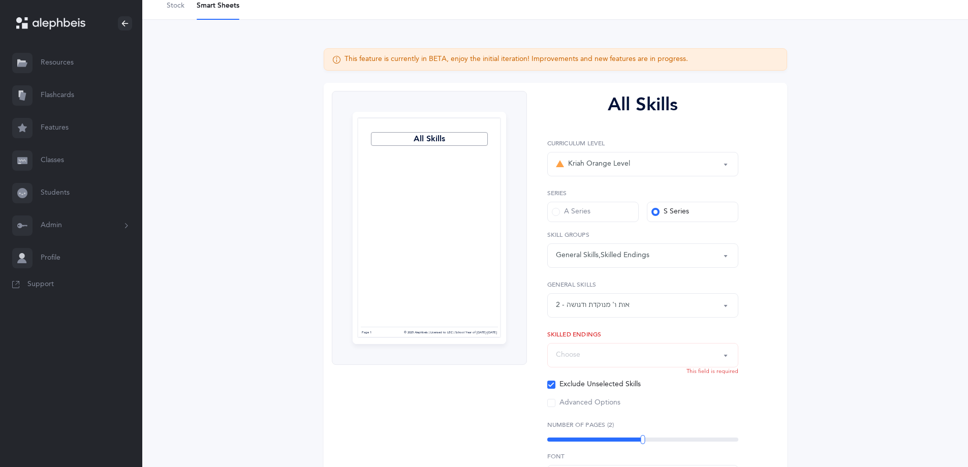
click at [641, 360] on div "Choose" at bounding box center [643, 355] width 174 height 17
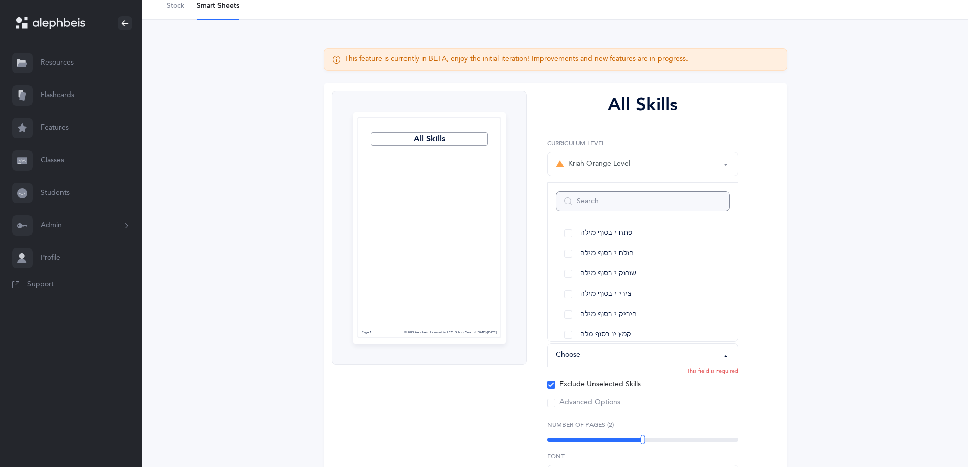
scroll to position [0, 0]
click at [782, 314] on div "All Skills Page 1 © 2025 Alephbeis | Licensed to LEC | School Year of 2025-2026…" at bounding box center [555, 356] width 463 height 547
click at [629, 253] on div "General Skills , Skilled Endings" at bounding box center [602, 255] width 93 height 11
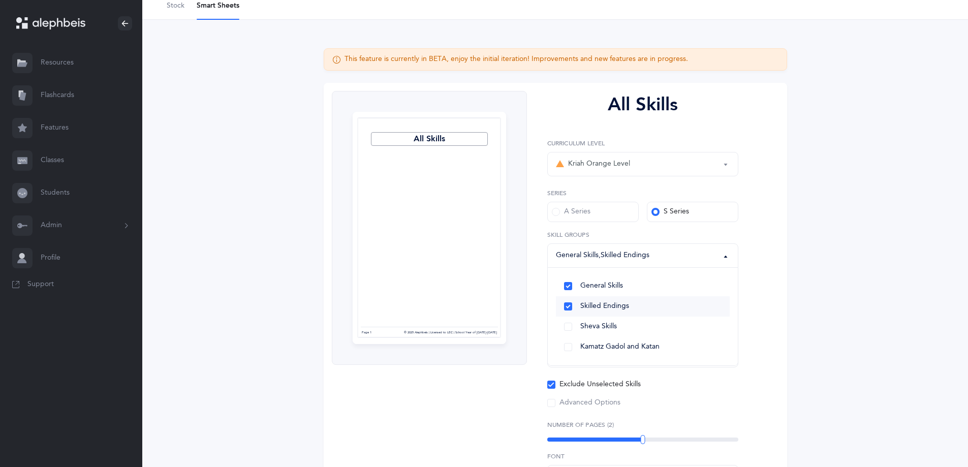
click at [569, 307] on link "Skilled Endings" at bounding box center [643, 306] width 174 height 20
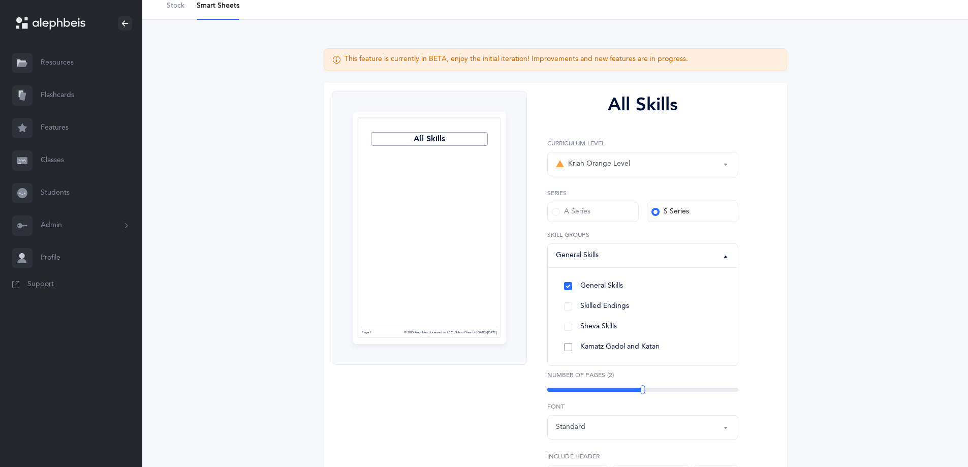
click at [568, 346] on link "Kamatz Gadol and Katan" at bounding box center [643, 347] width 174 height 20
select select
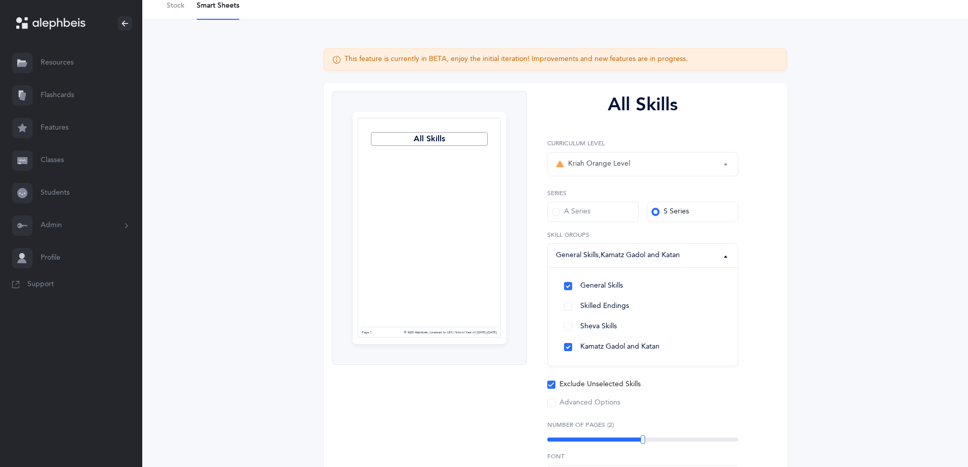
click at [780, 313] on div "All Skills Page 1 © 2025 Alephbeis | Licensed to LEC | School Year of 2025-2026…" at bounding box center [555, 356] width 463 height 547
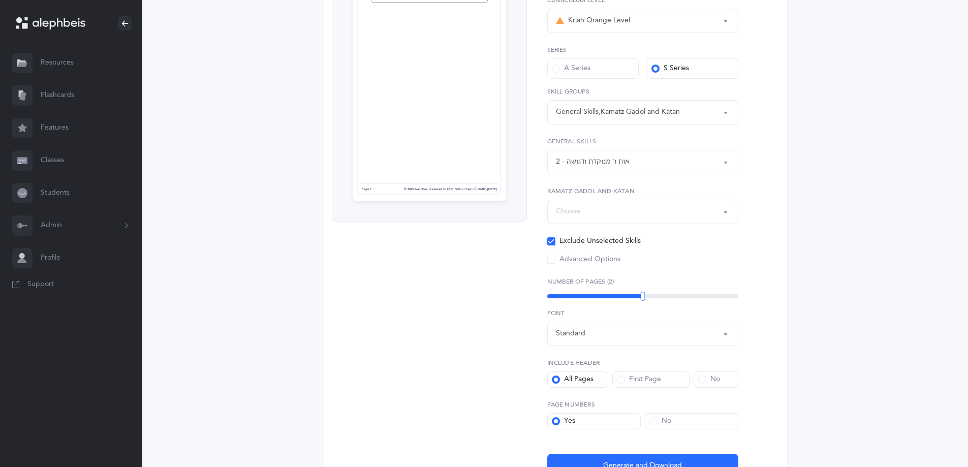
scroll to position [48, 0]
